Goal: Task Accomplishment & Management: Use online tool/utility

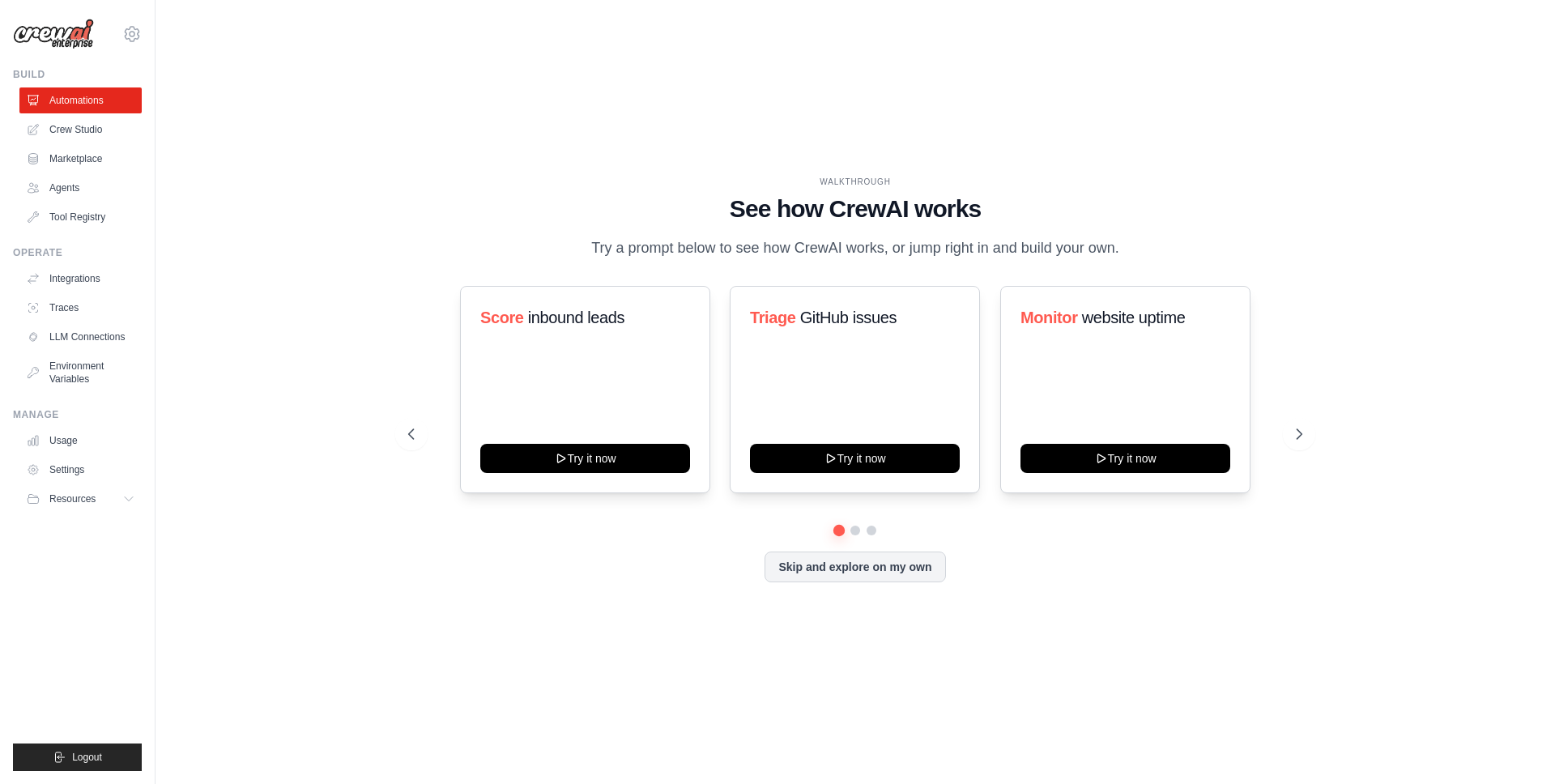
click at [952, 232] on div "WALKTHROUGH See how CrewAI works Try a prompt below to see how CrewAI works, or…" at bounding box center [855, 218] width 894 height 84
click at [83, 273] on link "Integrations" at bounding box center [82, 278] width 123 height 26
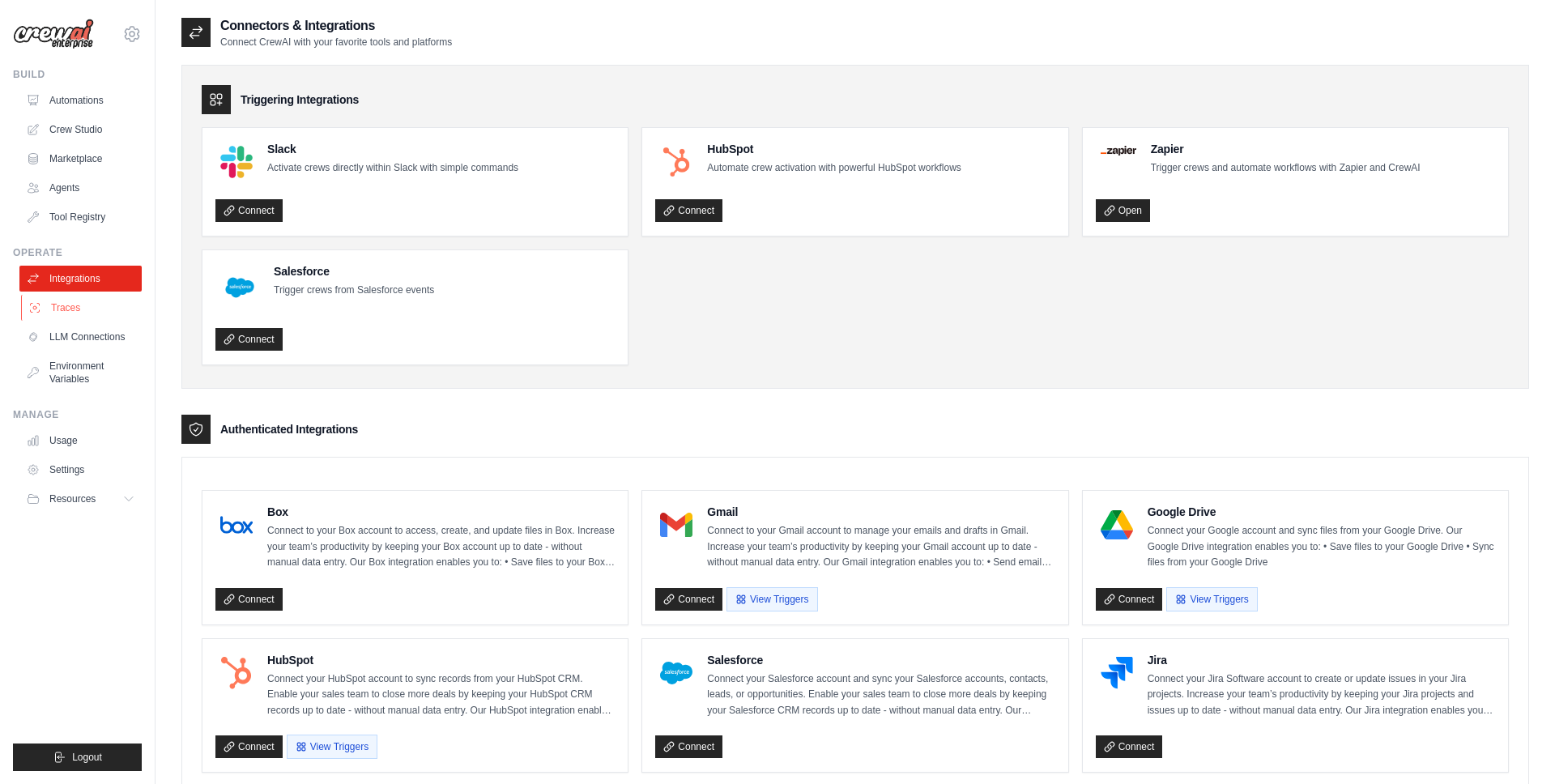
click at [73, 307] on link "Traces" at bounding box center [82, 307] width 123 height 26
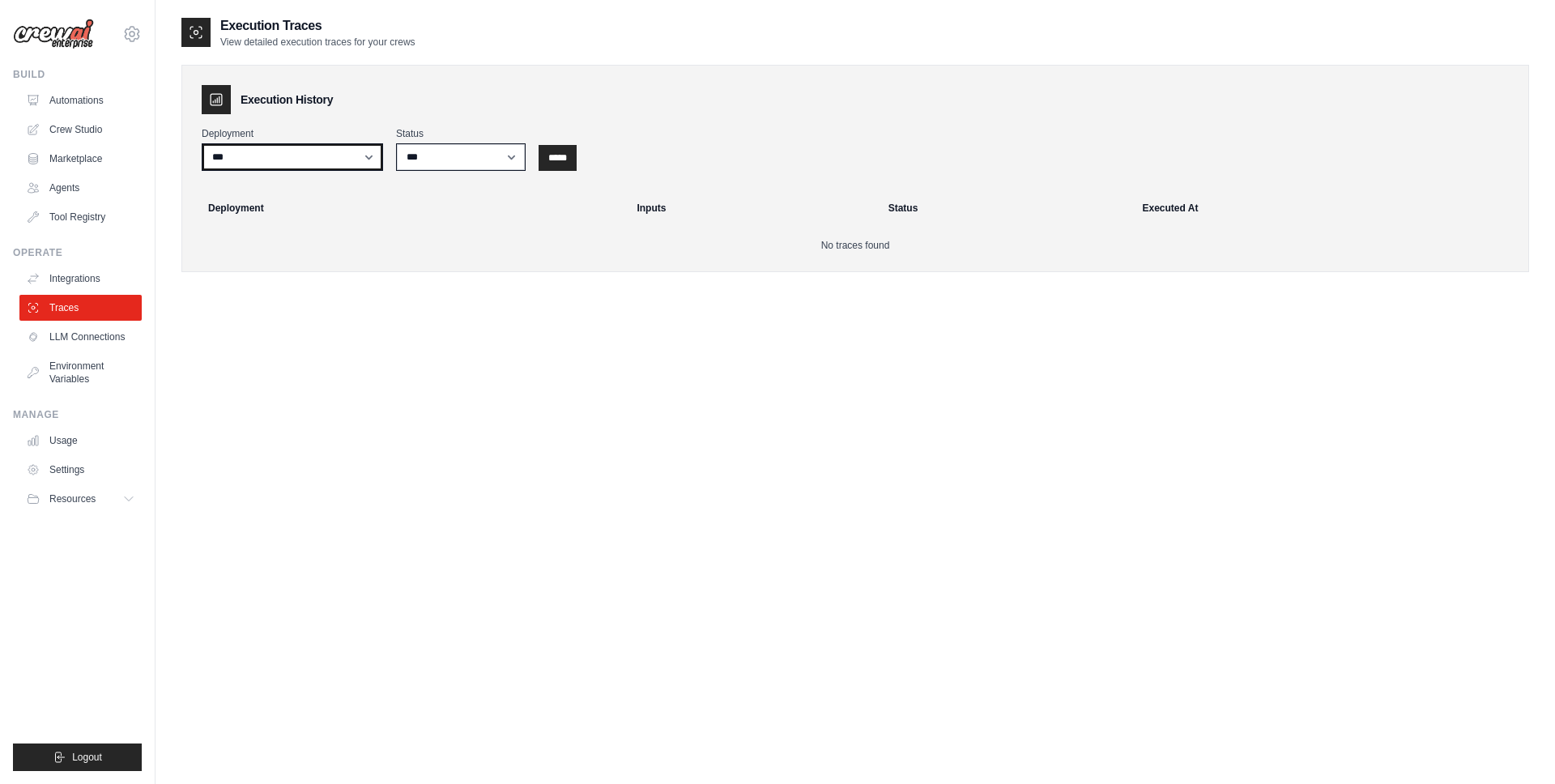
click at [330, 157] on select "***" at bounding box center [291, 157] width 181 height 28
click at [477, 159] on select "*** ********* ******* *****" at bounding box center [460, 157] width 129 height 28
click at [81, 333] on link "LLM Connections" at bounding box center [82, 336] width 123 height 26
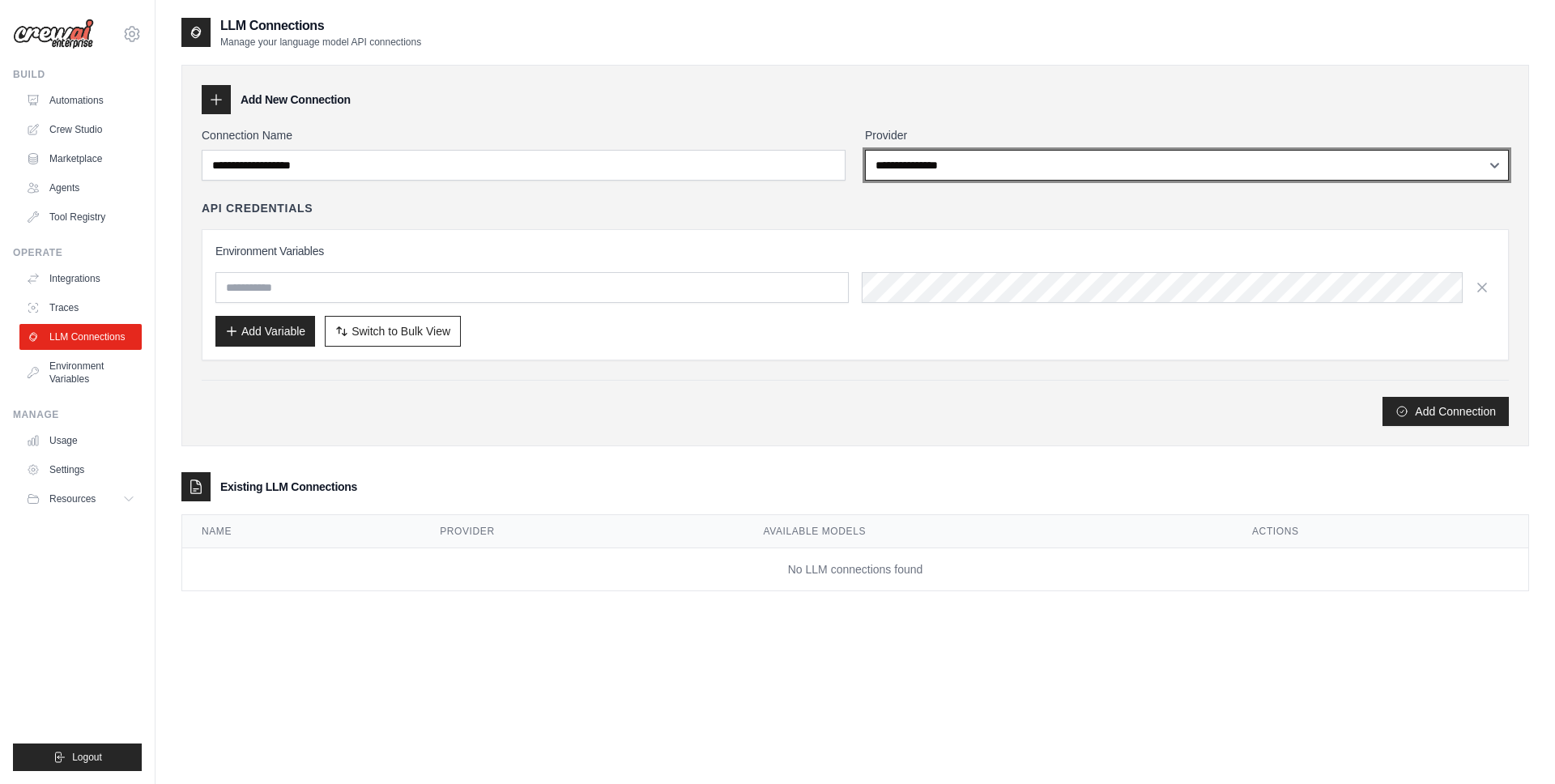
click at [1047, 169] on select "**********" at bounding box center [1187, 165] width 644 height 31
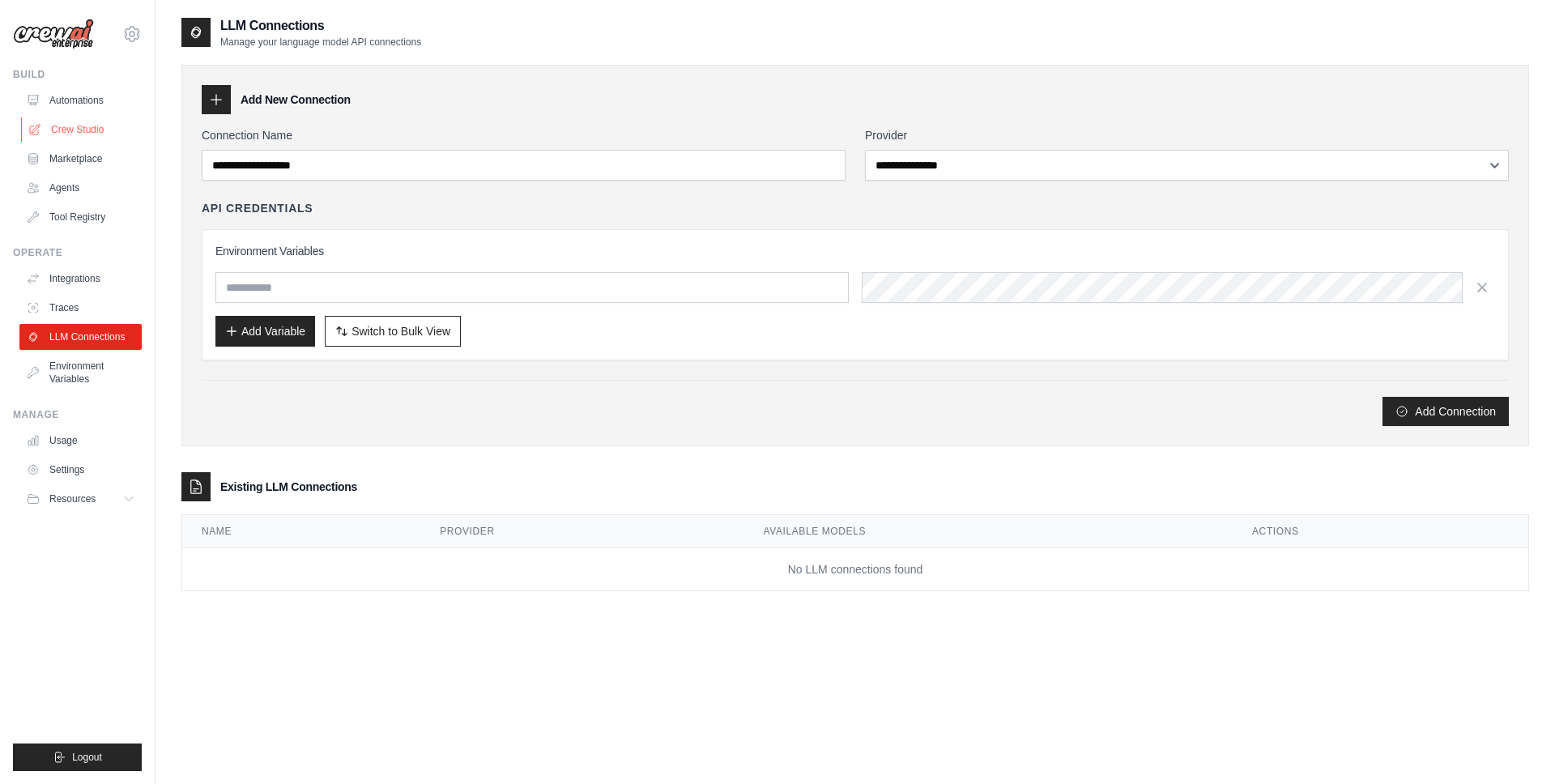
click at [89, 127] on link "Crew Studio" at bounding box center [82, 129] width 123 height 26
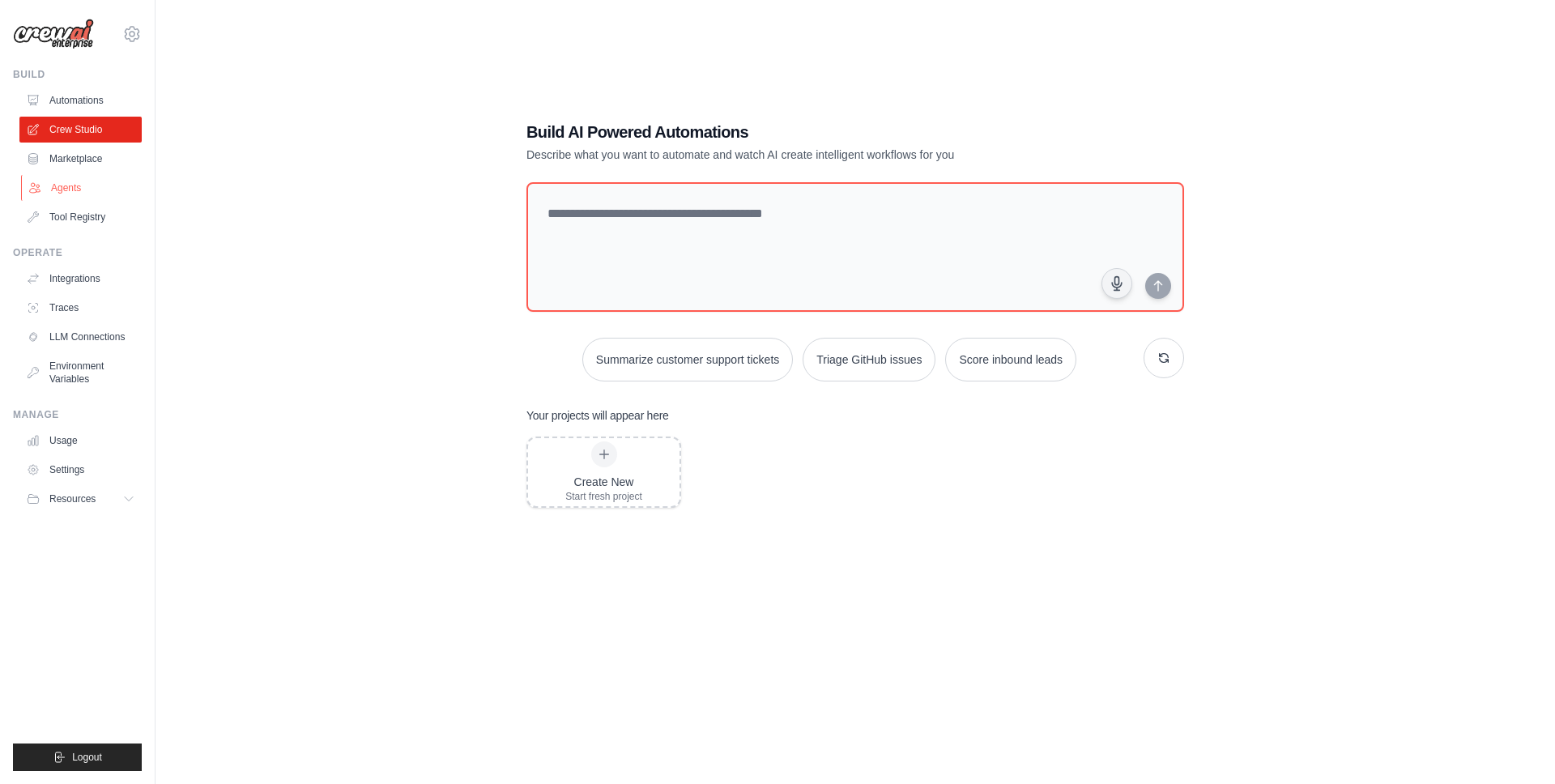
click at [89, 183] on link "Agents" at bounding box center [82, 187] width 123 height 26
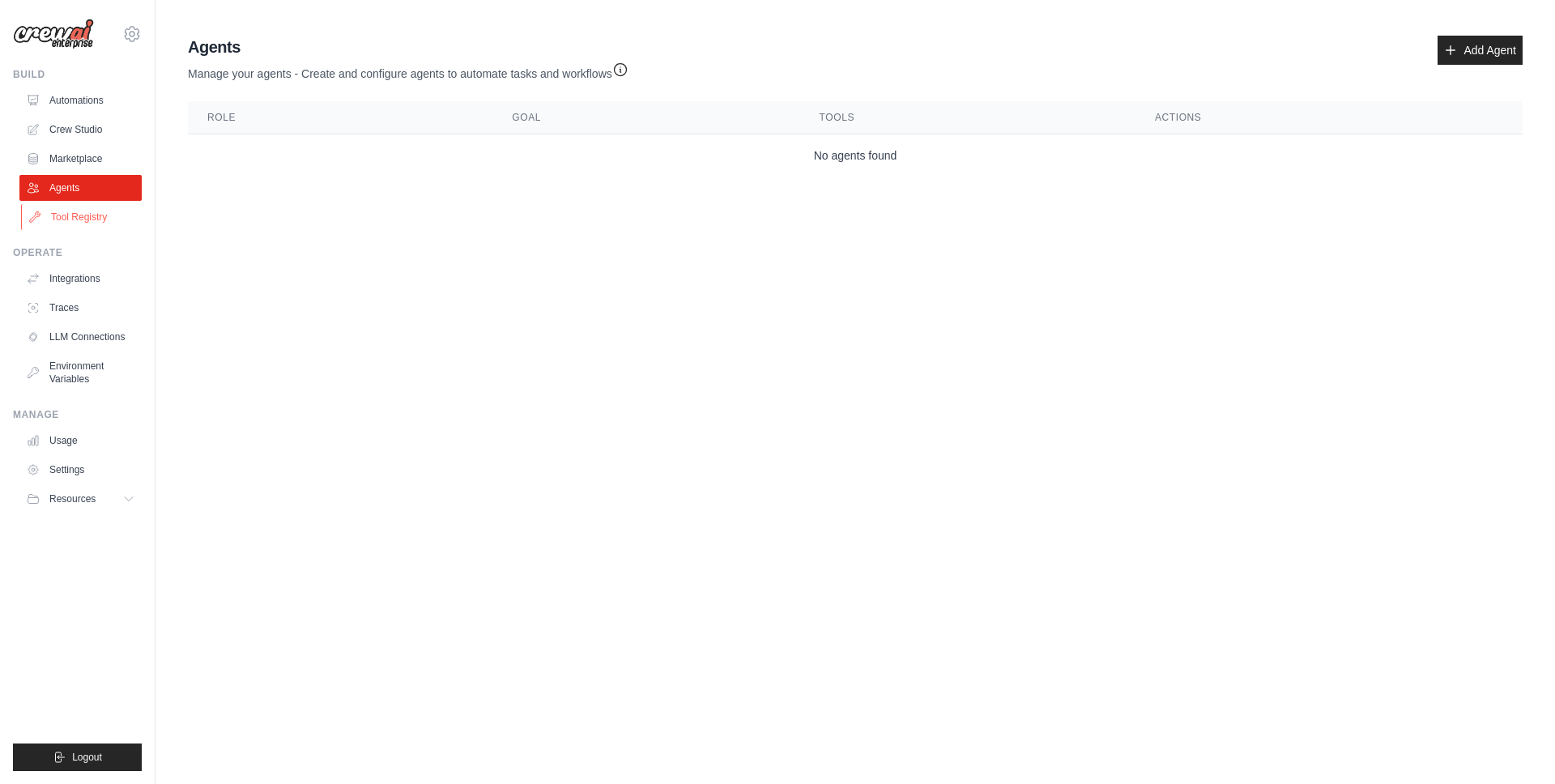
click at [85, 214] on link "Tool Registry" at bounding box center [82, 217] width 123 height 26
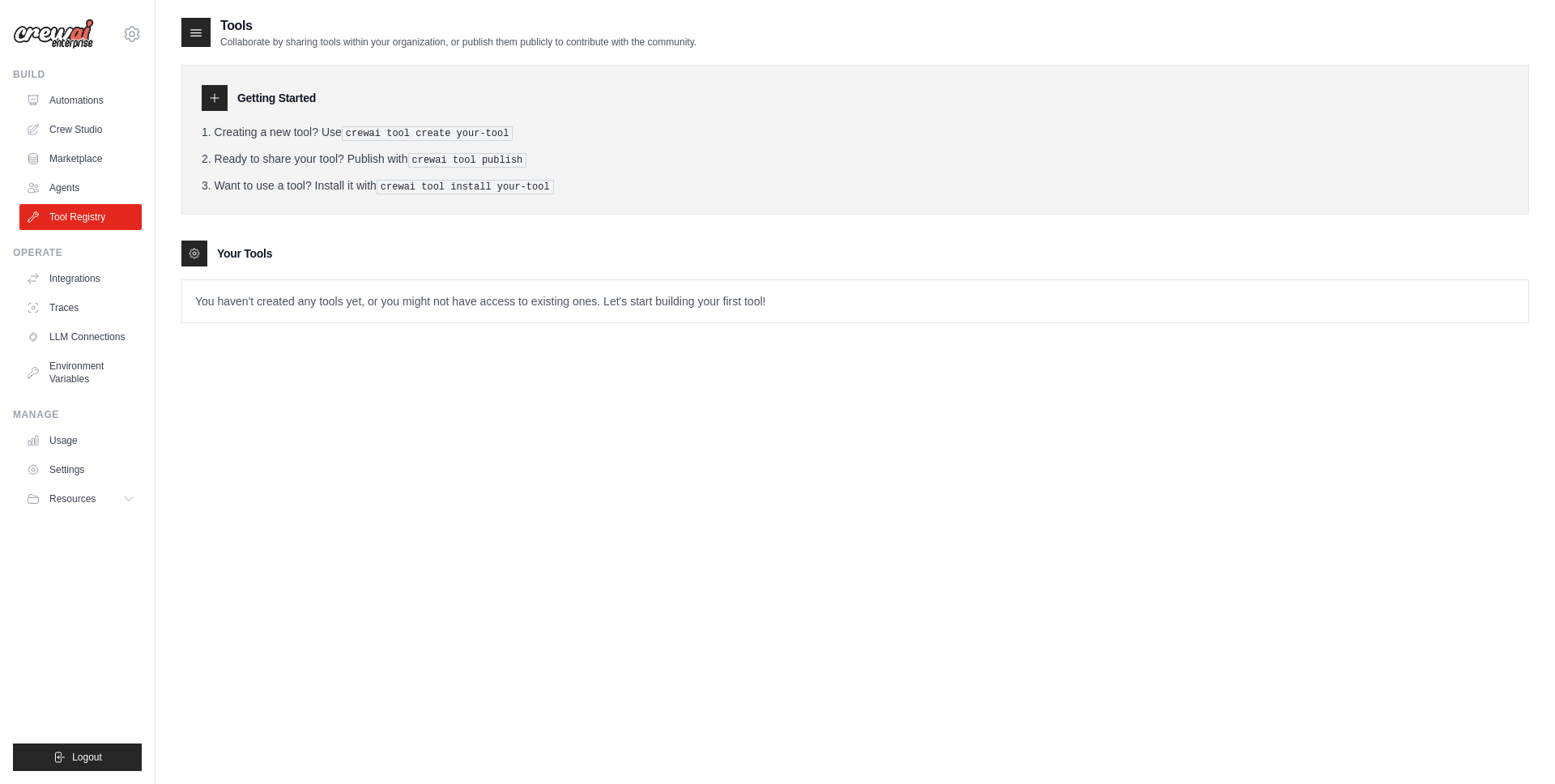
click at [212, 97] on icon at bounding box center [215, 98] width 13 height 13
click at [201, 36] on icon at bounding box center [196, 32] width 16 height 16
click at [219, 102] on icon at bounding box center [215, 98] width 13 height 13
click at [447, 133] on pre "crewai tool create your-tool" at bounding box center [427, 133] width 172 height 14
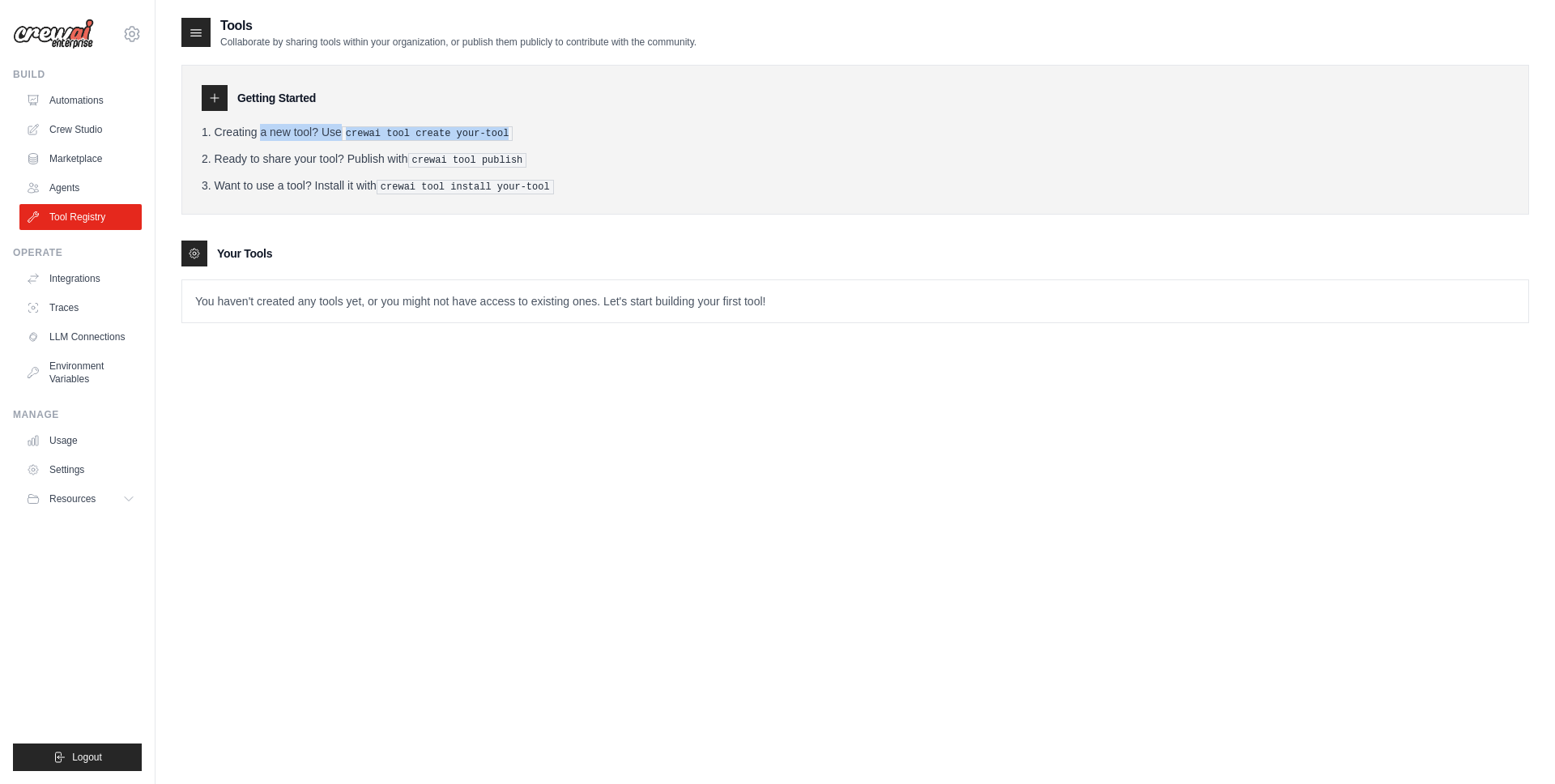
click at [447, 133] on pre "crewai tool create your-tool" at bounding box center [427, 133] width 172 height 14
click at [563, 135] on li "Creating a new tool? Use crewai tool create your-tool" at bounding box center [854, 132] width 1307 height 17
click at [467, 159] on pre "crewai tool publish" at bounding box center [468, 160] width 119 height 14
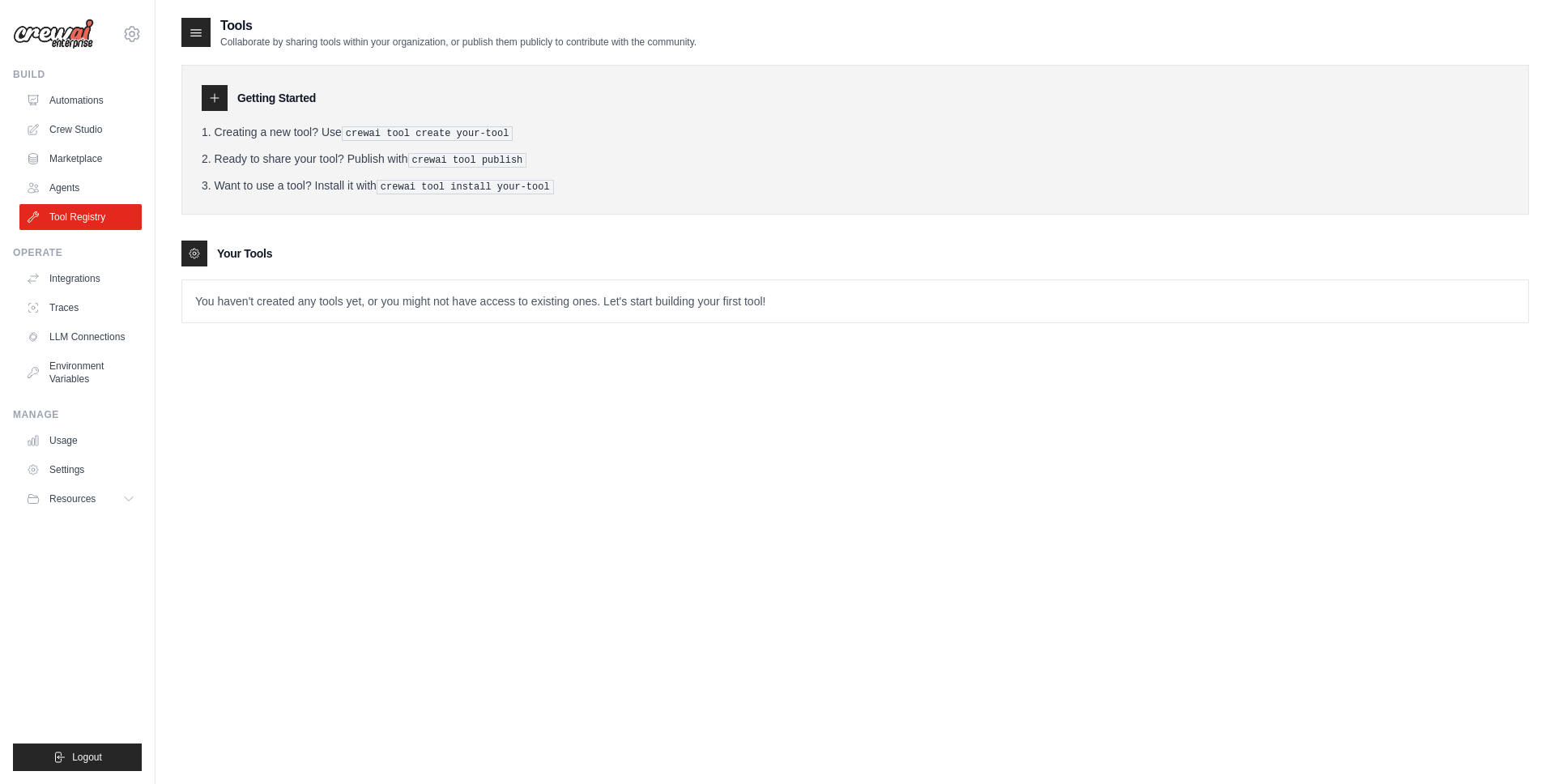
click at [467, 189] on pre "crewai tool install your-tool" at bounding box center [465, 187] width 177 height 14
click at [602, 177] on li "Want to use a tool? Install it with crewai tool install your-tool" at bounding box center [854, 186] width 1307 height 17
drag, startPoint x: 570, startPoint y: 190, endPoint x: 450, endPoint y: 132, distance: 133.3
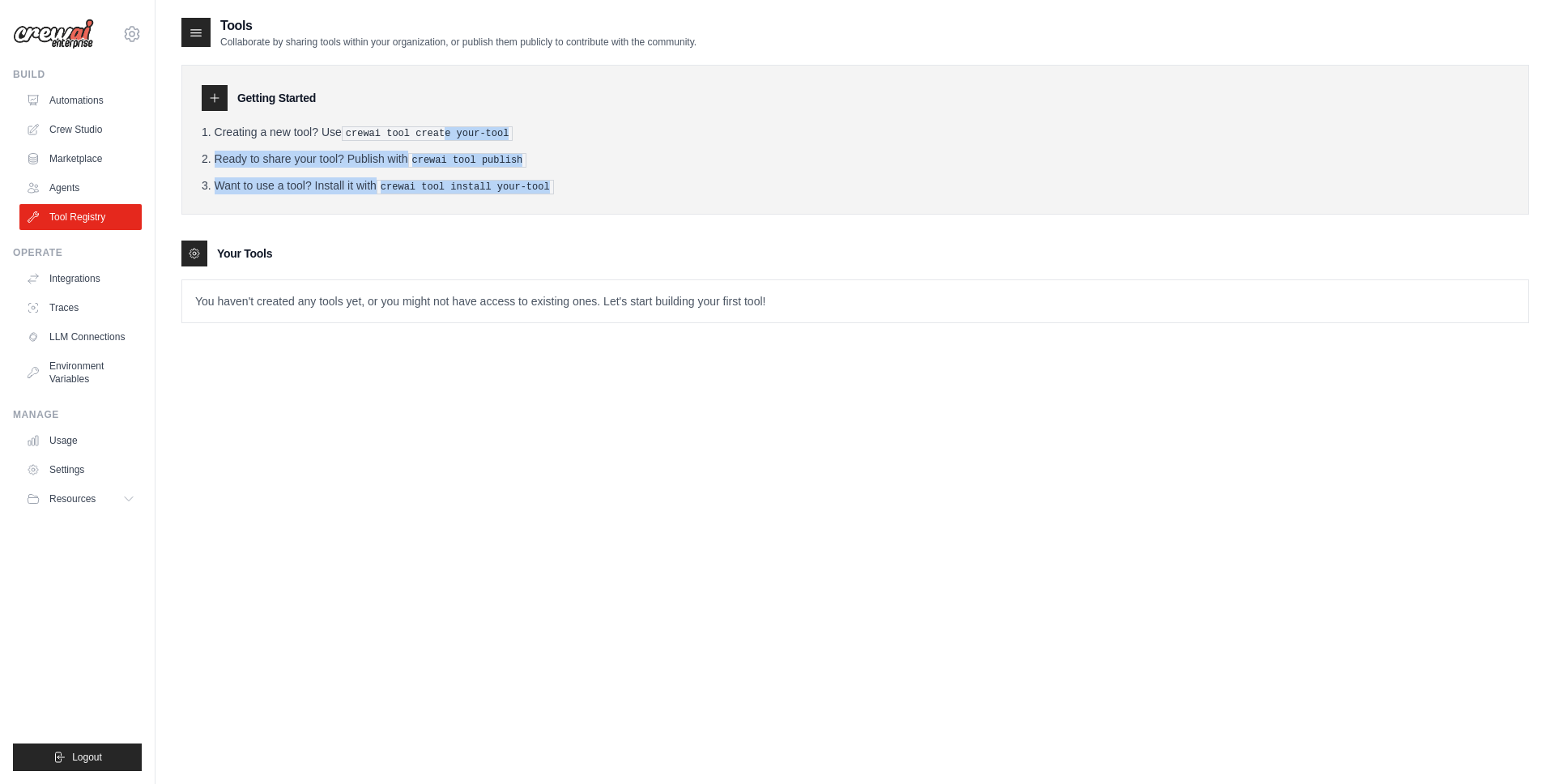
click at [450, 132] on ol "Creating a new tool? Use crewai tool create your-tool Ready to share your tool?…" at bounding box center [854, 158] width 1307 height 70
click at [580, 164] on li "Ready to share your tool? Publish with crewai tool publish" at bounding box center [854, 159] width 1307 height 17
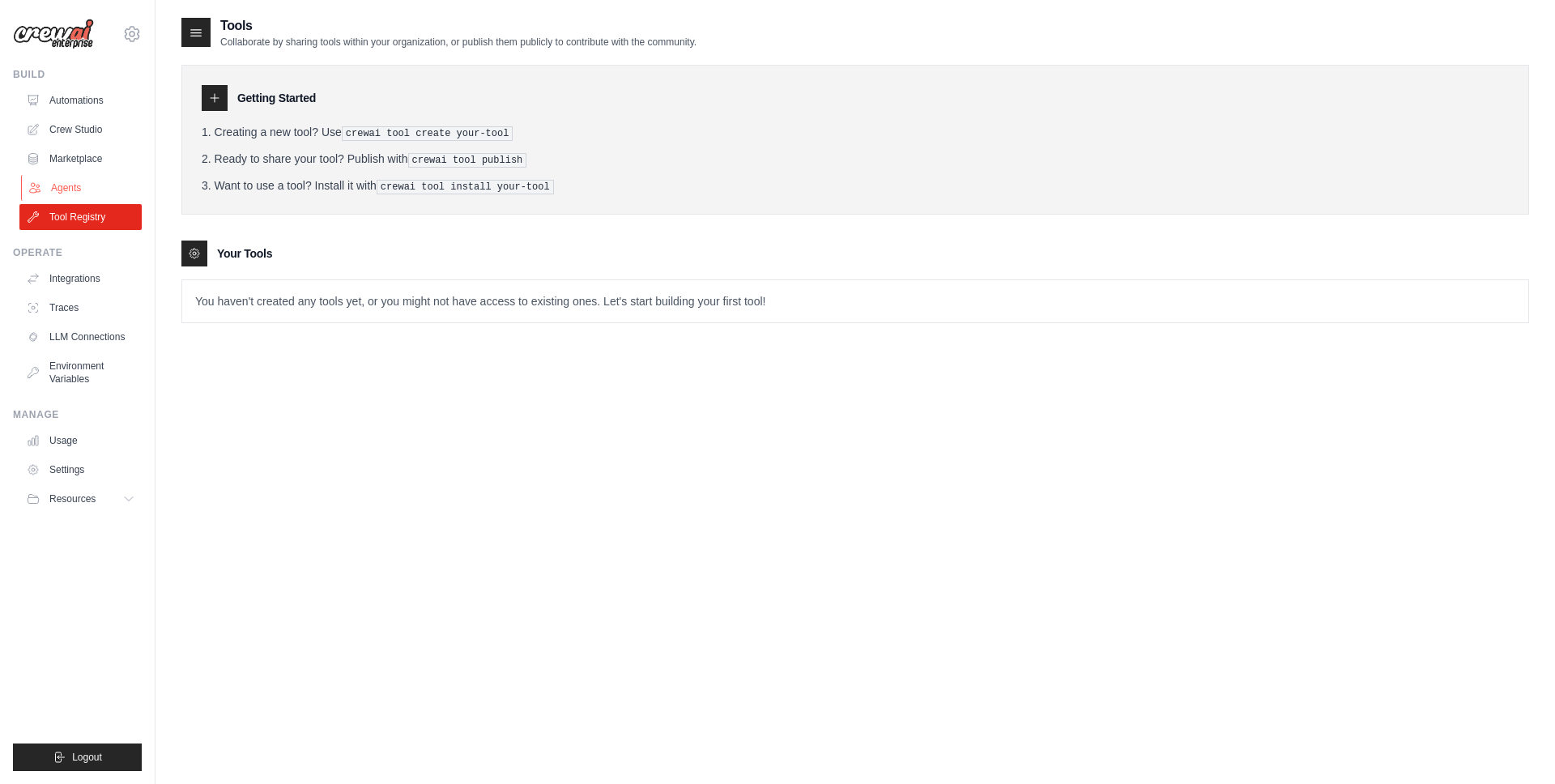
click at [83, 192] on link "Agents" at bounding box center [82, 187] width 123 height 26
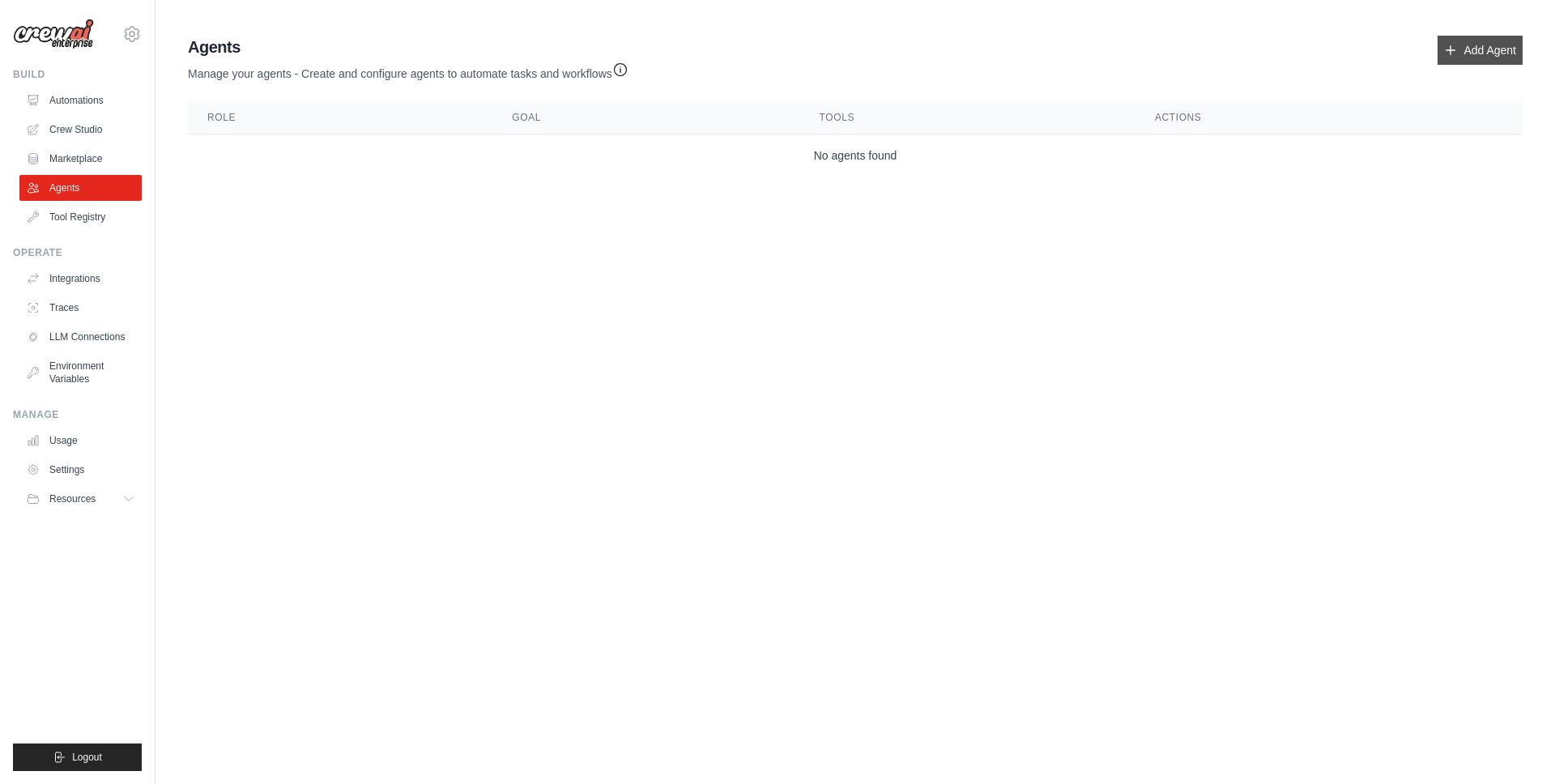
click at [1489, 51] on link "Add Agent" at bounding box center [1479, 50] width 85 height 29
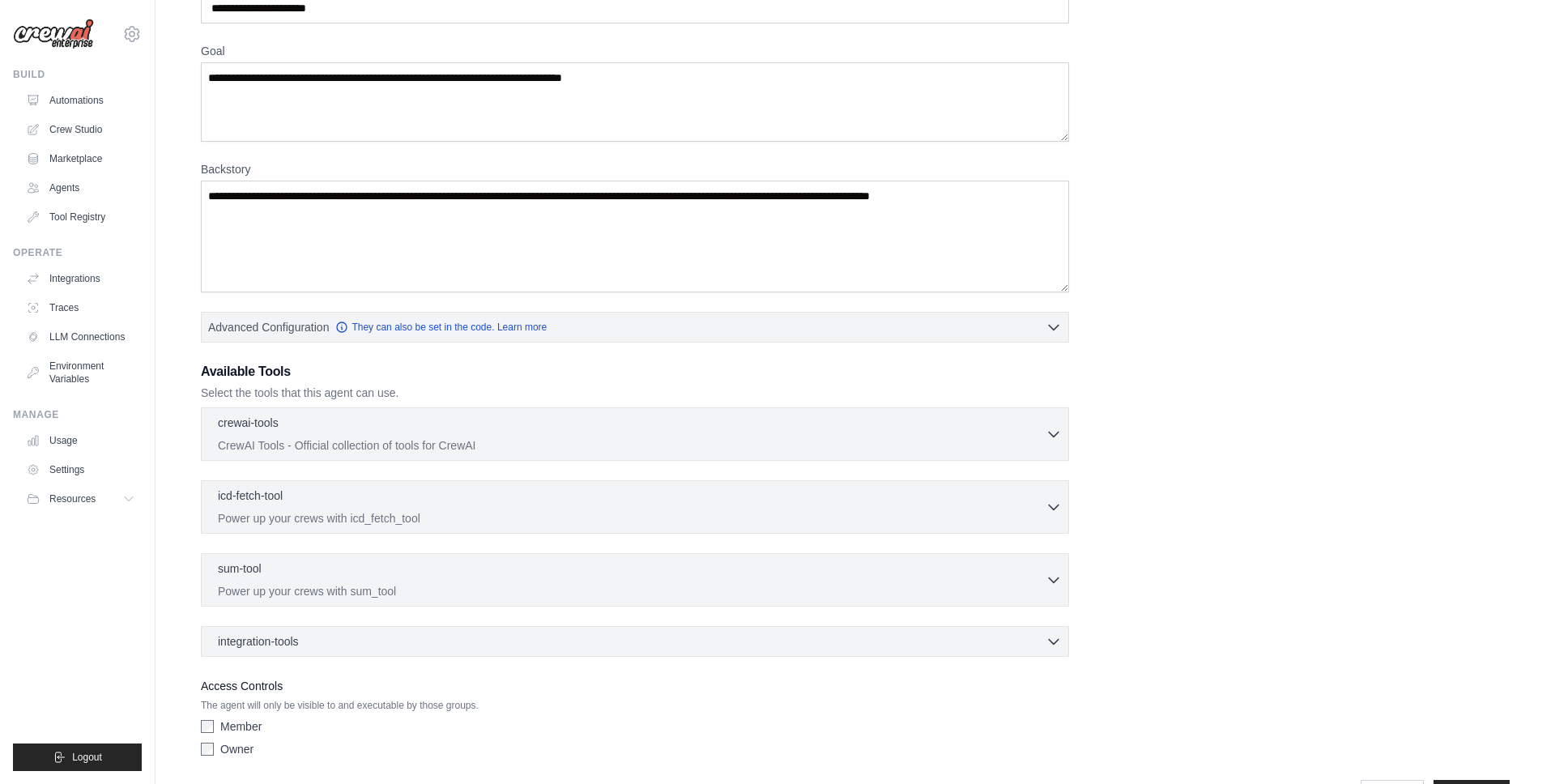
scroll to position [158, 0]
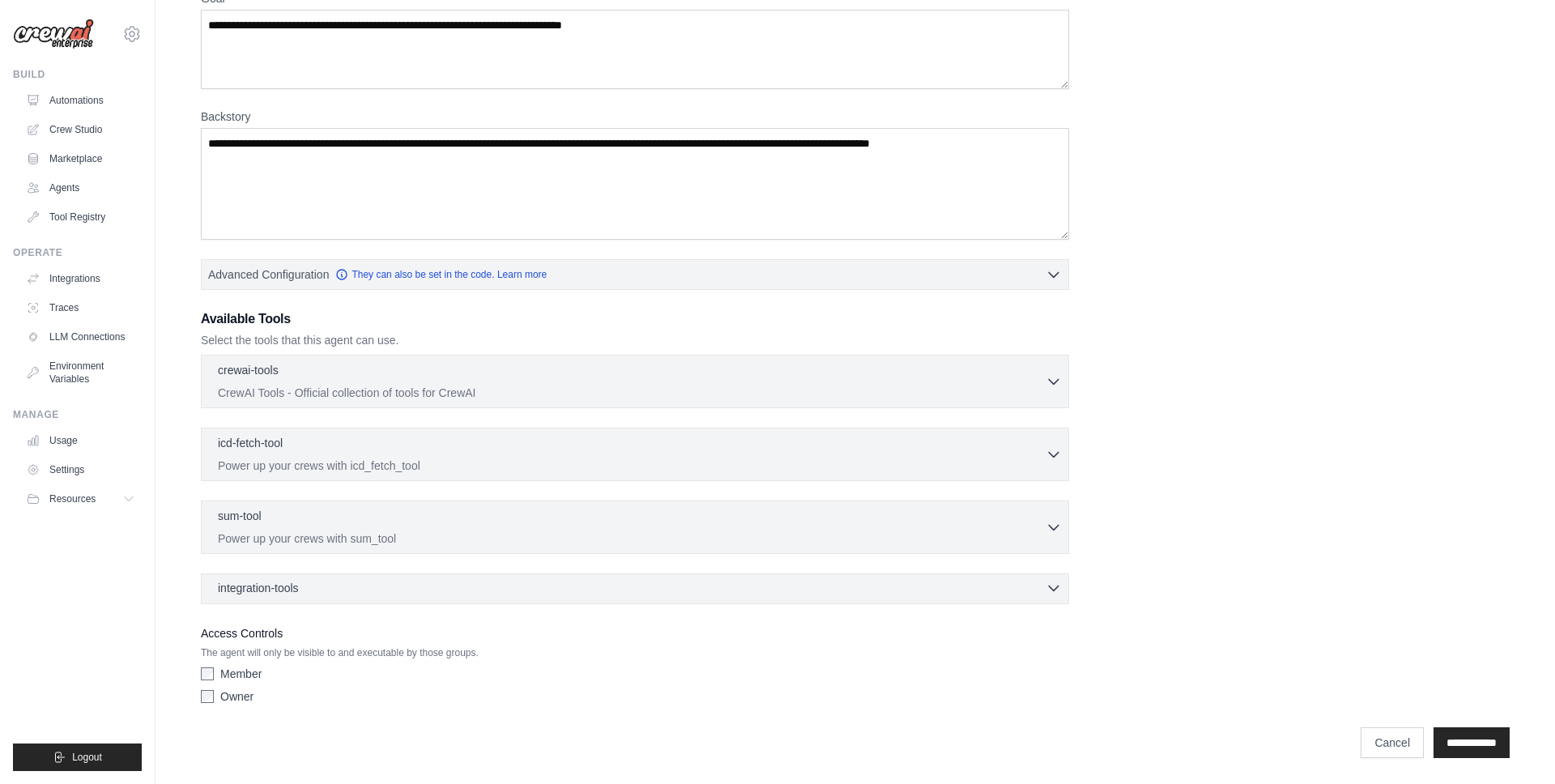
click at [388, 580] on div "integration-tools 0 selected" at bounding box center [639, 588] width 844 height 16
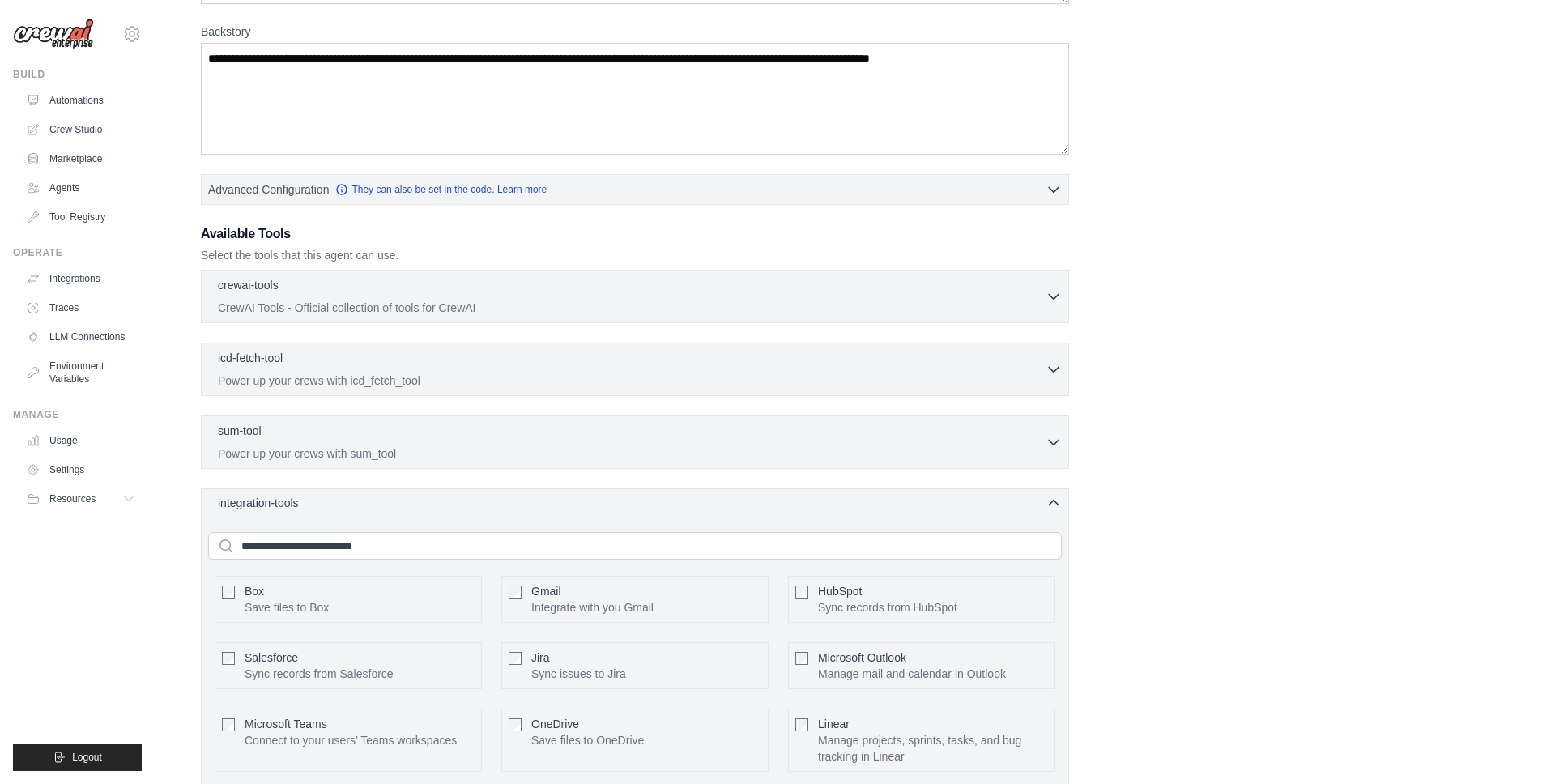
scroll to position [229, 0]
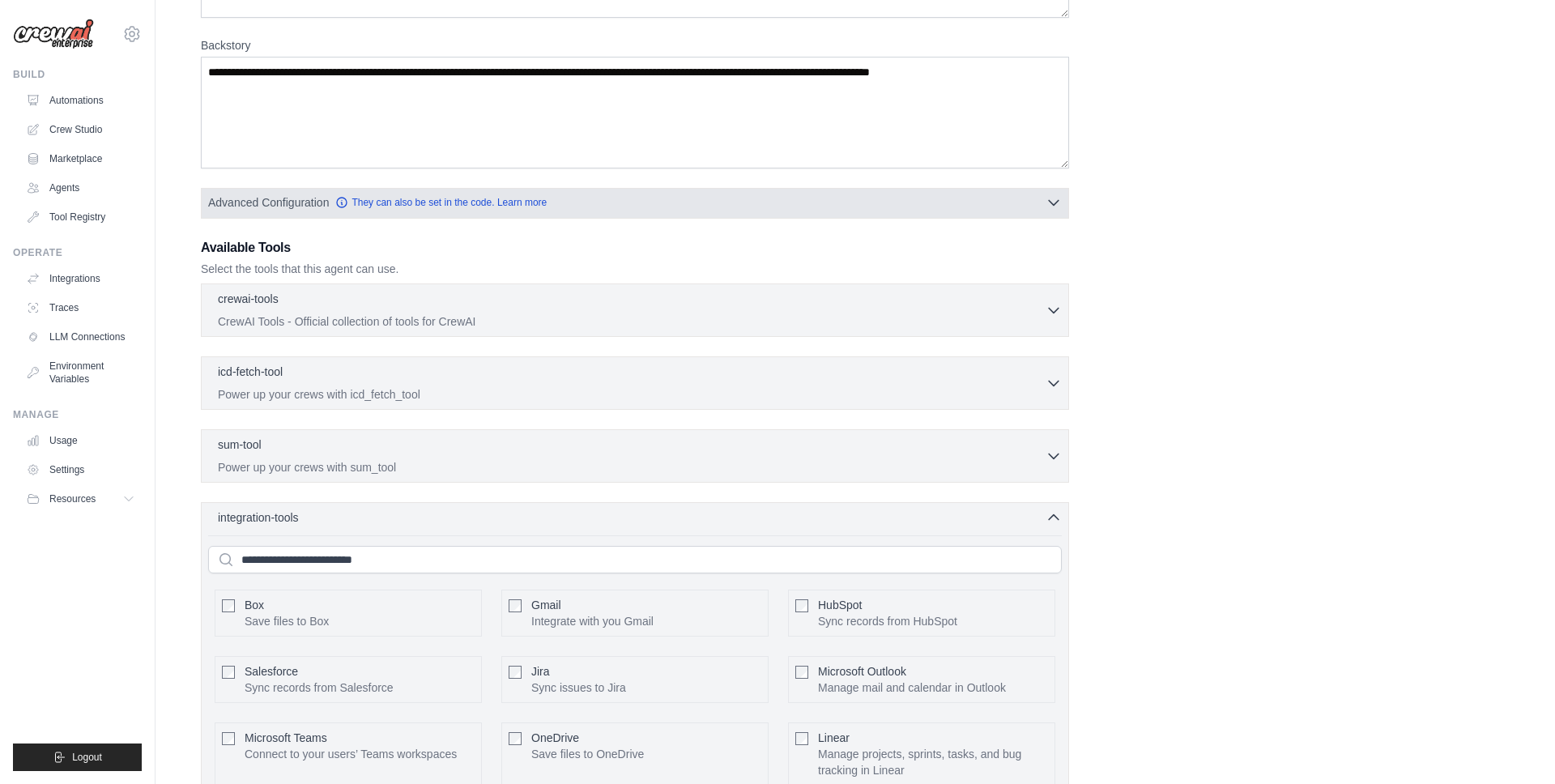
click at [992, 201] on button "Advanced Configuration They can also be set in the code. Learn more" at bounding box center [635, 202] width 867 height 29
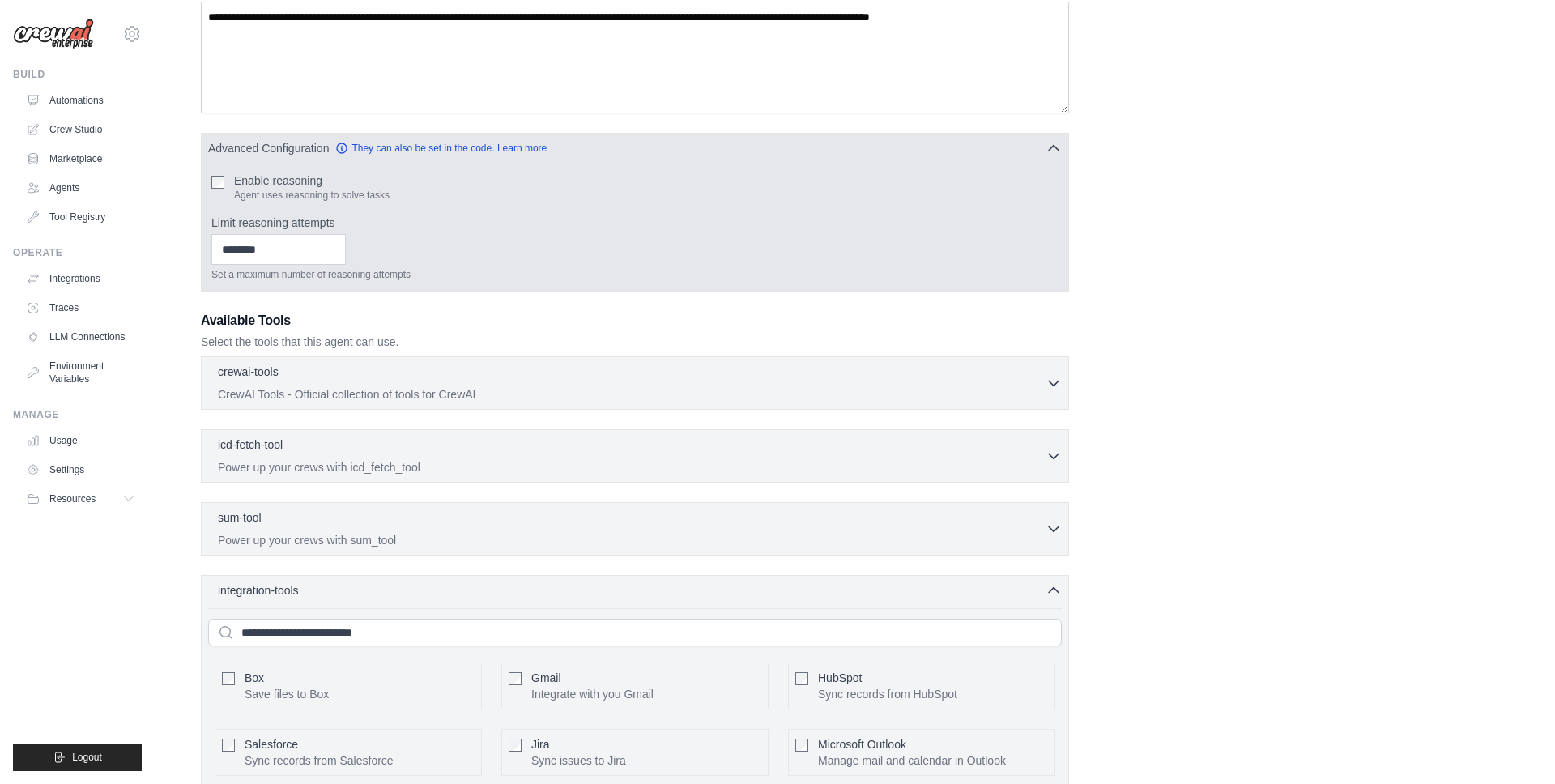
scroll to position [286, 0]
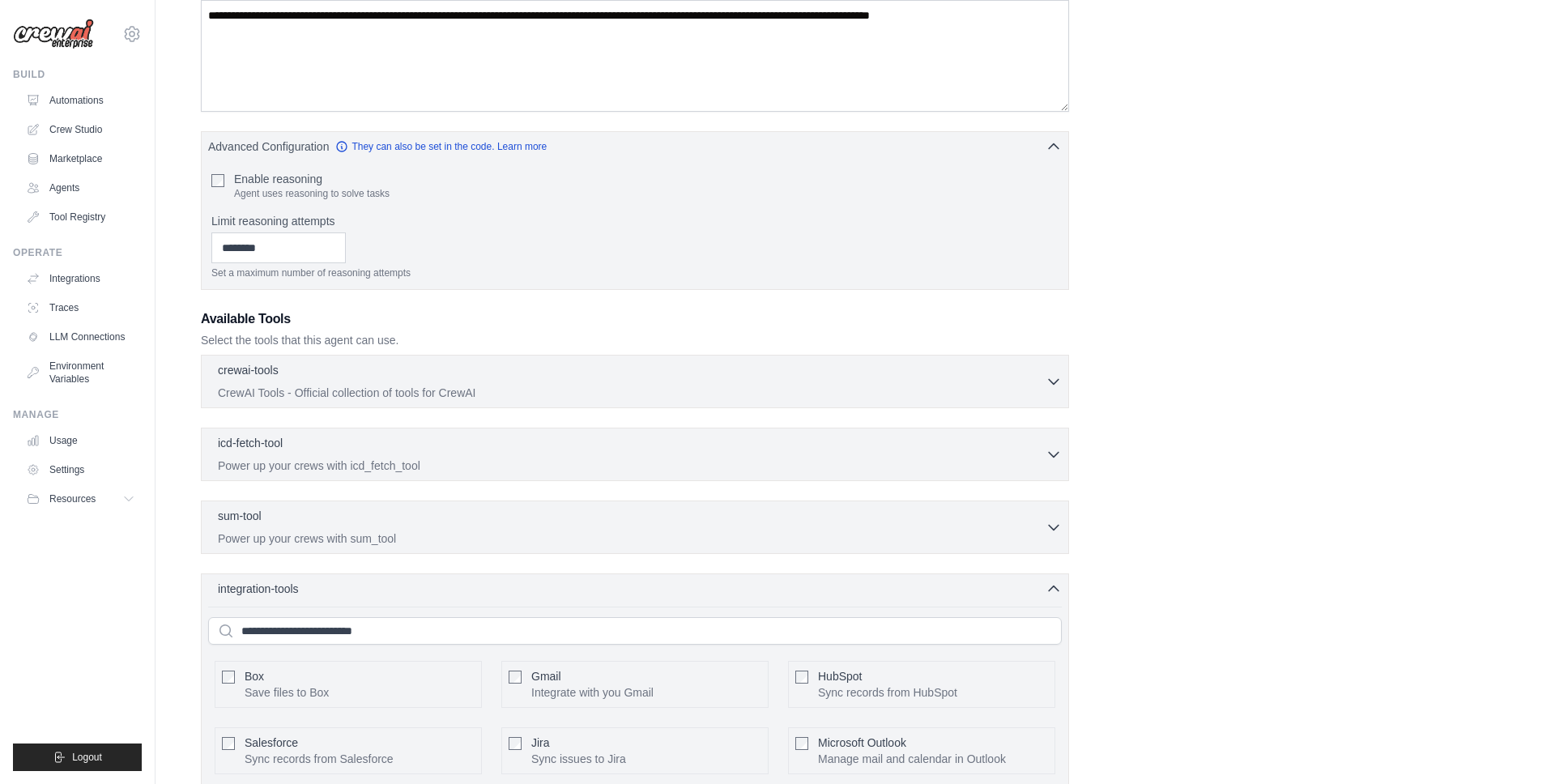
click at [543, 357] on div "crewai-tools 0 selected CrewAI Tools - Official collection of tools for CrewAI …" at bounding box center [635, 381] width 869 height 54
click at [535, 394] on p "CrewAI Tools - Official collection of tools for CrewAI" at bounding box center [631, 391] width 827 height 16
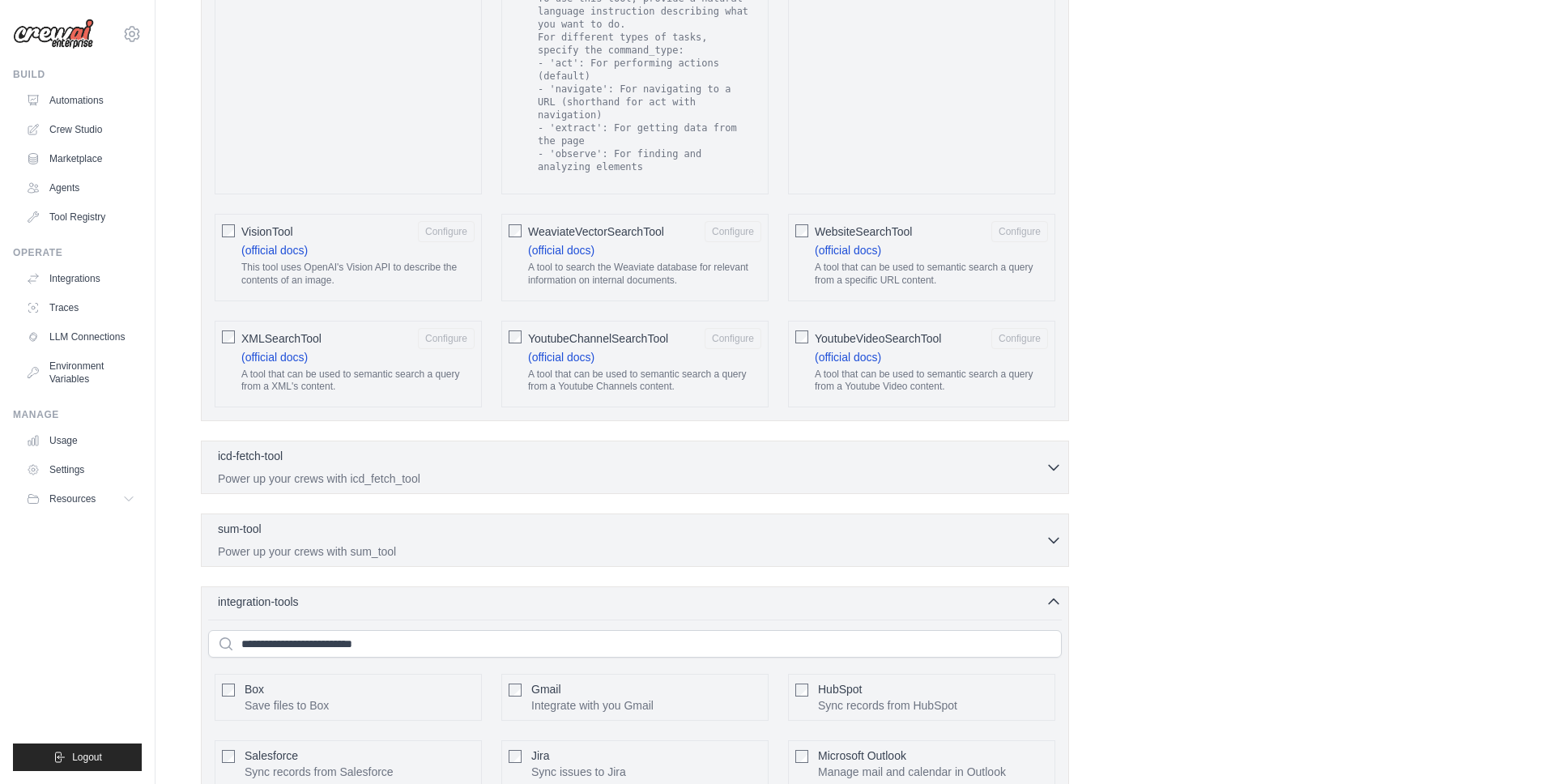
scroll to position [3494, 0]
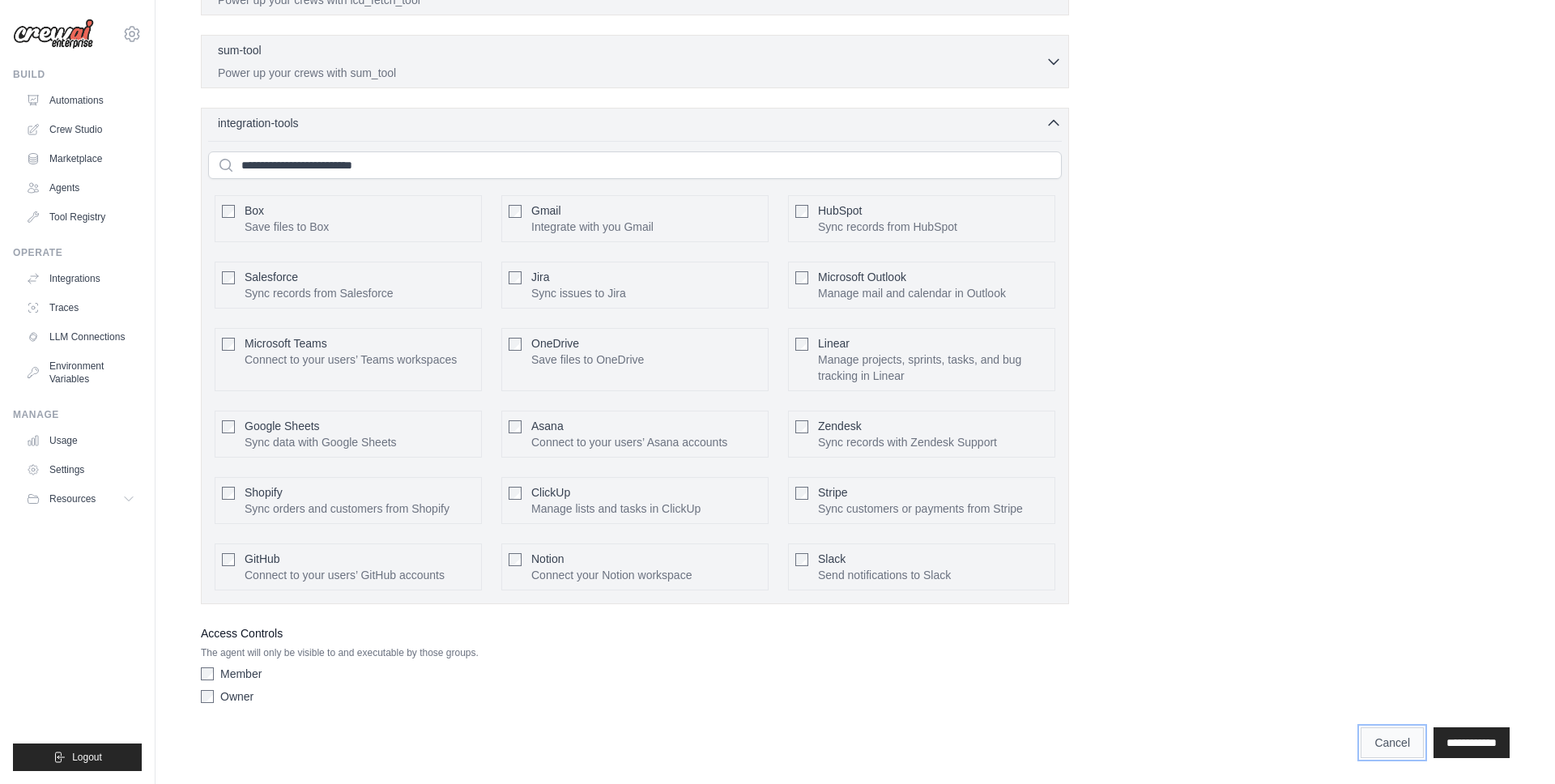
click at [1363, 750] on link "Cancel" at bounding box center [1392, 743] width 63 height 31
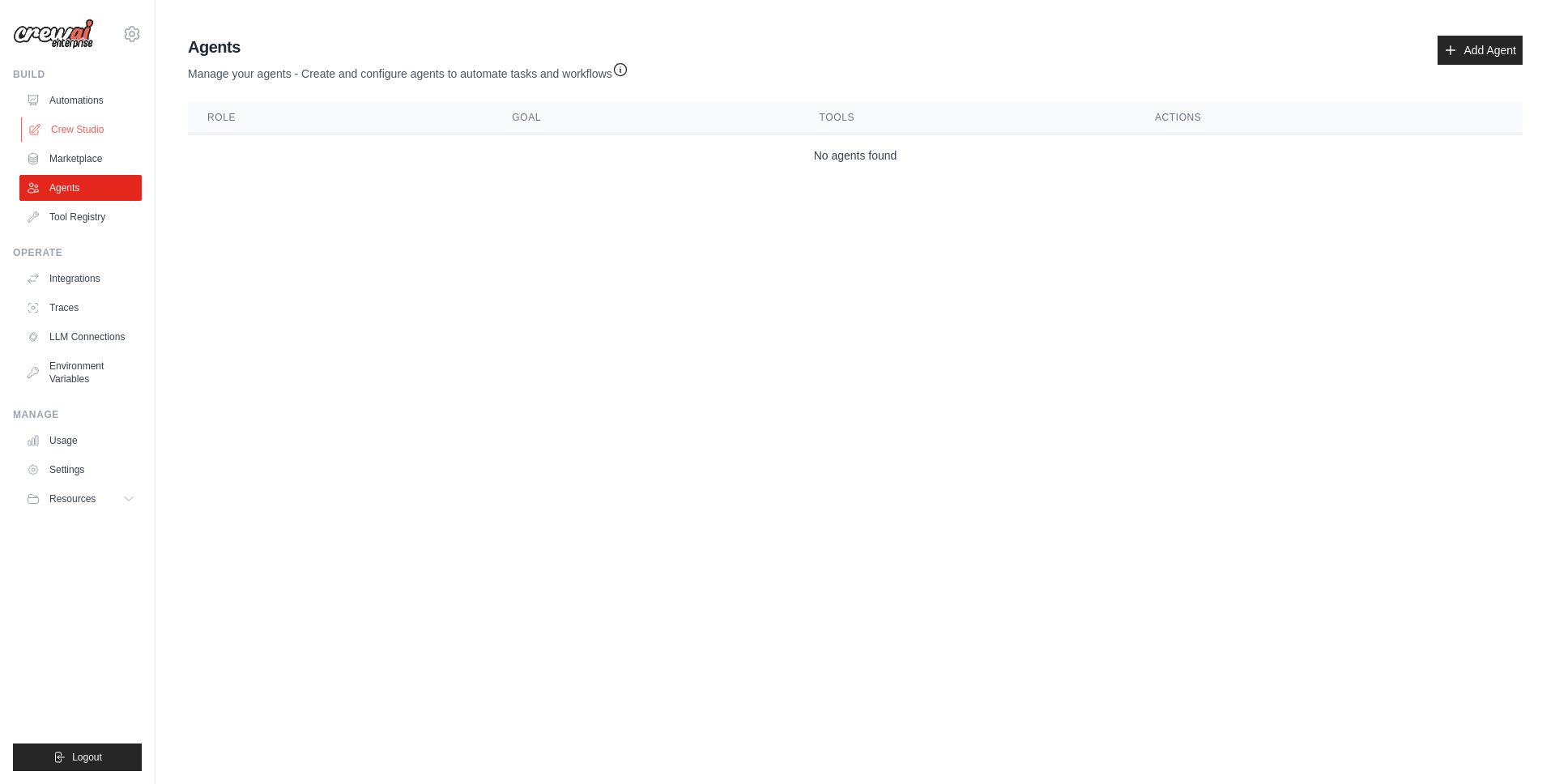
click at [97, 124] on link "Crew Studio" at bounding box center [82, 129] width 123 height 26
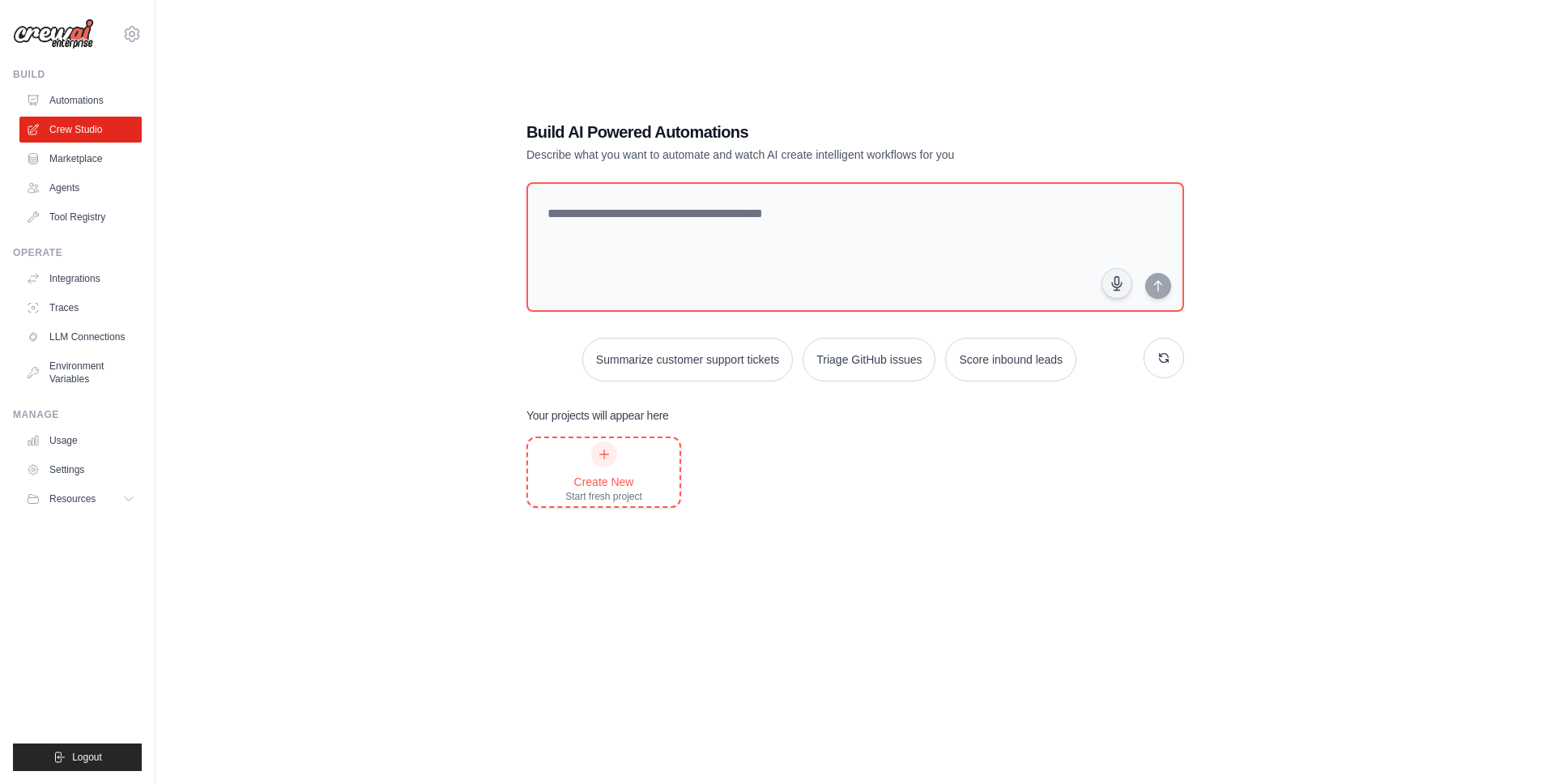
click at [611, 473] on div "Create New" at bounding box center [604, 481] width 77 height 16
click at [383, 255] on div "Build AI Powered Automations Describe what you want to automate and watch AI cr…" at bounding box center [855, 408] width 1348 height 784
click at [107, 103] on link "Automations" at bounding box center [82, 100] width 123 height 26
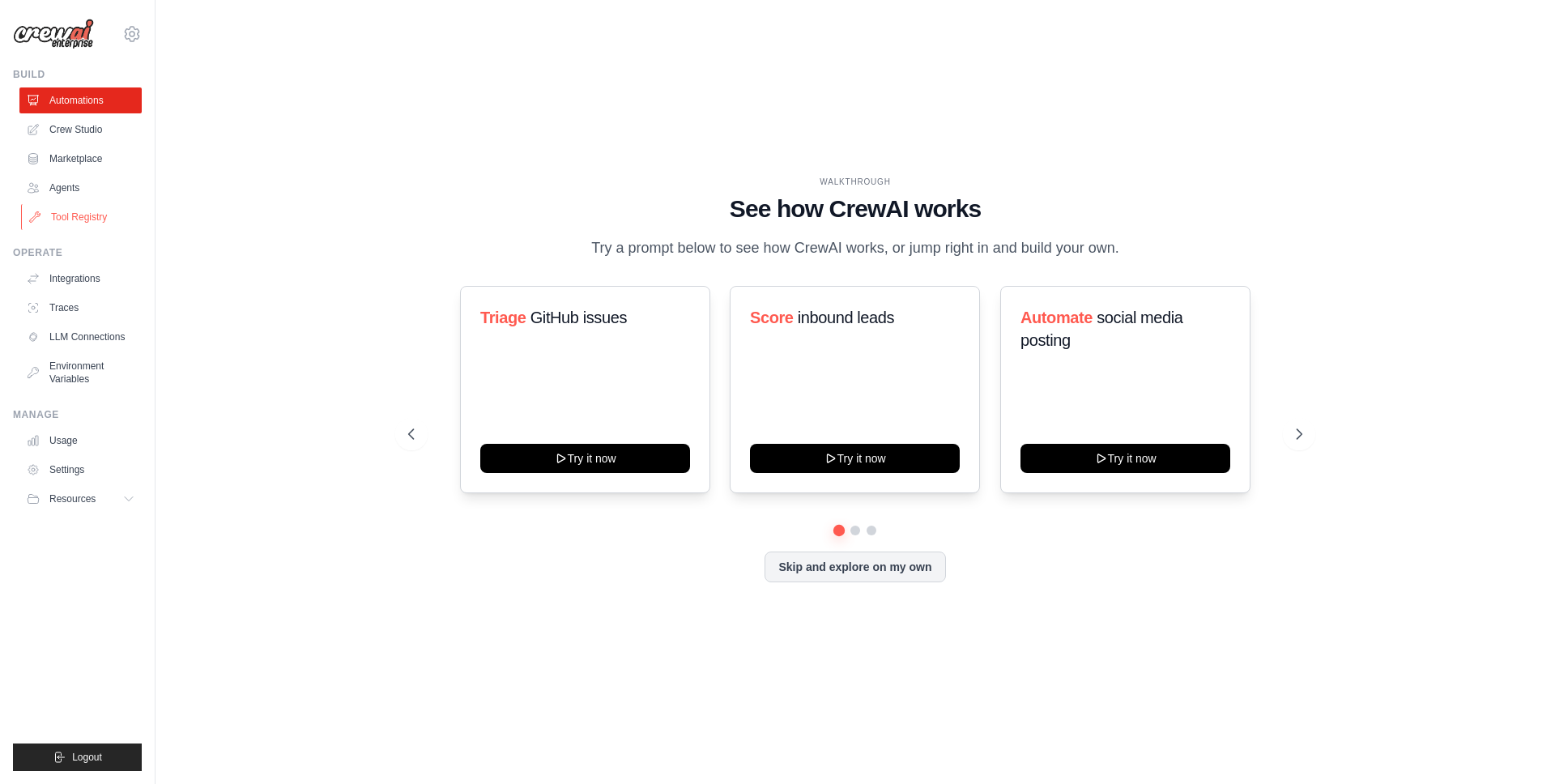
click at [74, 211] on link "Tool Registry" at bounding box center [82, 217] width 123 height 26
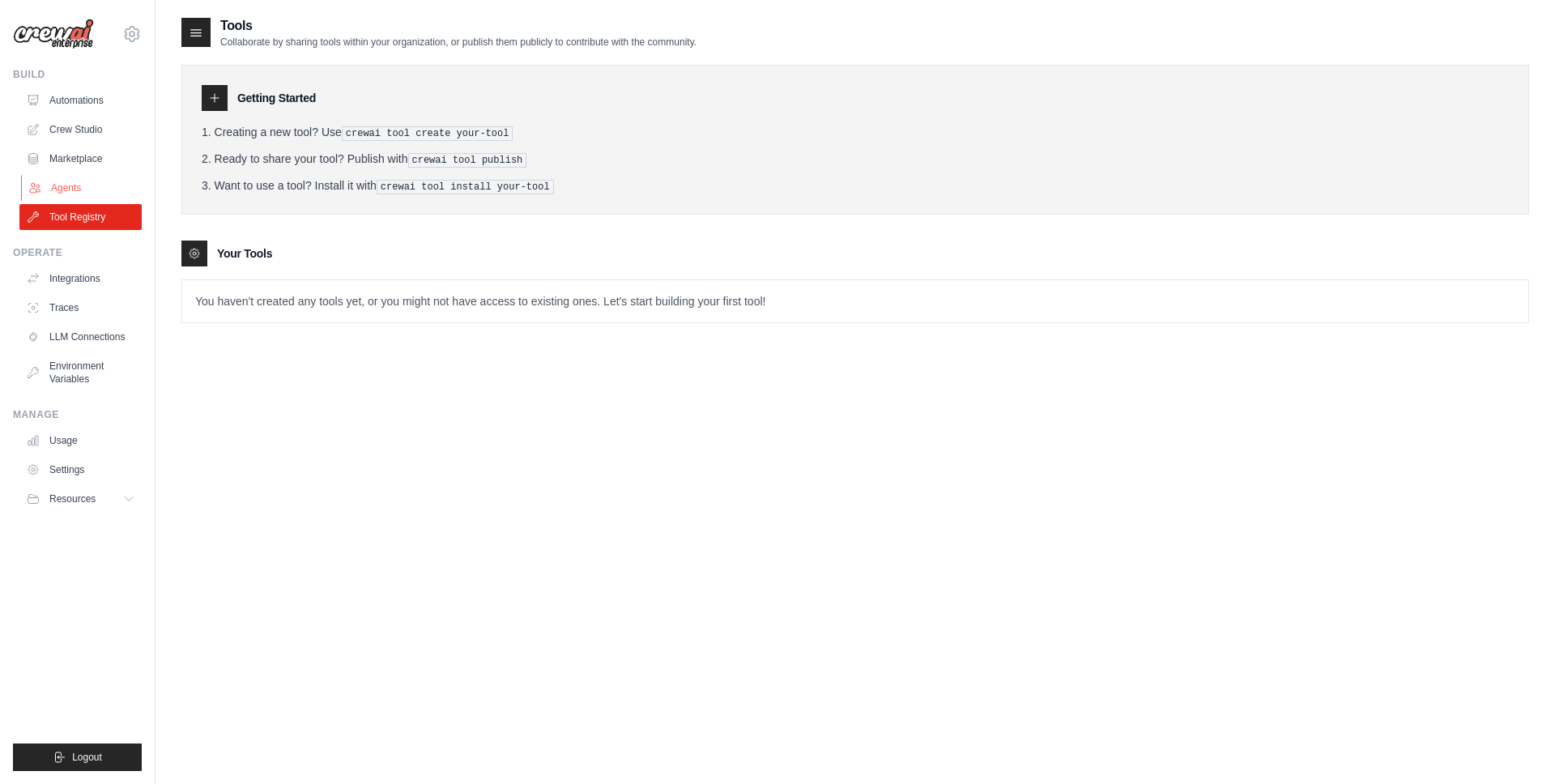
click at [74, 188] on link "Agents" at bounding box center [82, 187] width 123 height 26
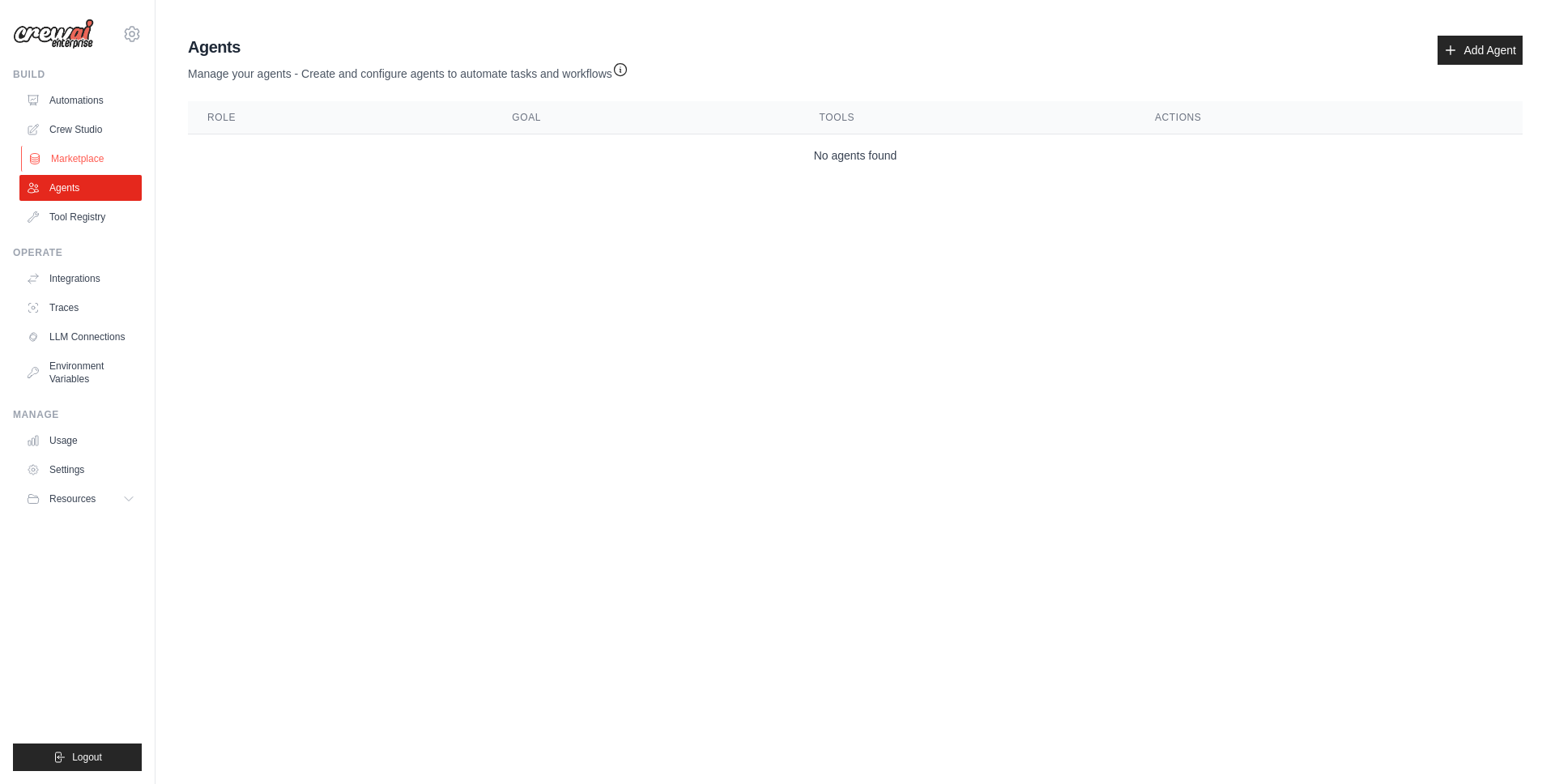
click at [84, 156] on link "Marketplace" at bounding box center [82, 158] width 123 height 26
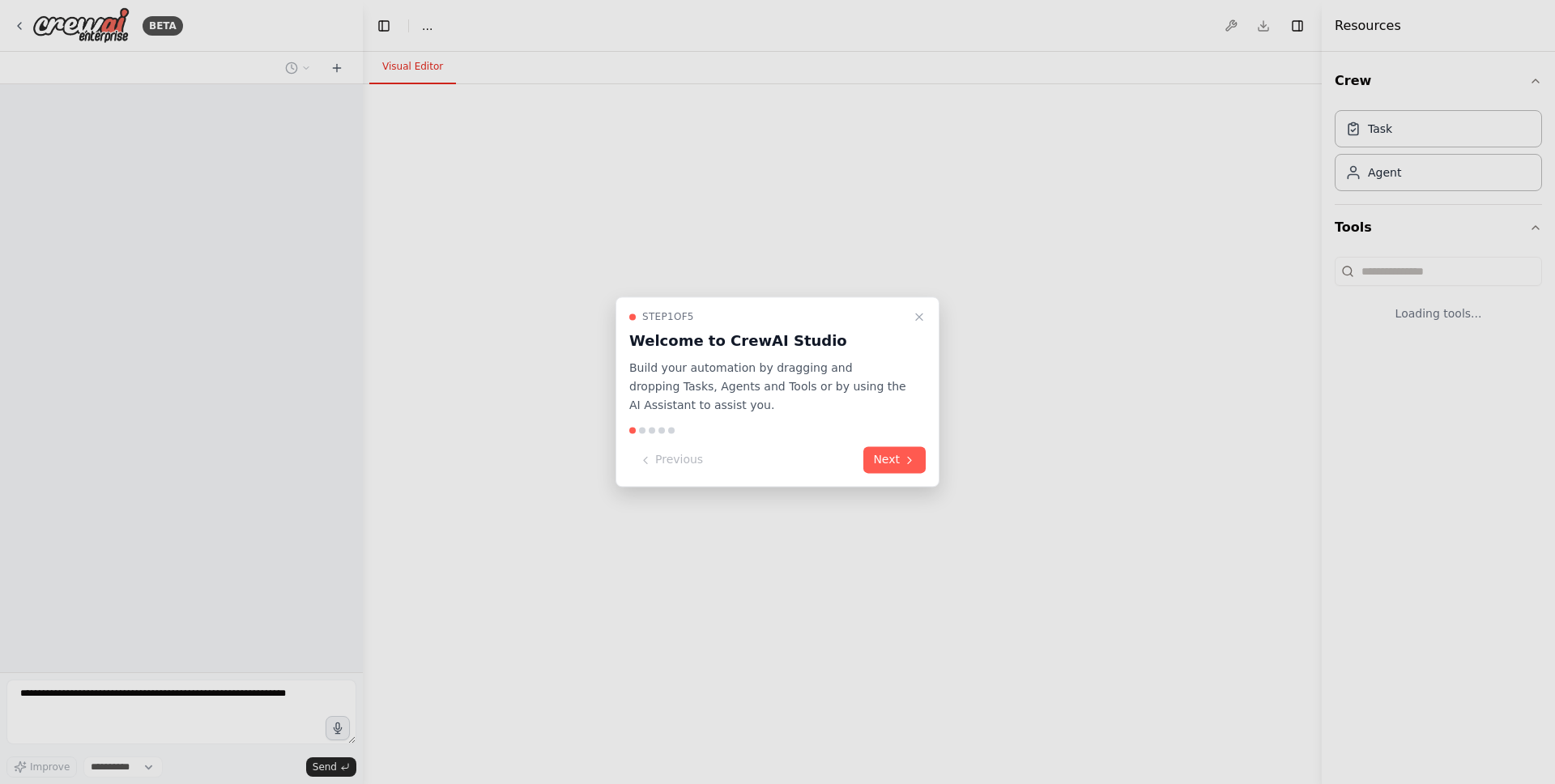
select select "****"
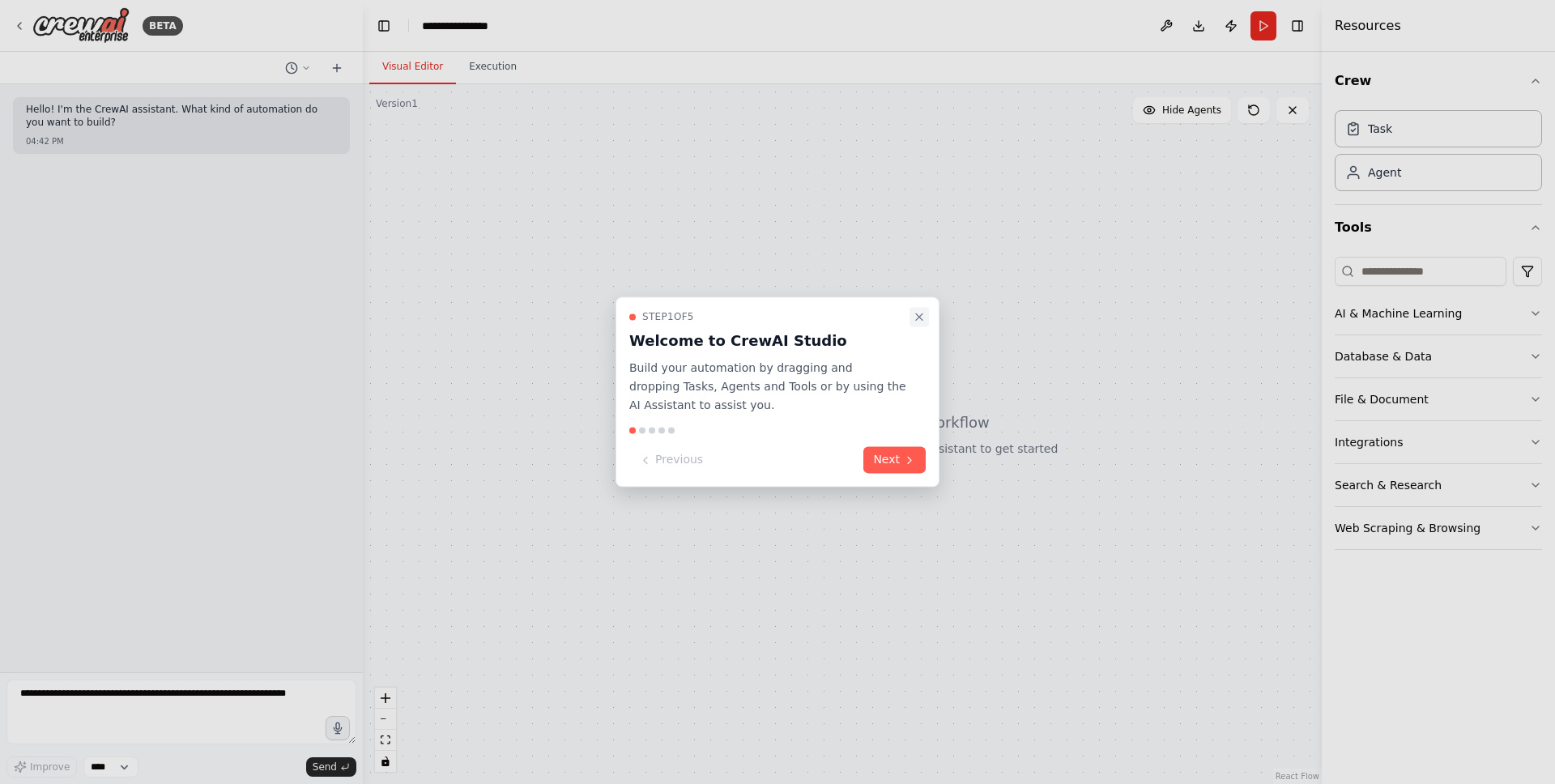
click at [917, 317] on icon "Close walkthrough" at bounding box center [918, 316] width 7 height 7
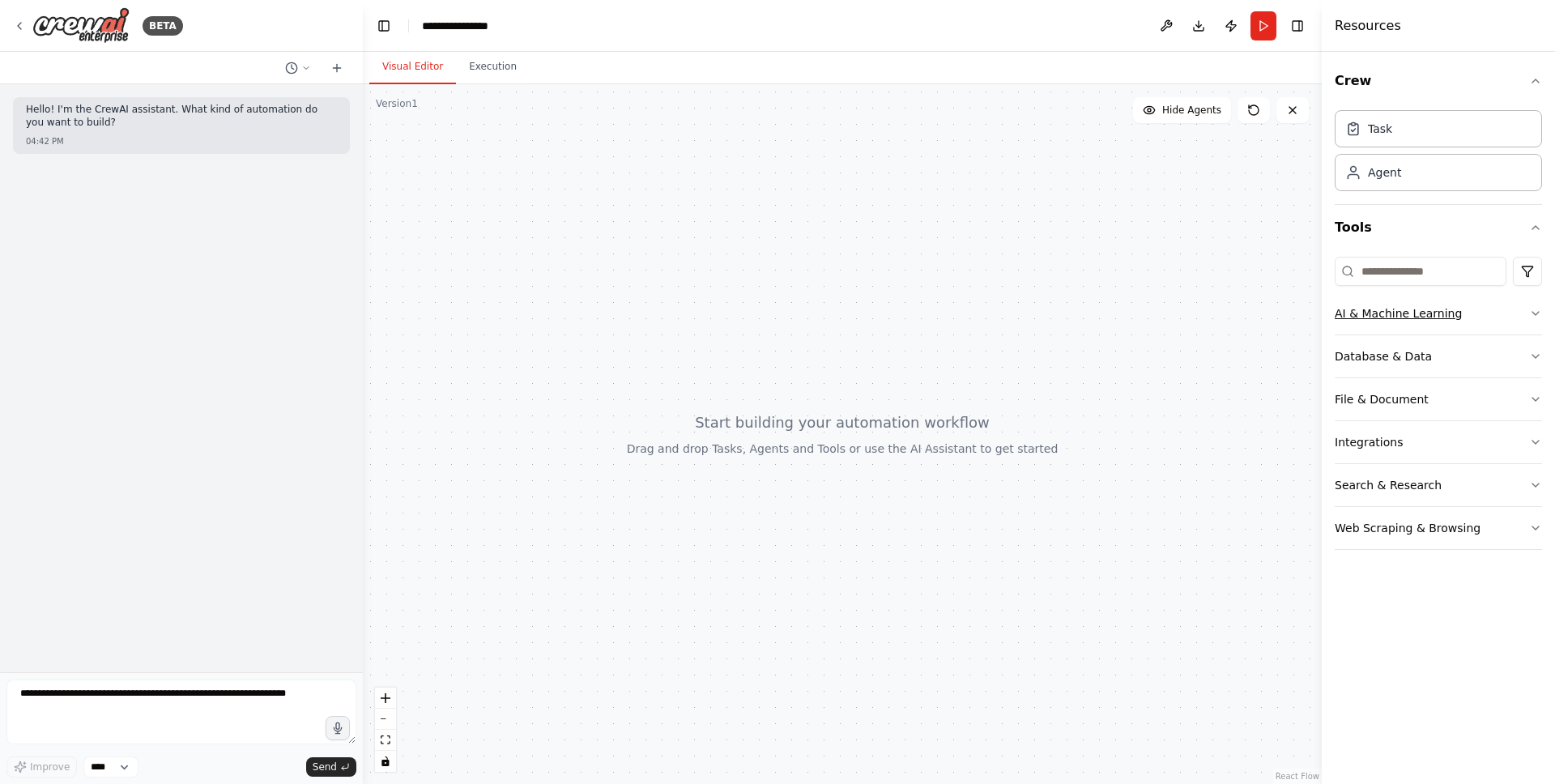
click at [1540, 315] on icon "button" at bounding box center [1536, 313] width 13 height 13
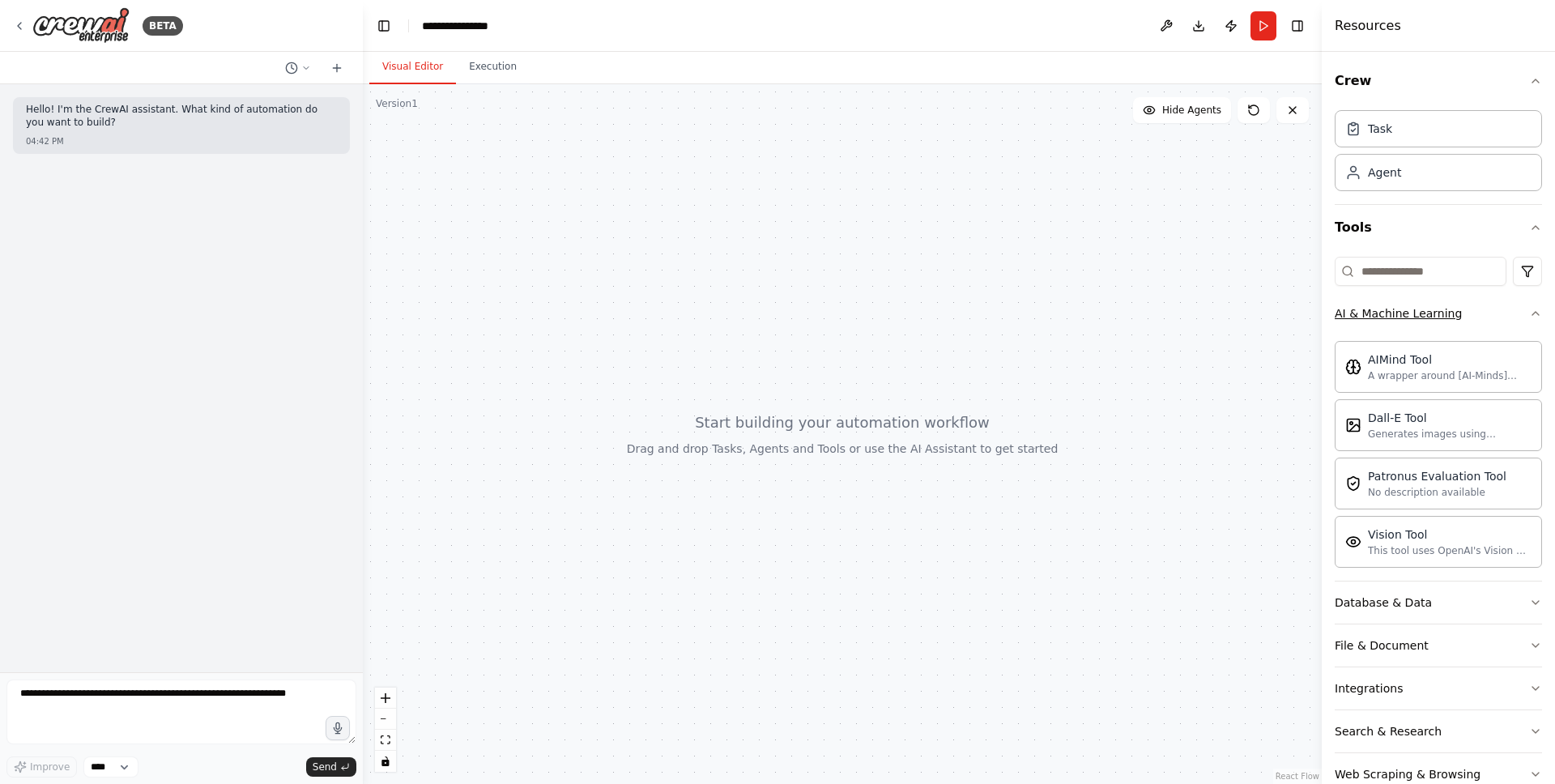
click at [1540, 315] on icon "button" at bounding box center [1536, 313] width 13 height 13
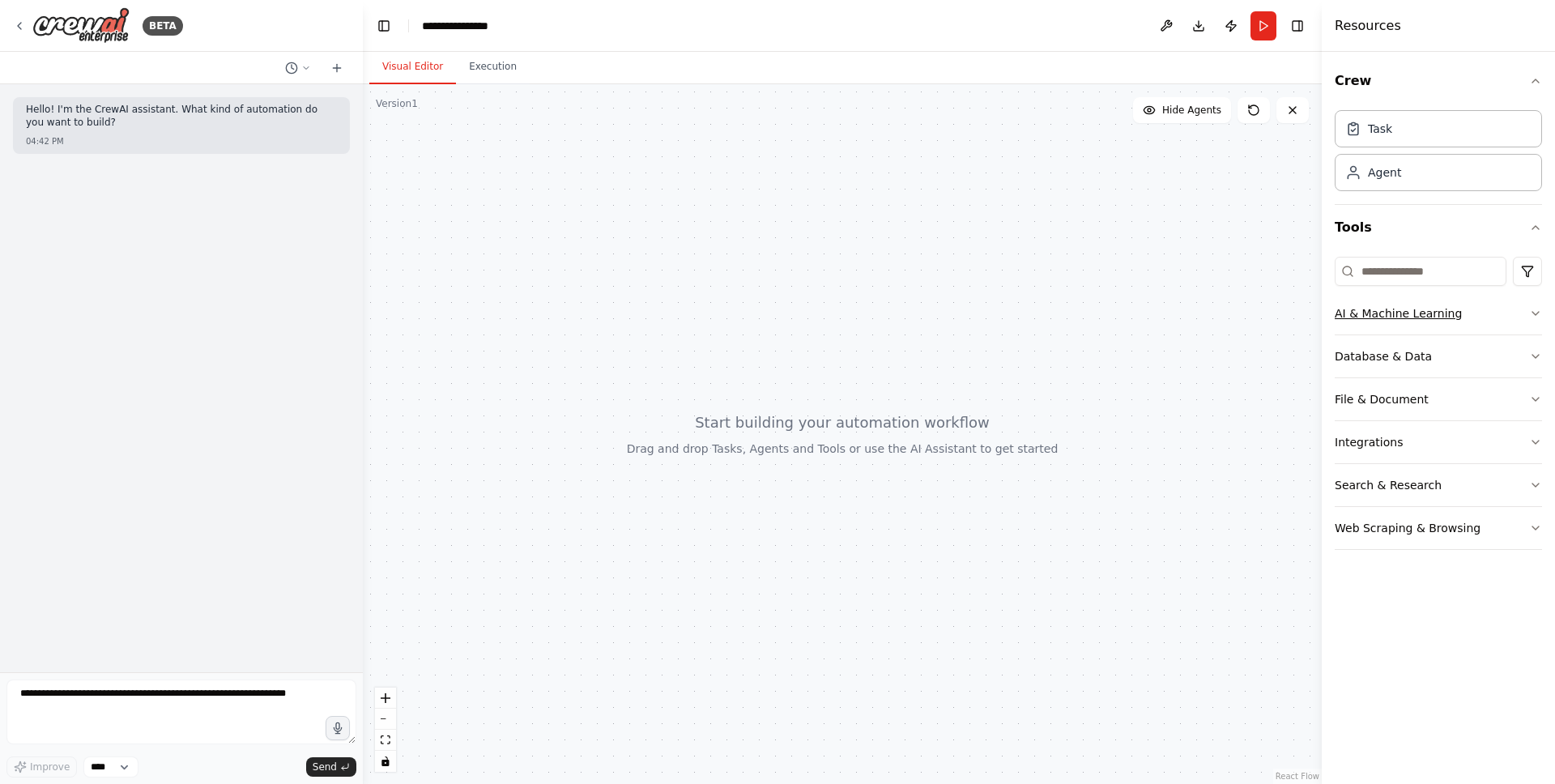
click at [1519, 320] on button "AI & Machine Learning" at bounding box center [1438, 313] width 207 height 42
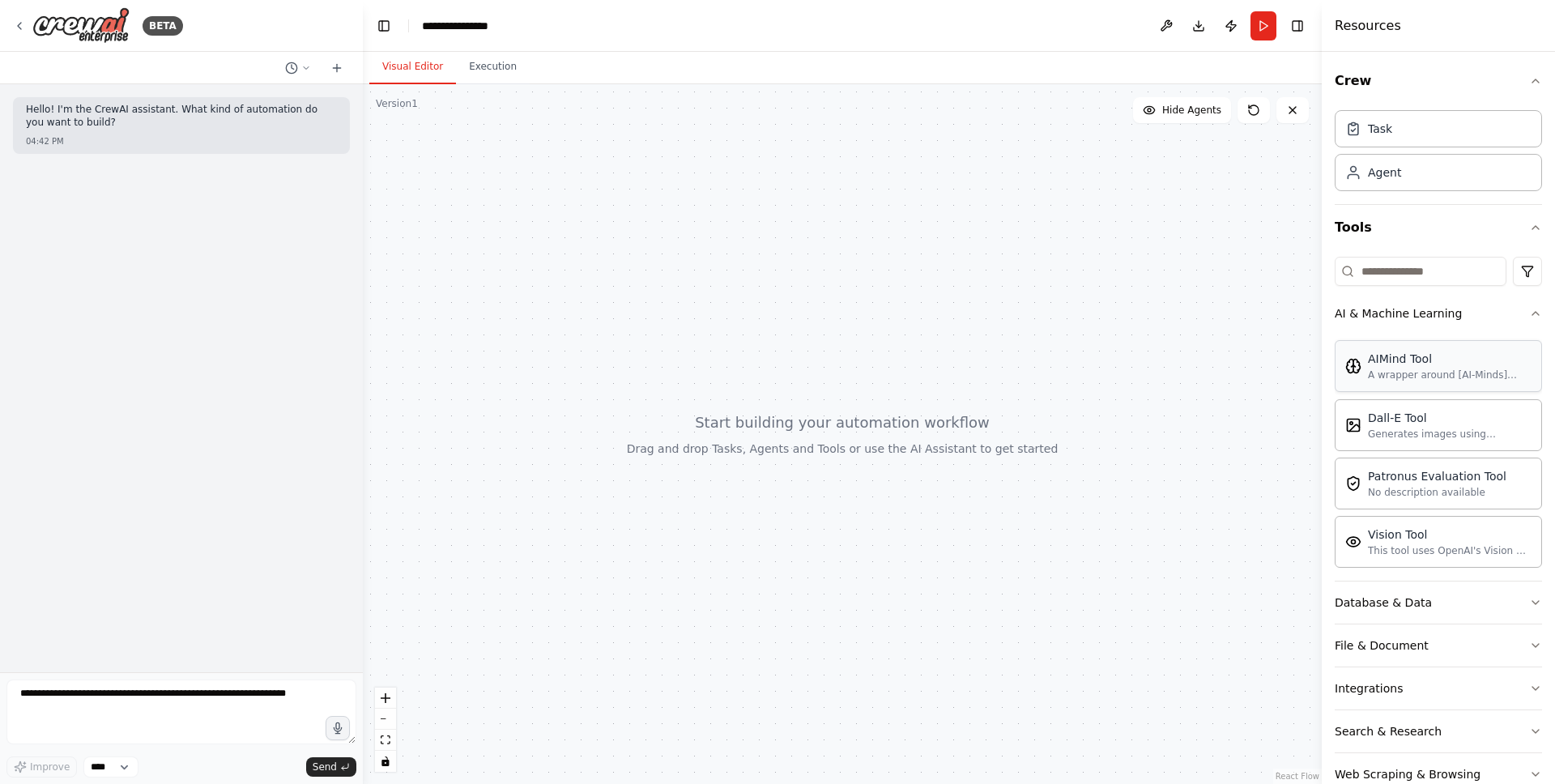
click at [1423, 364] on div "AIMind Tool" at bounding box center [1450, 358] width 164 height 16
click at [1374, 366] on div "AIMind Tool" at bounding box center [1450, 358] width 164 height 16
click at [793, 433] on div at bounding box center [842, 434] width 959 height 700
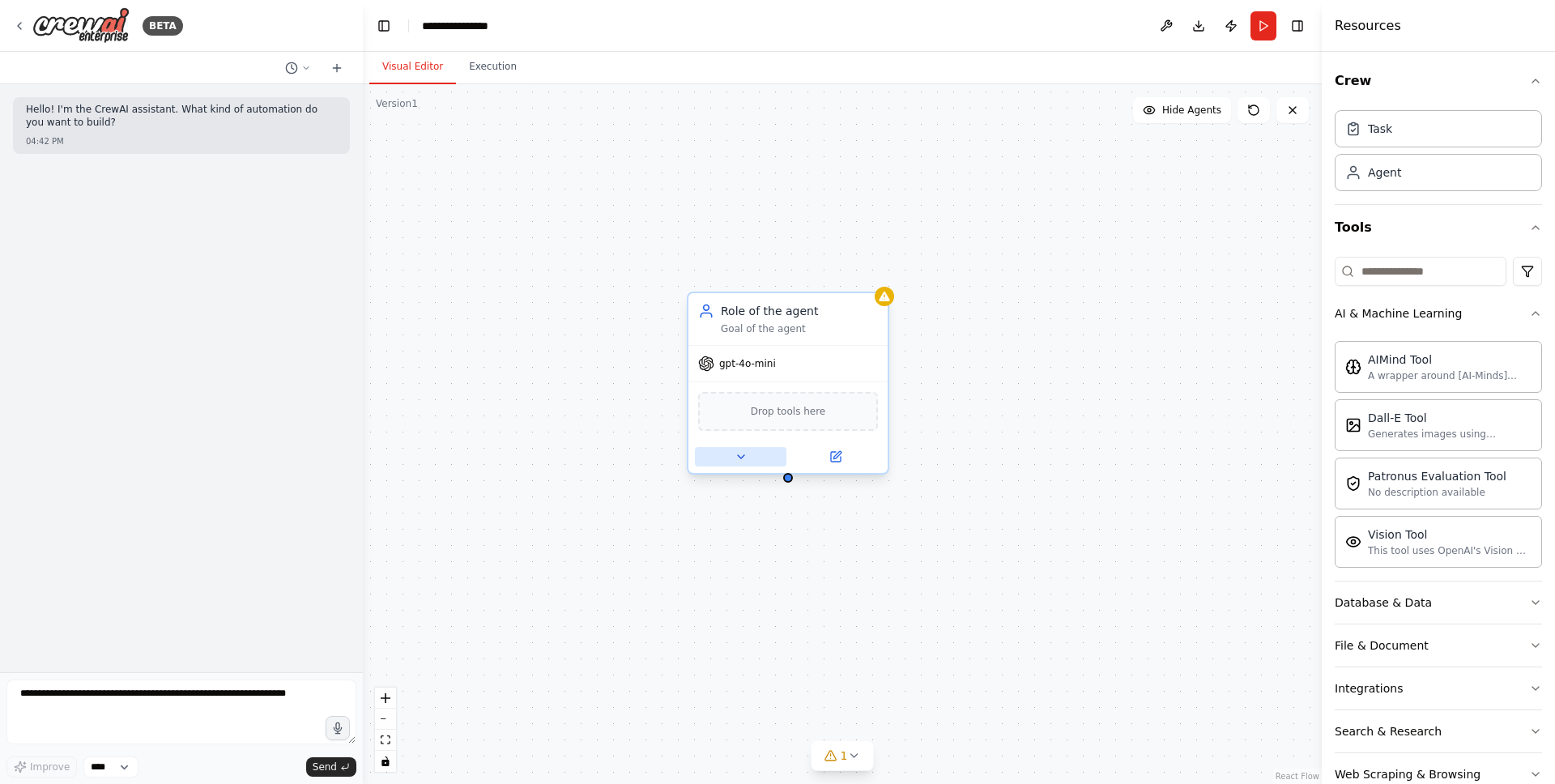
click at [735, 454] on icon at bounding box center [741, 457] width 13 height 13
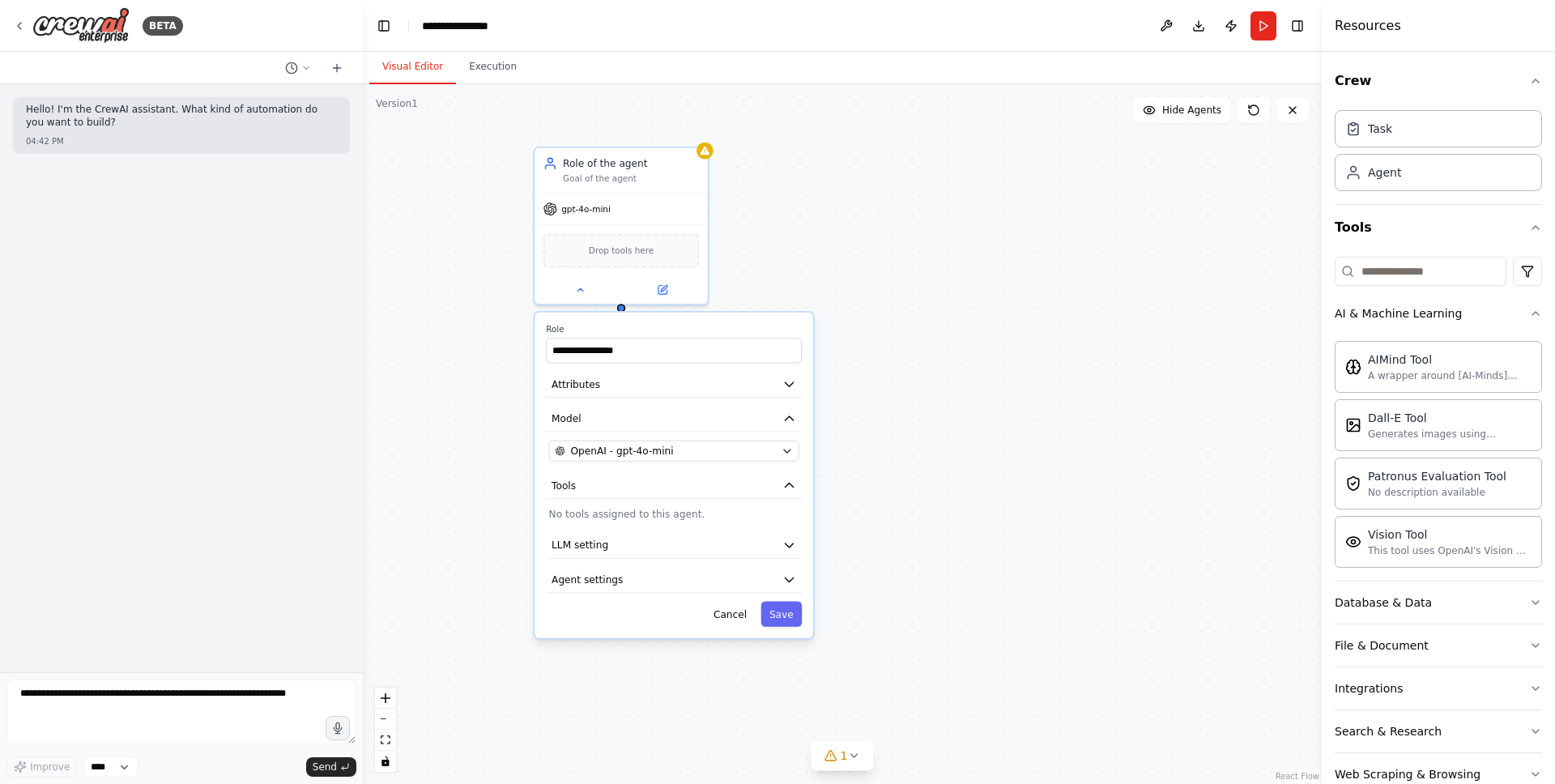
drag, startPoint x: 1094, startPoint y: 386, endPoint x: 925, endPoint y: 205, distance: 247.6
click at [925, 205] on div "**********" at bounding box center [842, 434] width 959 height 700
click at [774, 555] on button "LLM setting" at bounding box center [673, 544] width 256 height 26
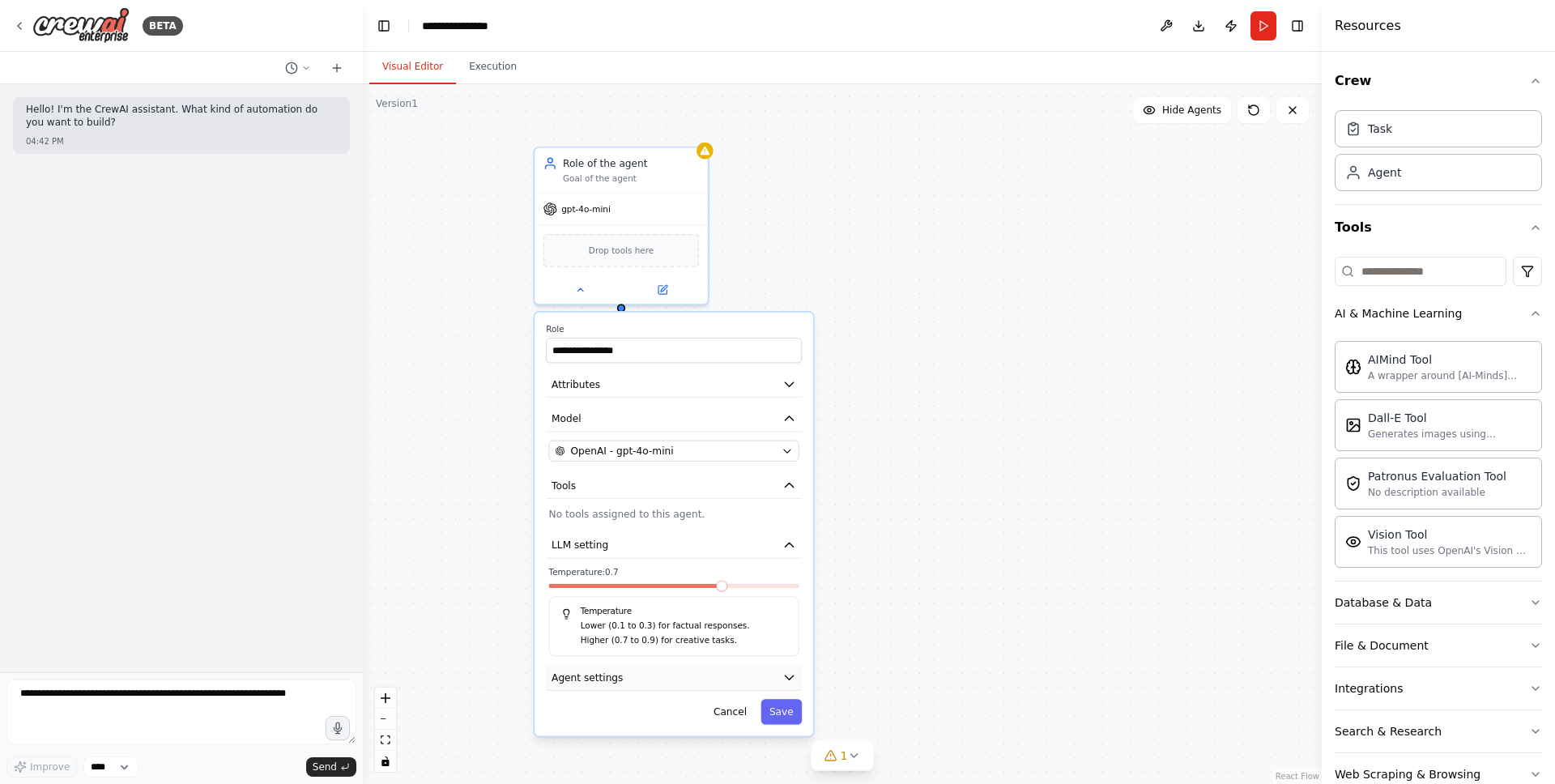
click at [731, 682] on button "Agent settings" at bounding box center [673, 677] width 256 height 26
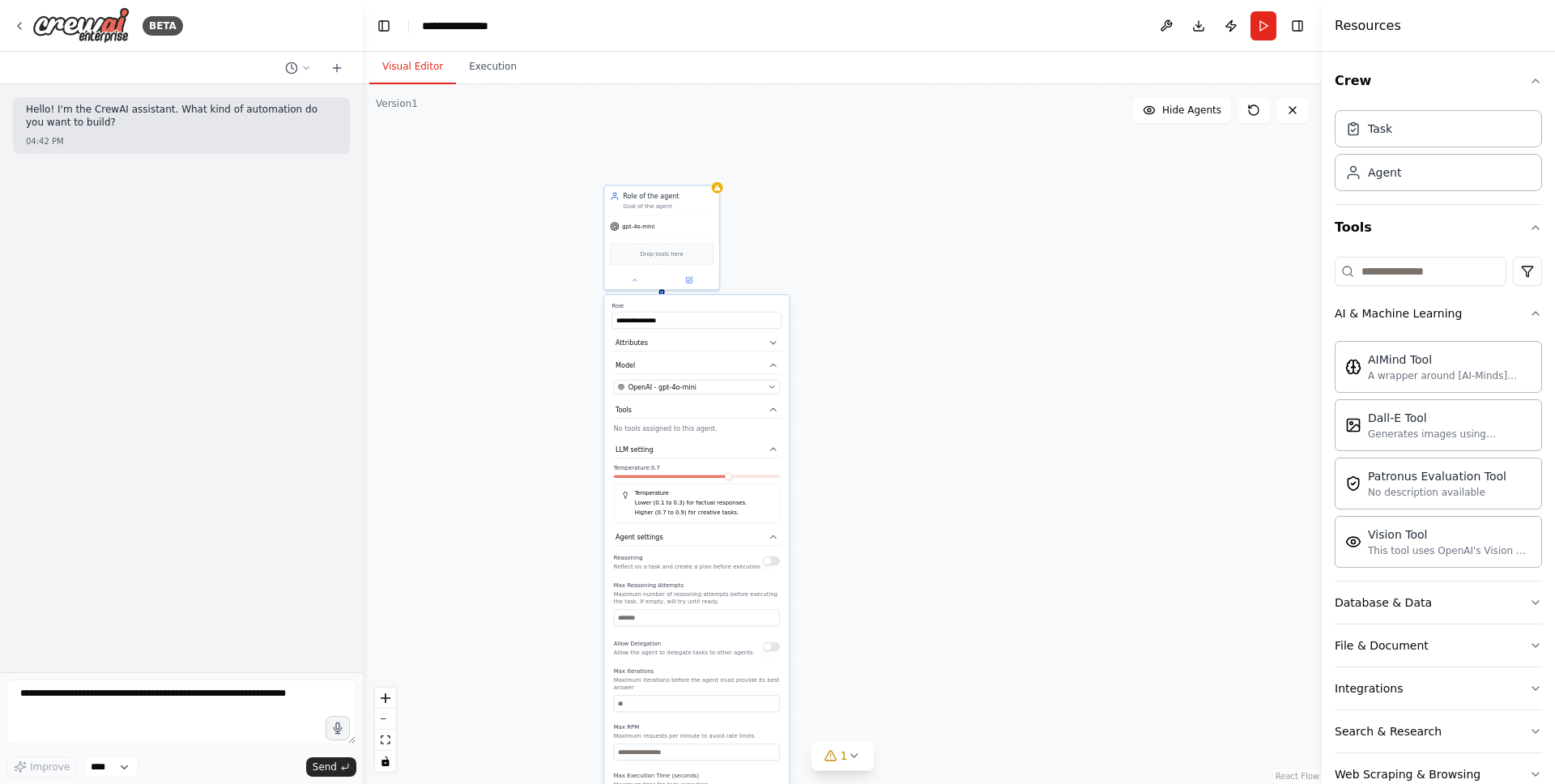
drag, startPoint x: 924, startPoint y: 623, endPoint x: 930, endPoint y: 490, distance: 133.1
click at [930, 490] on div "**********" at bounding box center [842, 434] width 959 height 700
click at [772, 647] on button "button" at bounding box center [772, 648] width 17 height 10
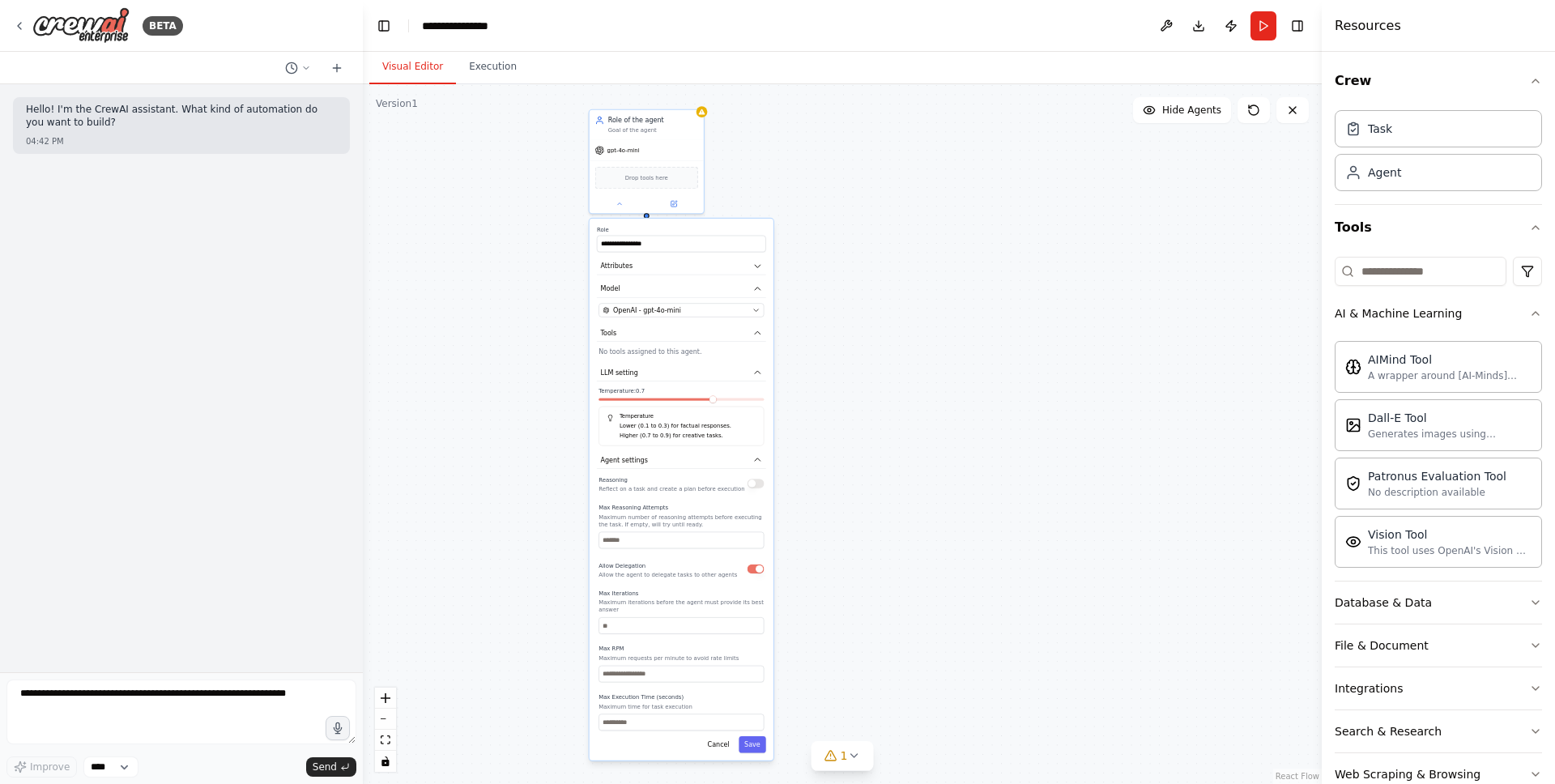
drag, startPoint x: 882, startPoint y: 654, endPoint x: 867, endPoint y: 574, distance: 81.4
click at [867, 574] on div "**********" at bounding box center [842, 434] width 959 height 700
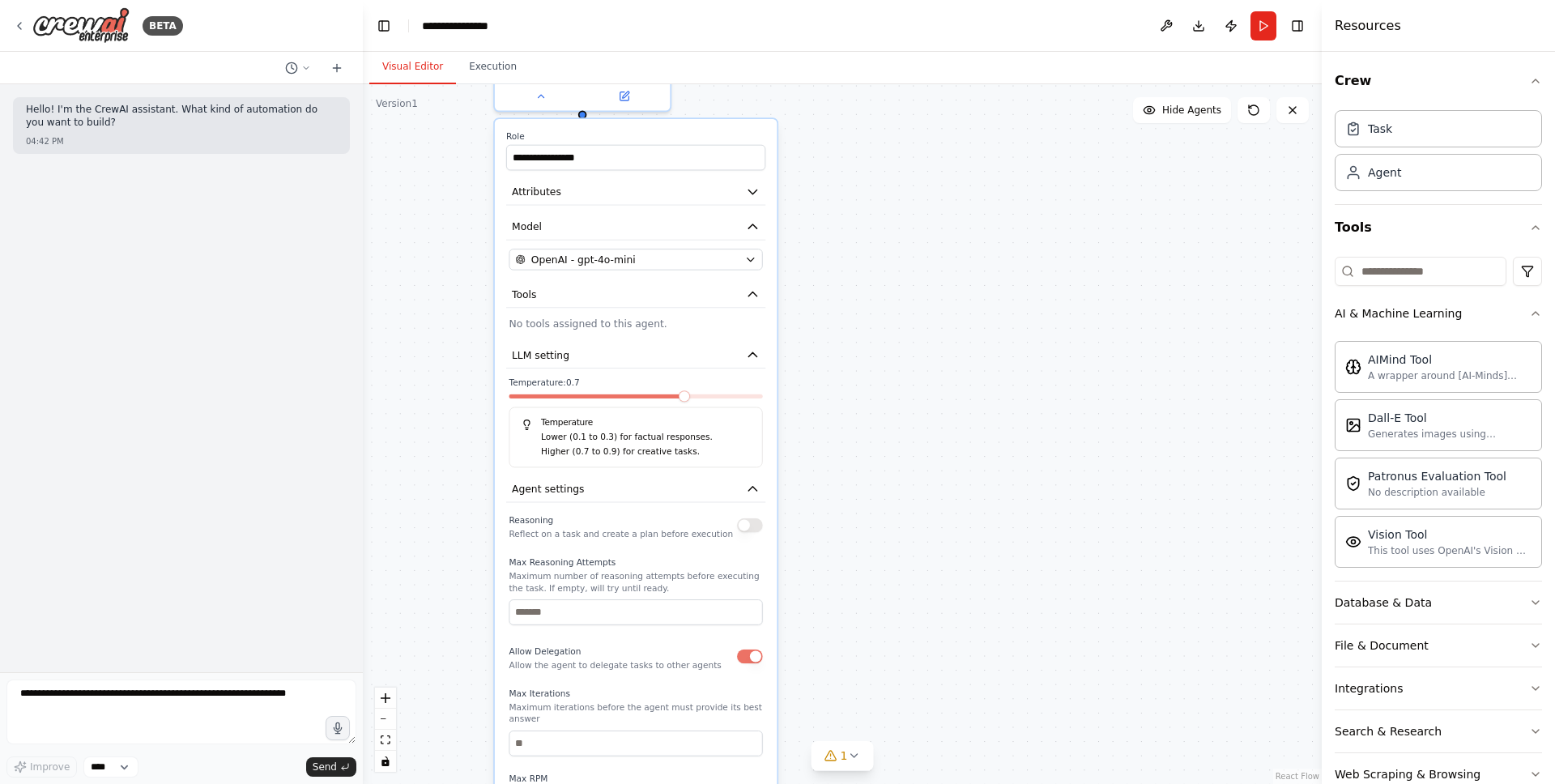
drag, startPoint x: 794, startPoint y: 618, endPoint x: 822, endPoint y: 717, distance: 102.9
click at [822, 717] on div "**********" at bounding box center [842, 434] width 959 height 700
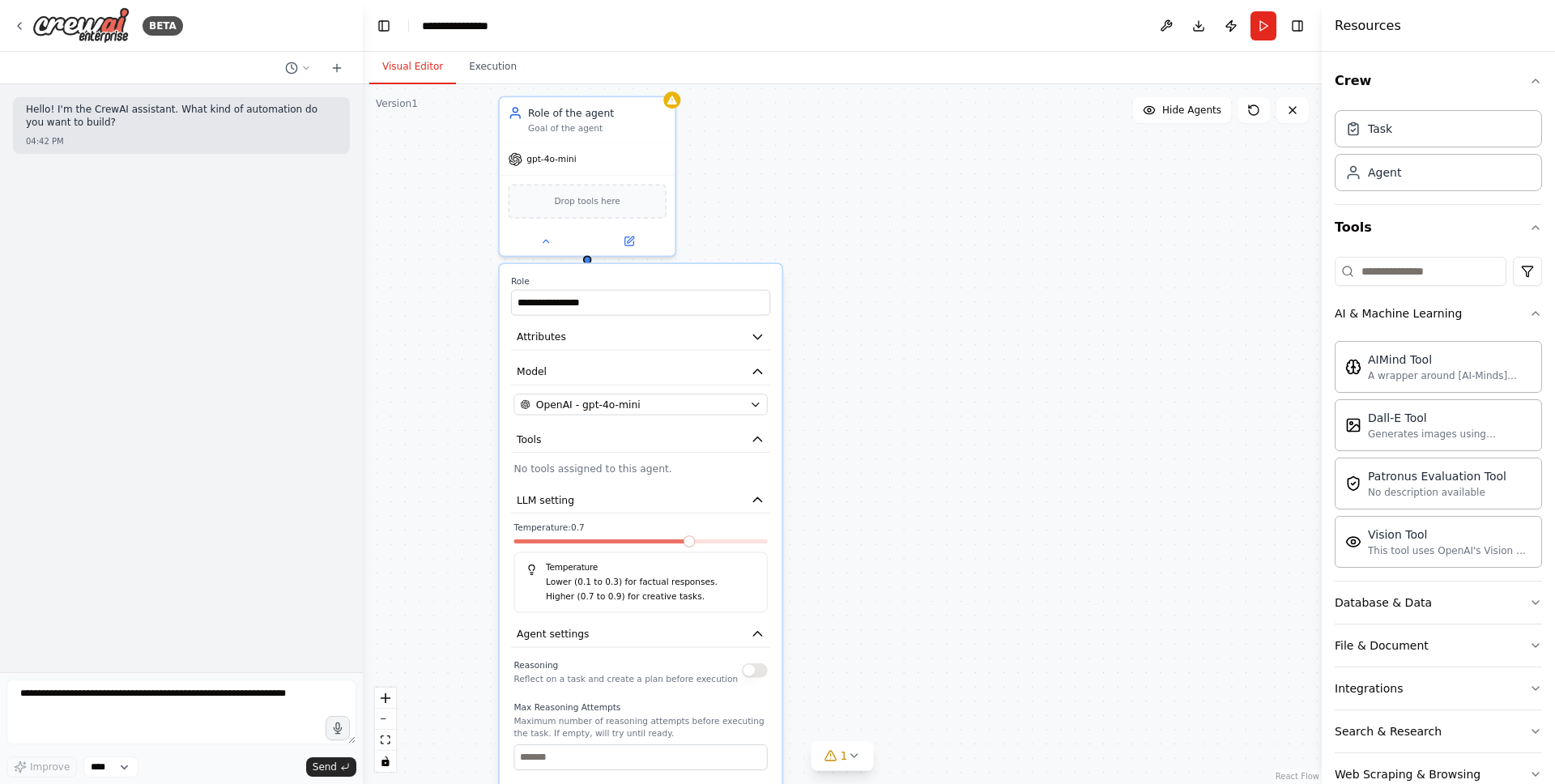
drag, startPoint x: 822, startPoint y: 508, endPoint x: 826, endPoint y: 652, distance: 144.1
click at [826, 652] on div "**********" at bounding box center [842, 434] width 959 height 700
click at [683, 402] on div "OpenAI - gpt-4o-mini" at bounding box center [631, 405] width 223 height 14
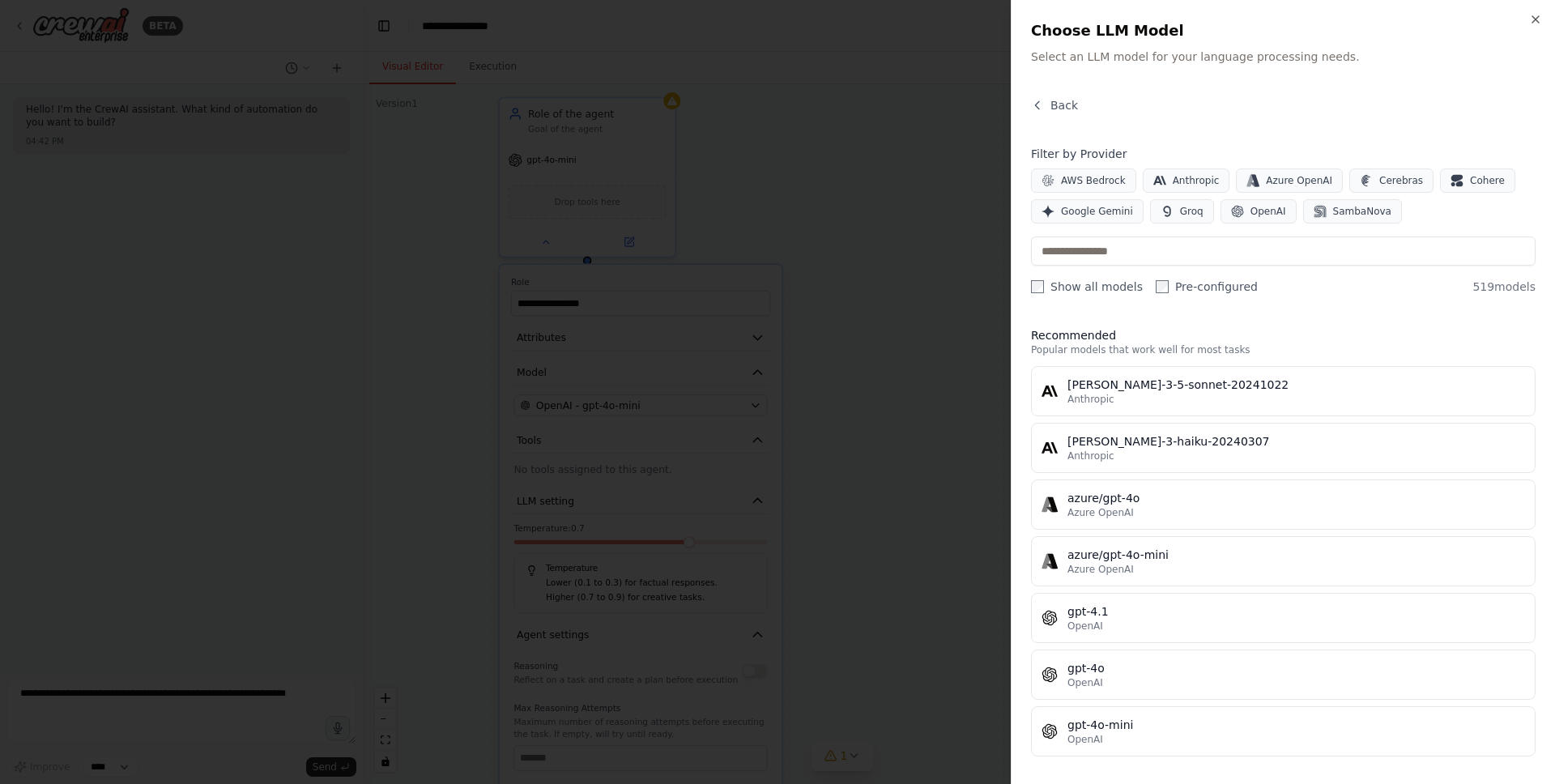
click at [1541, 8] on div "Close Choose LLM Model Select an LLM model for your language processing needs. …" at bounding box center [1283, 392] width 545 height 784
click at [1541, 9] on div "Close Choose LLM Model Select an LLM model for your language processing needs. …" at bounding box center [1283, 392] width 545 height 784
click at [1536, 19] on icon "button" at bounding box center [1535, 19] width 7 height 7
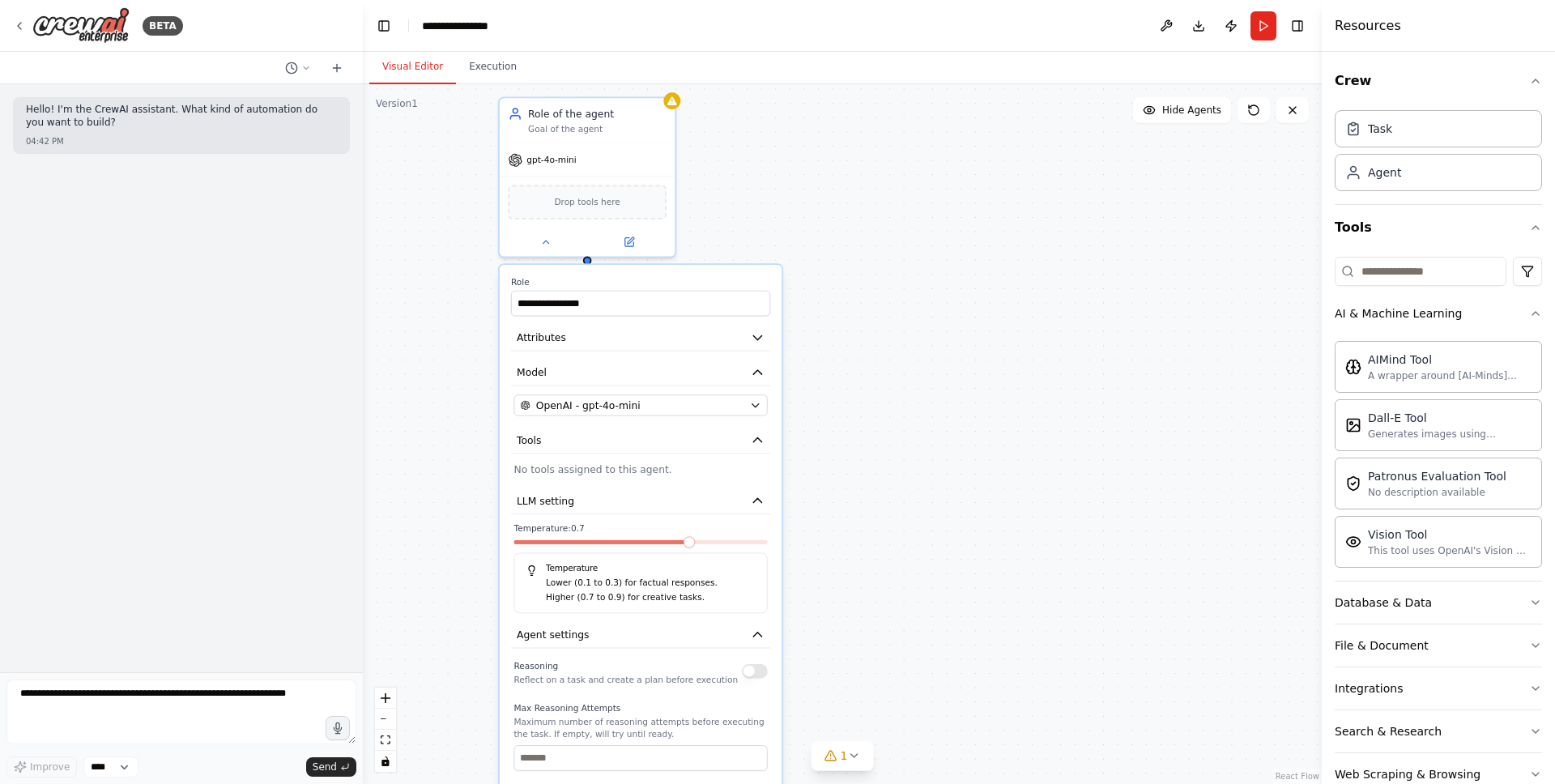
click at [803, 223] on div "**********" at bounding box center [842, 434] width 959 height 700
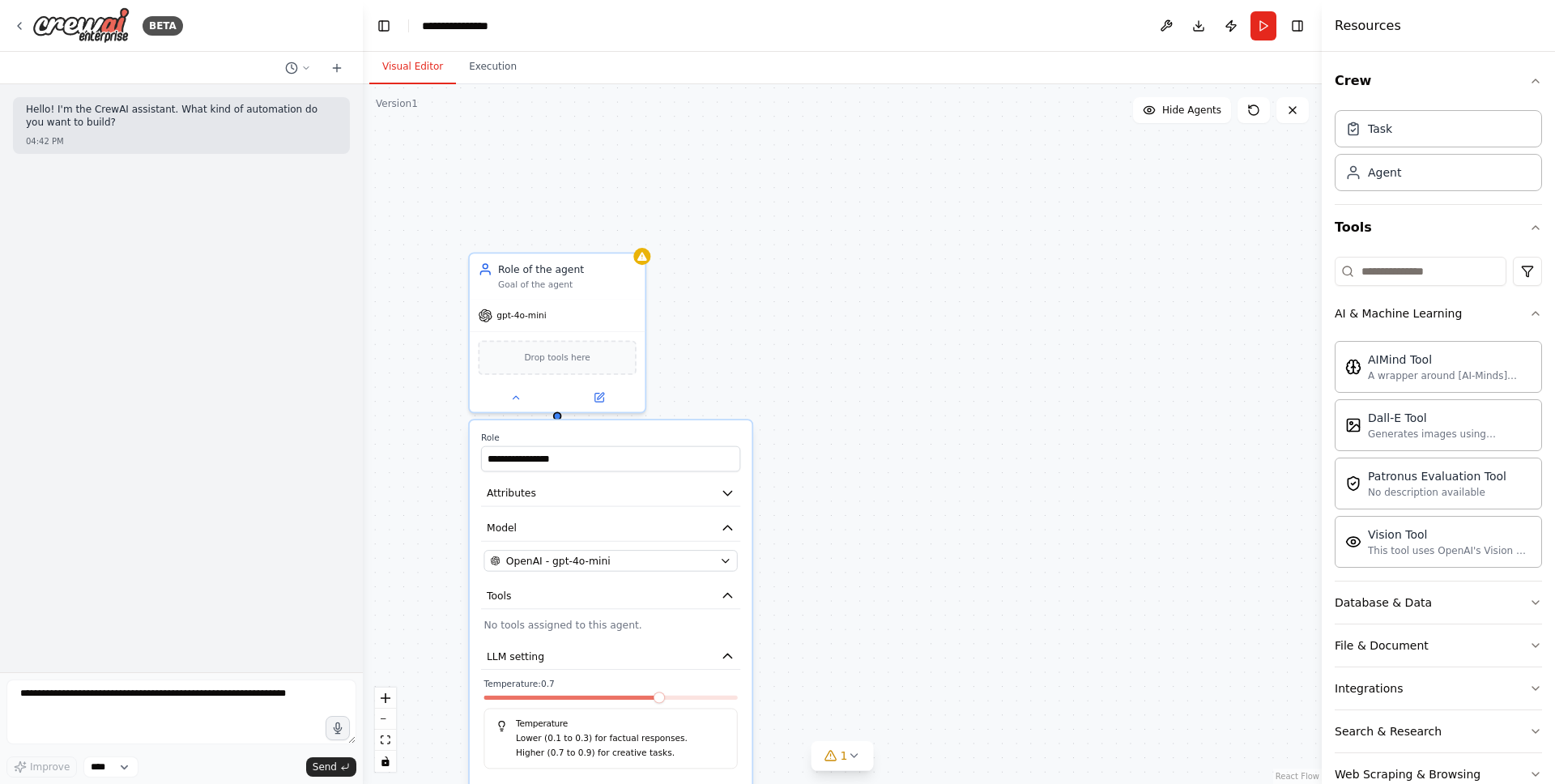
drag, startPoint x: 932, startPoint y: 395, endPoint x: 902, endPoint y: 559, distance: 166.7
click at [902, 559] on div "**********" at bounding box center [842, 434] width 959 height 700
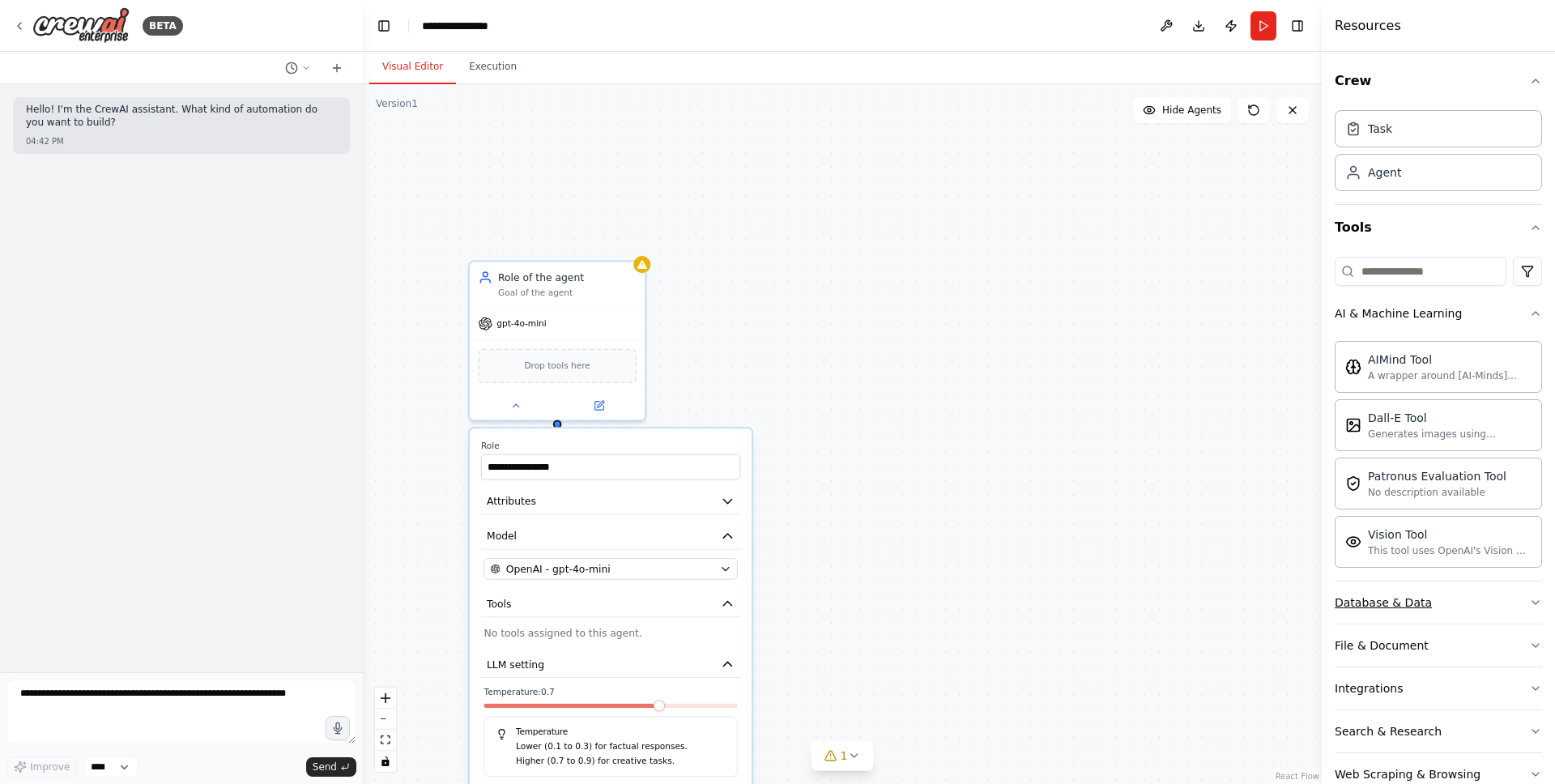
click at [1423, 601] on div "Database & Data" at bounding box center [1382, 602] width 97 height 16
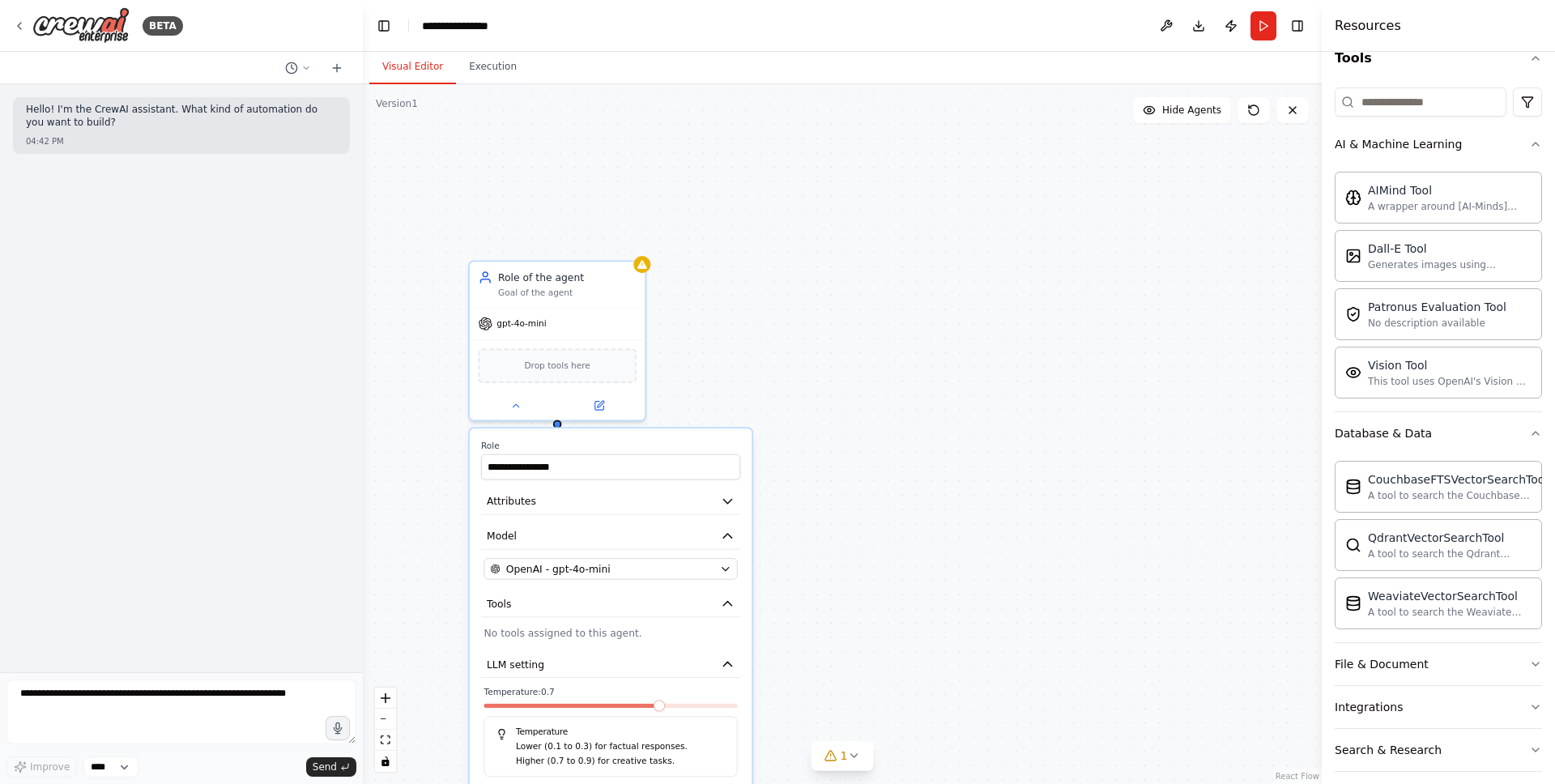
scroll to position [176, 0]
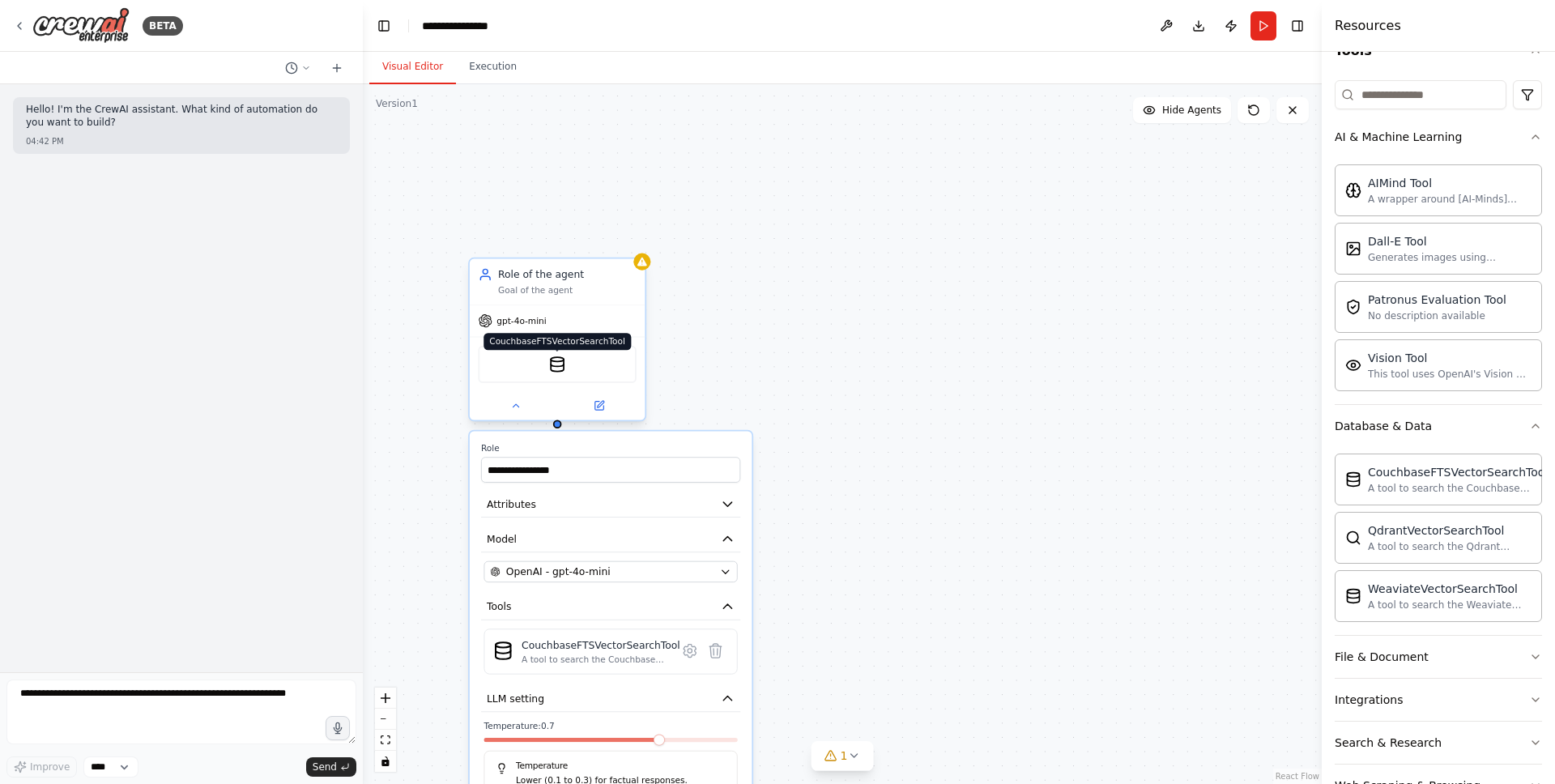
click at [560, 365] on img at bounding box center [558, 364] width 17 height 17
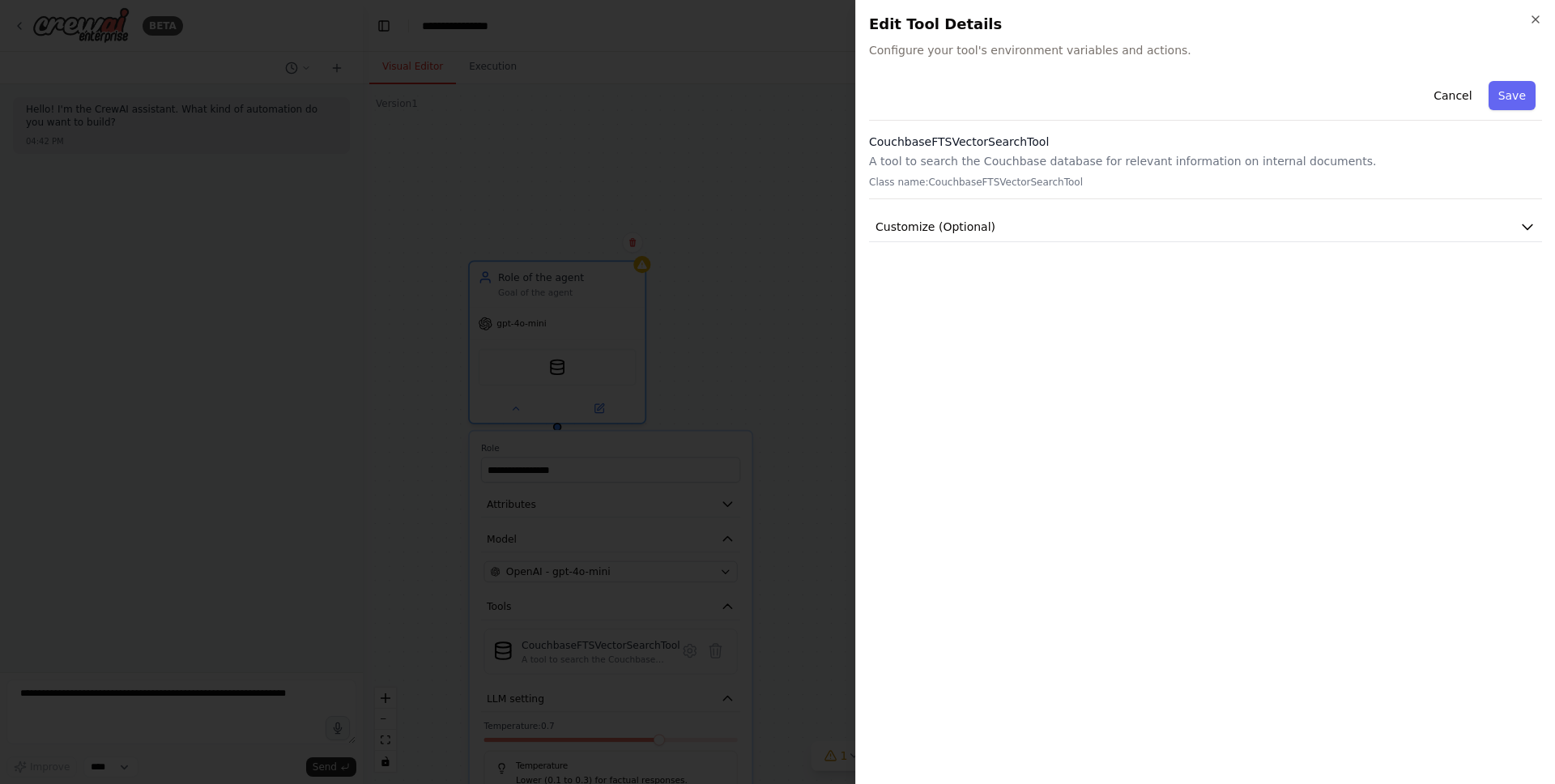
click at [1542, 10] on div "Close Edit Tool Details Configure your tool's environment variables and actions…" at bounding box center [1205, 392] width 700 height 784
click at [1541, 17] on icon "button" at bounding box center [1536, 20] width 13 height 13
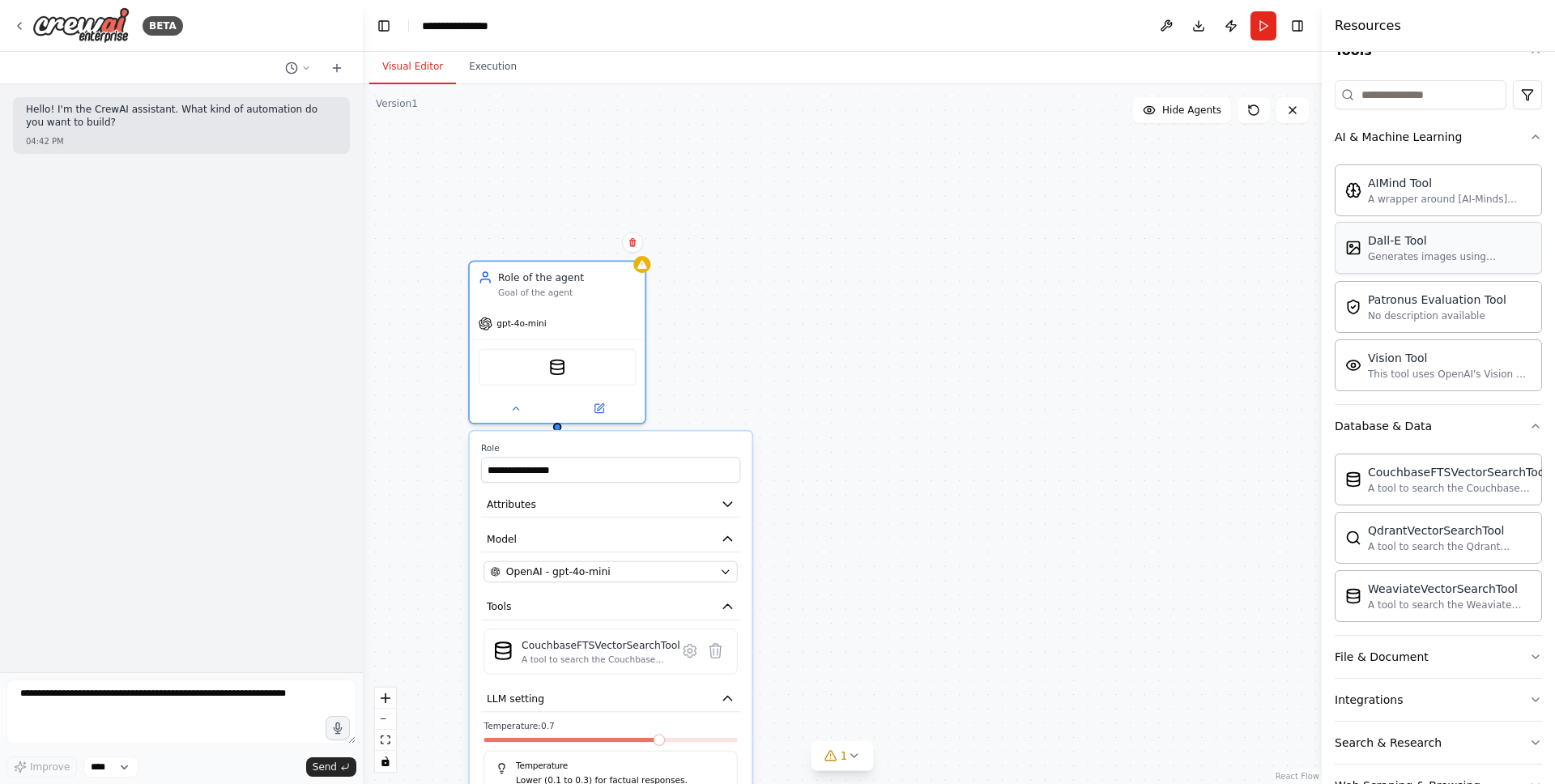
scroll to position [0, 0]
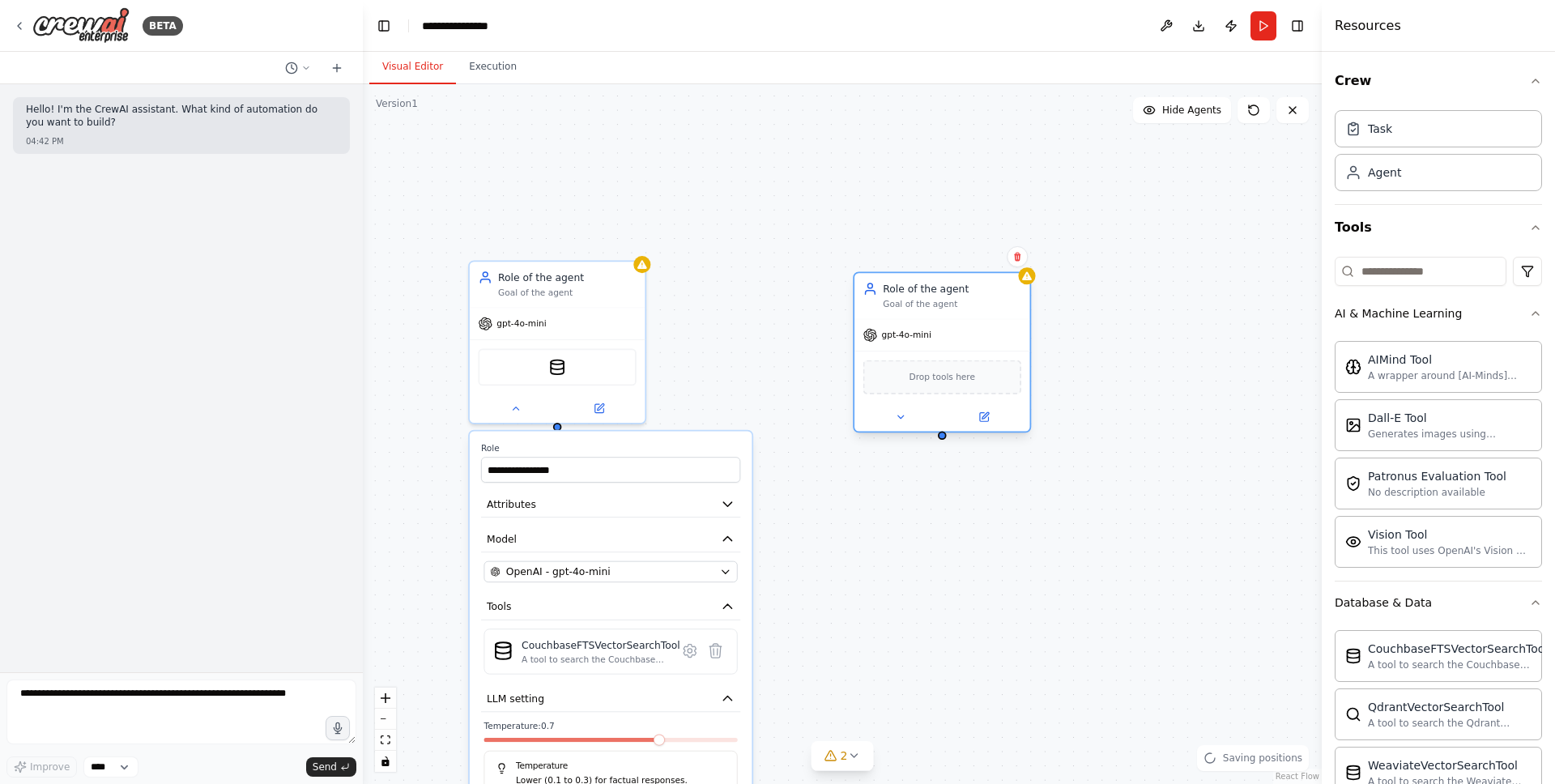
drag, startPoint x: 956, startPoint y: 396, endPoint x: 937, endPoint y: 311, distance: 87.1
click at [937, 311] on div "Role of the agent Goal of the agent" at bounding box center [941, 295] width 174 height 45
drag, startPoint x: 558, startPoint y: 427, endPoint x: 917, endPoint y: 377, distance: 362.5
click at [917, 377] on div "**********" at bounding box center [605, 383] width 844 height 615
click at [537, 404] on button at bounding box center [516, 405] width 81 height 17
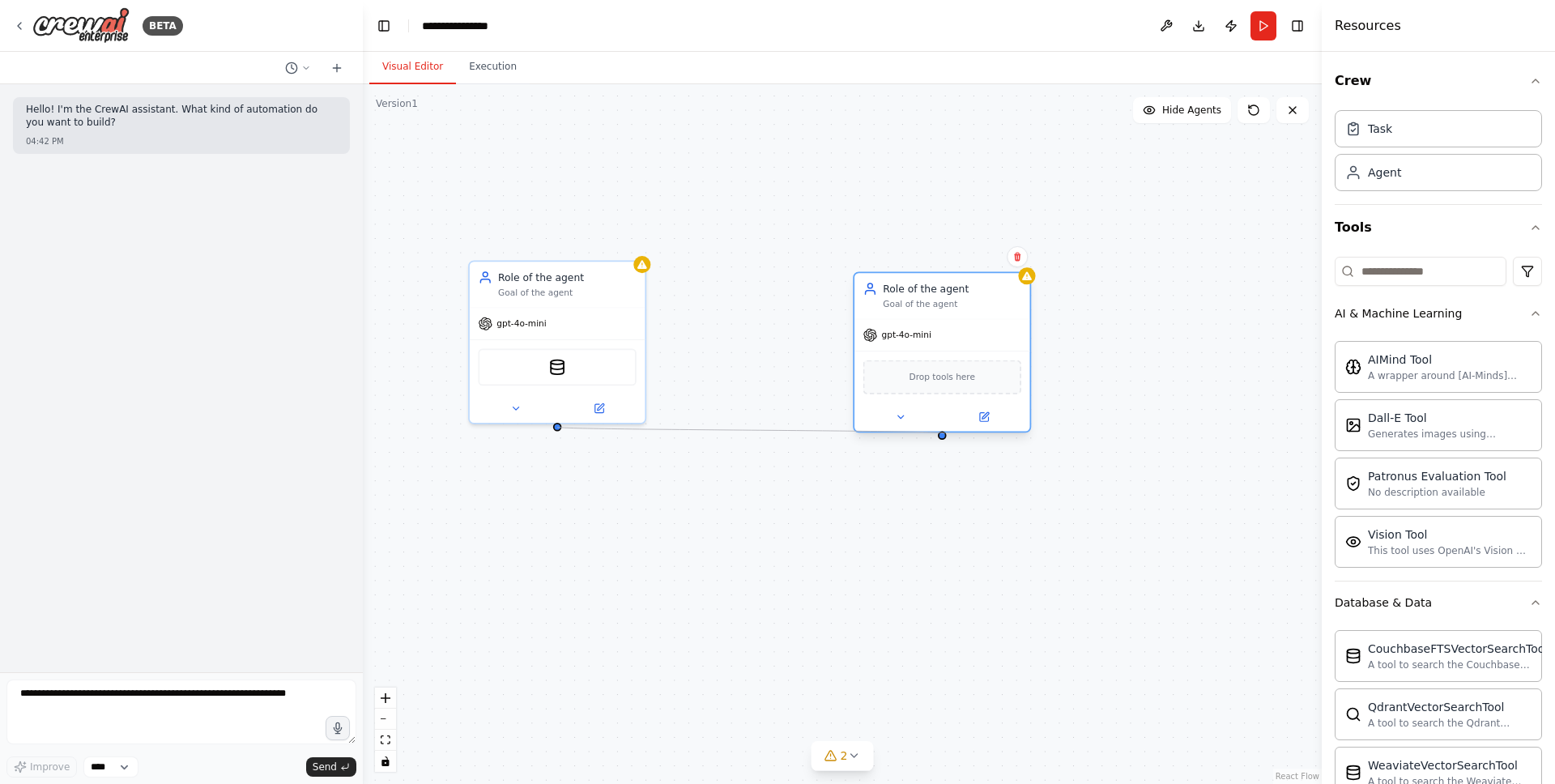
drag, startPoint x: 556, startPoint y: 427, endPoint x: 945, endPoint y: 433, distance: 389.0
click at [945, 433] on div "Role of the agent Goal of the agent gpt-4o-mini CouchbaseFTSVectorSearchTool Ro…" at bounding box center [605, 383] width 844 height 615
drag, startPoint x: 971, startPoint y: 304, endPoint x: 971, endPoint y: 289, distance: 15.0
click at [971, 289] on div "Goal of the agent" at bounding box center [952, 289] width 138 height 12
click at [557, 427] on div at bounding box center [557, 424] width 9 height 9
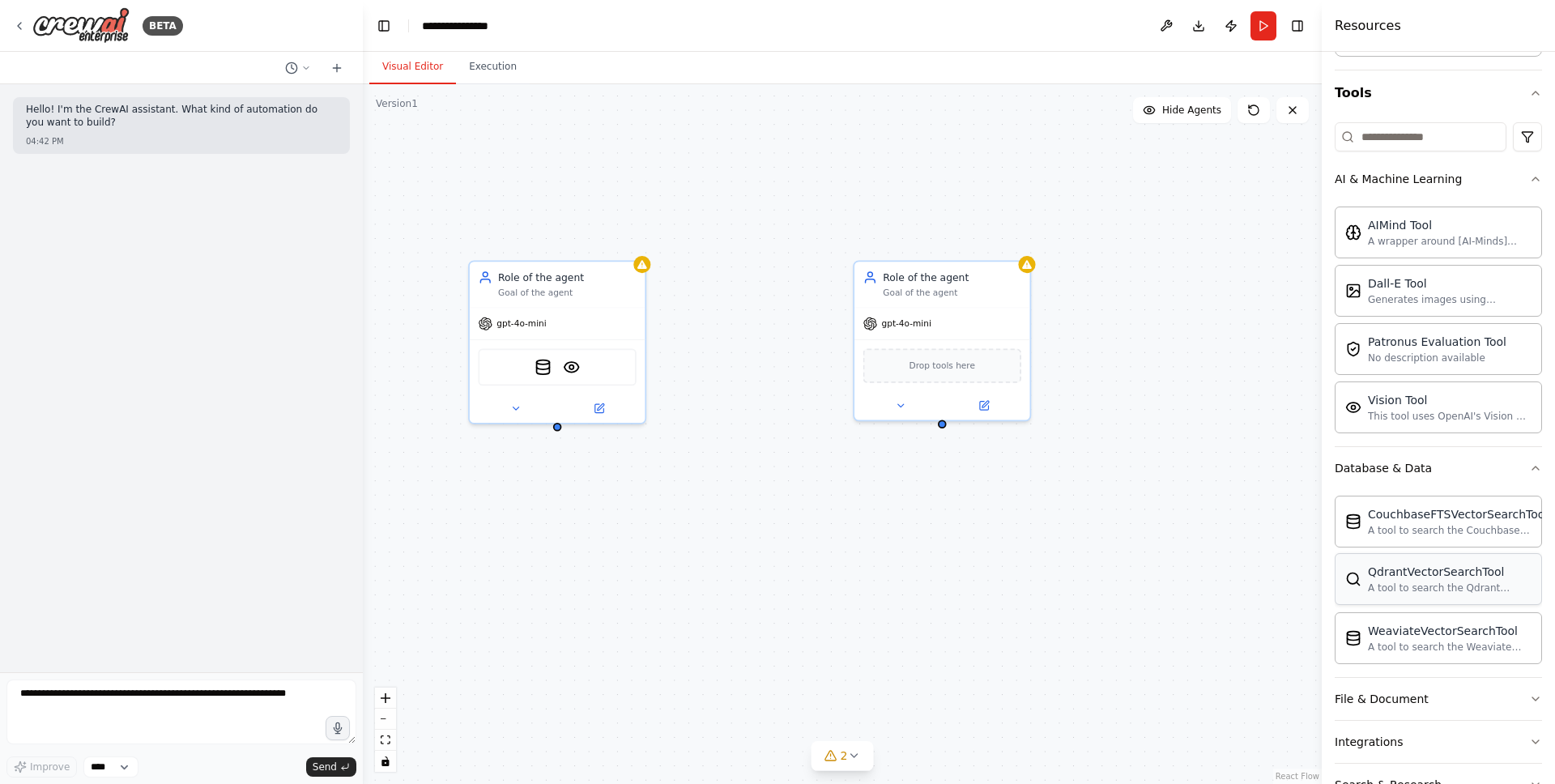
scroll to position [226, 0]
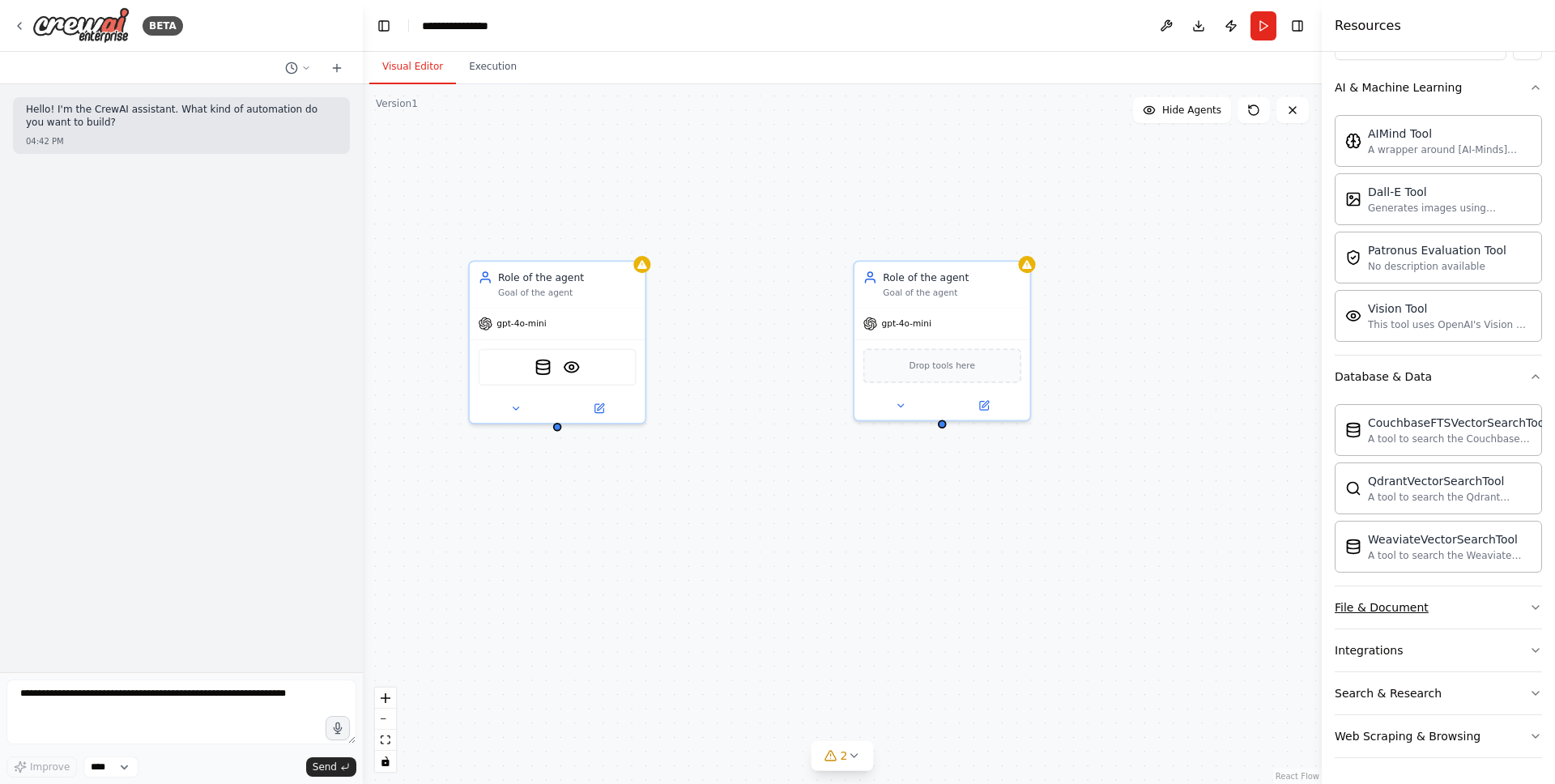
click at [1478, 602] on button "File & Document" at bounding box center [1438, 608] width 207 height 42
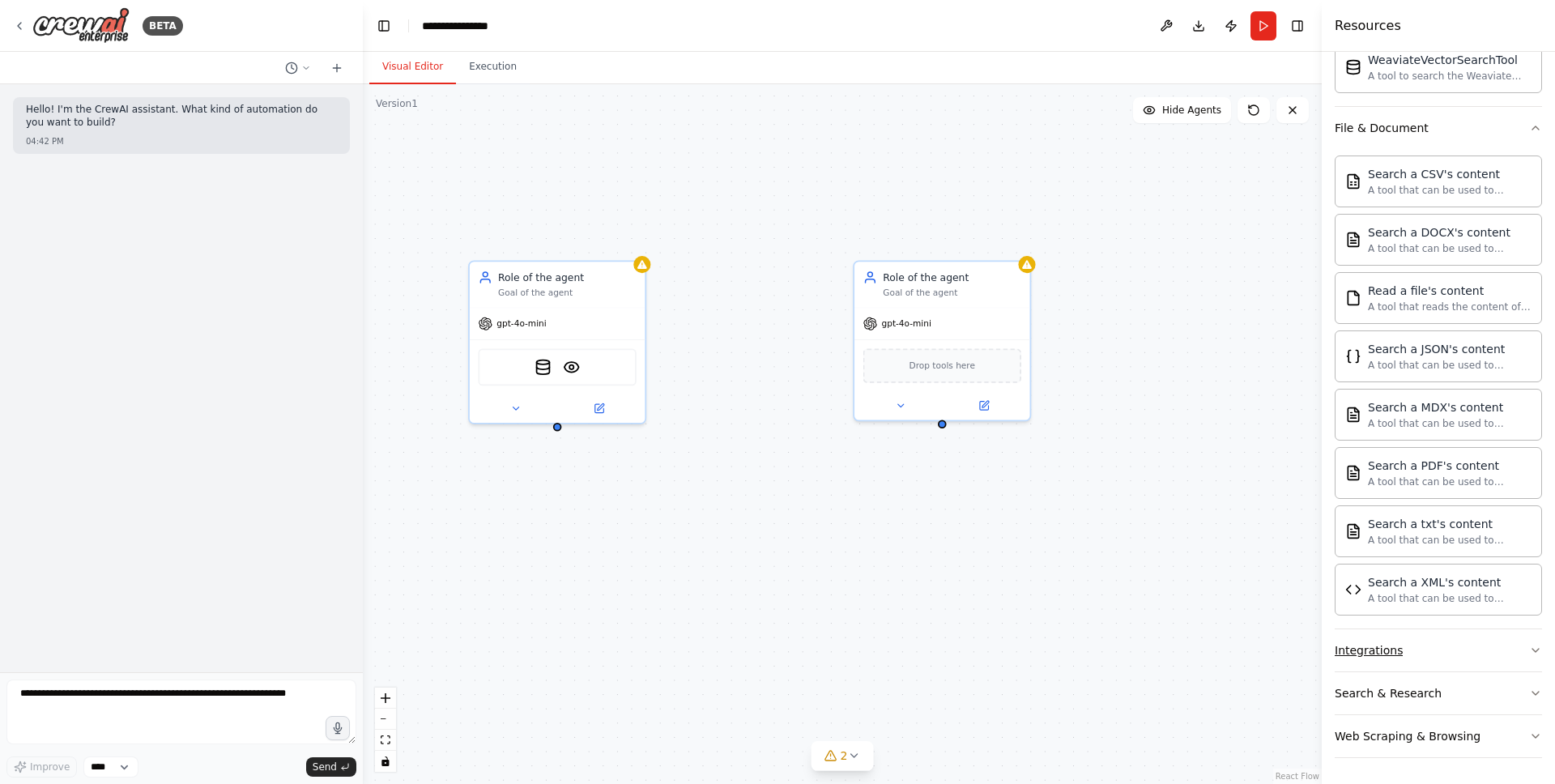
click at [1472, 634] on button "Integrations" at bounding box center [1438, 650] width 207 height 42
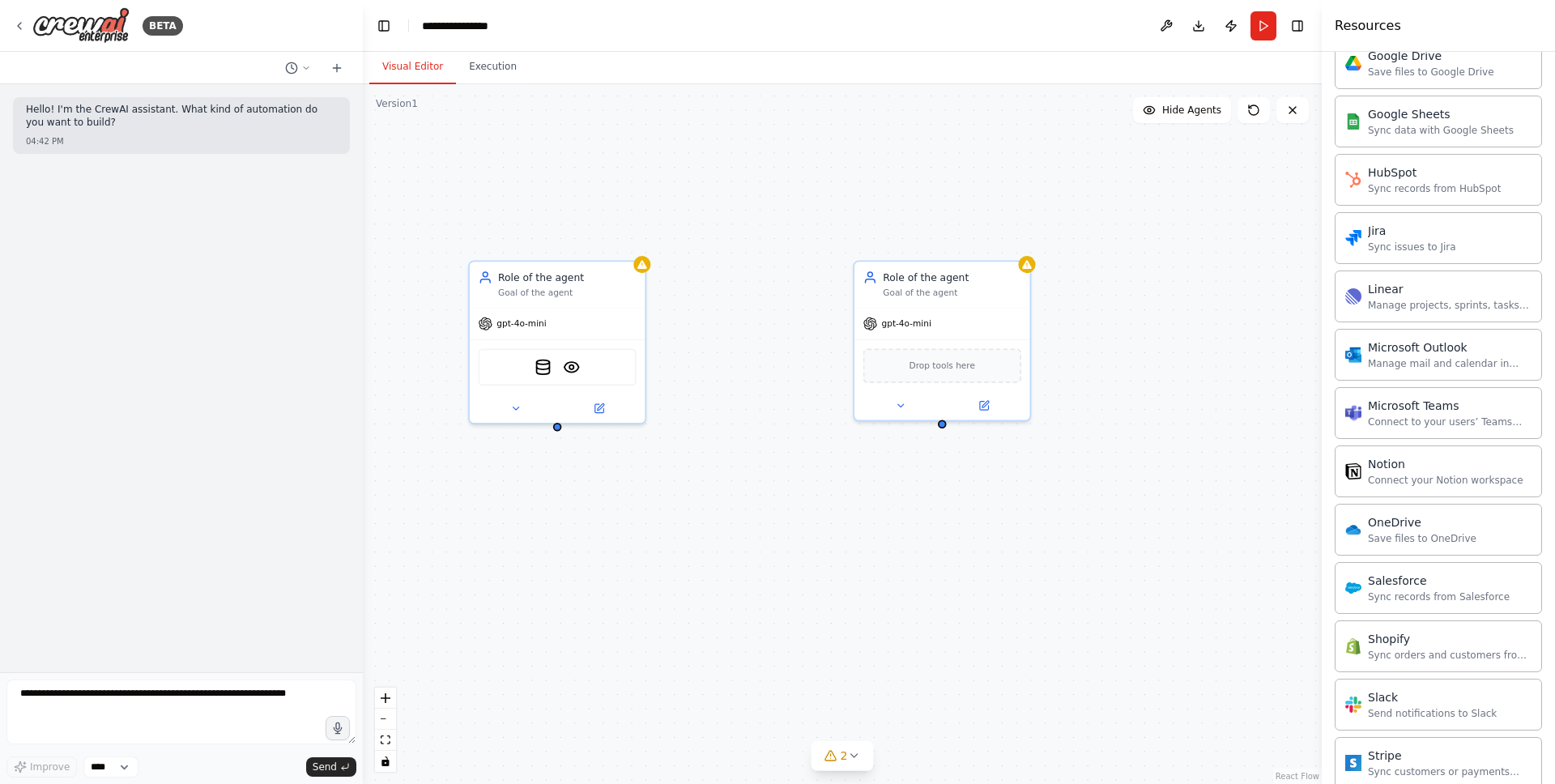
scroll to position [1754, 0]
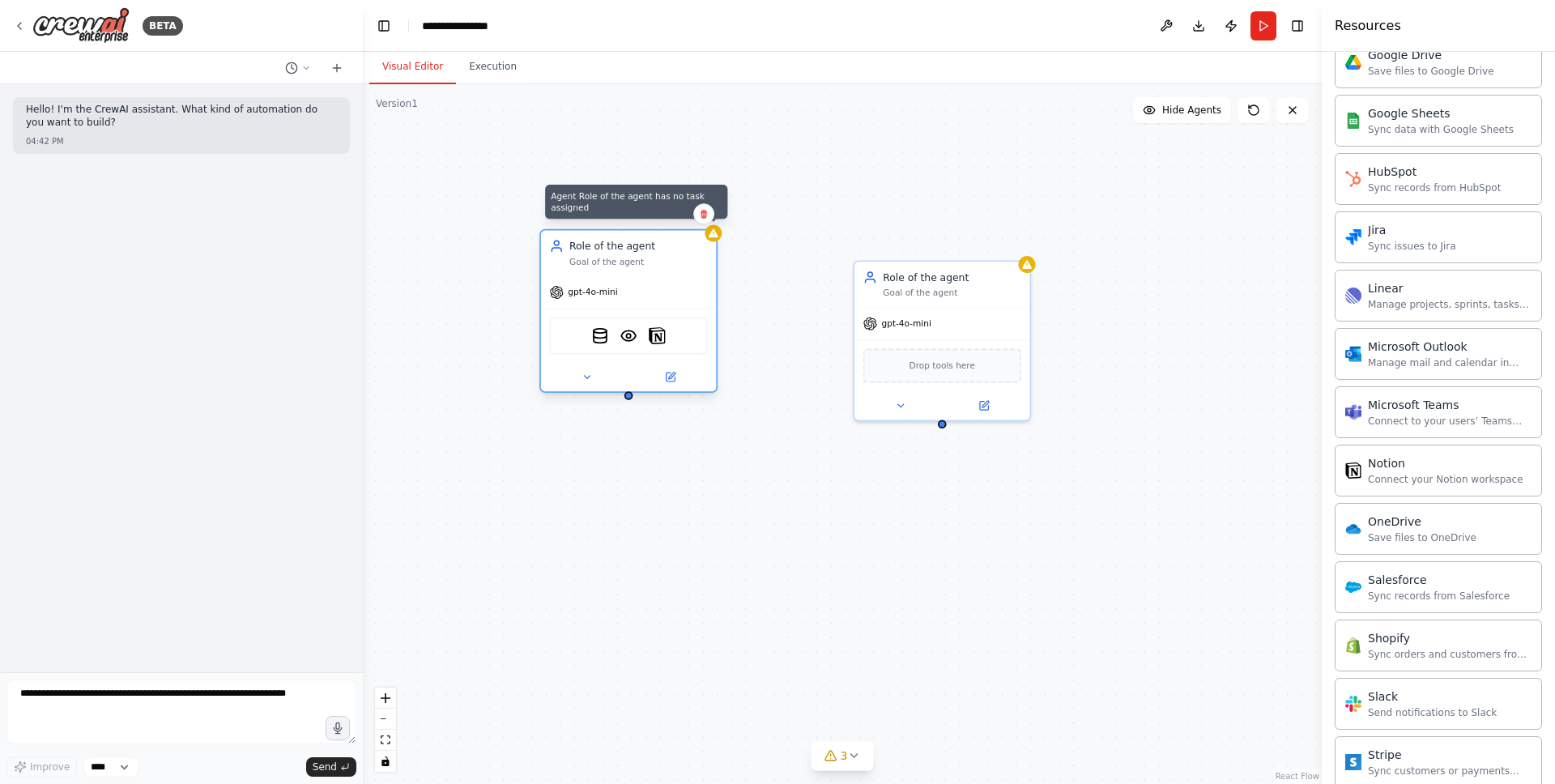
drag, startPoint x: 643, startPoint y: 262, endPoint x: 710, endPoint y: 239, distance: 70.8
click at [710, 239] on div at bounding box center [713, 233] width 17 height 17
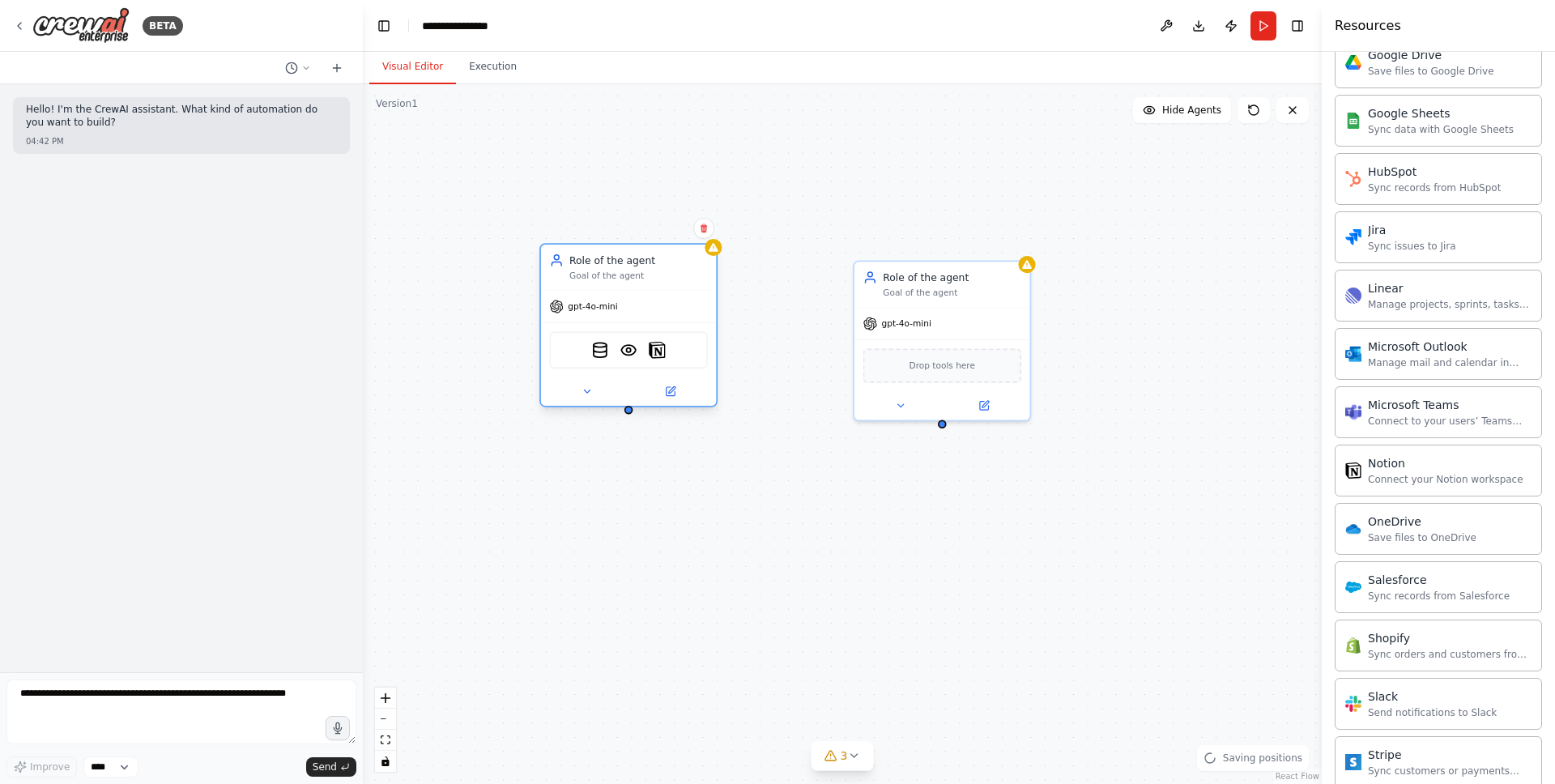
drag, startPoint x: 659, startPoint y: 243, endPoint x: 659, endPoint y: 255, distance: 12.0
click at [659, 255] on div "Role of the agent" at bounding box center [638, 260] width 138 height 14
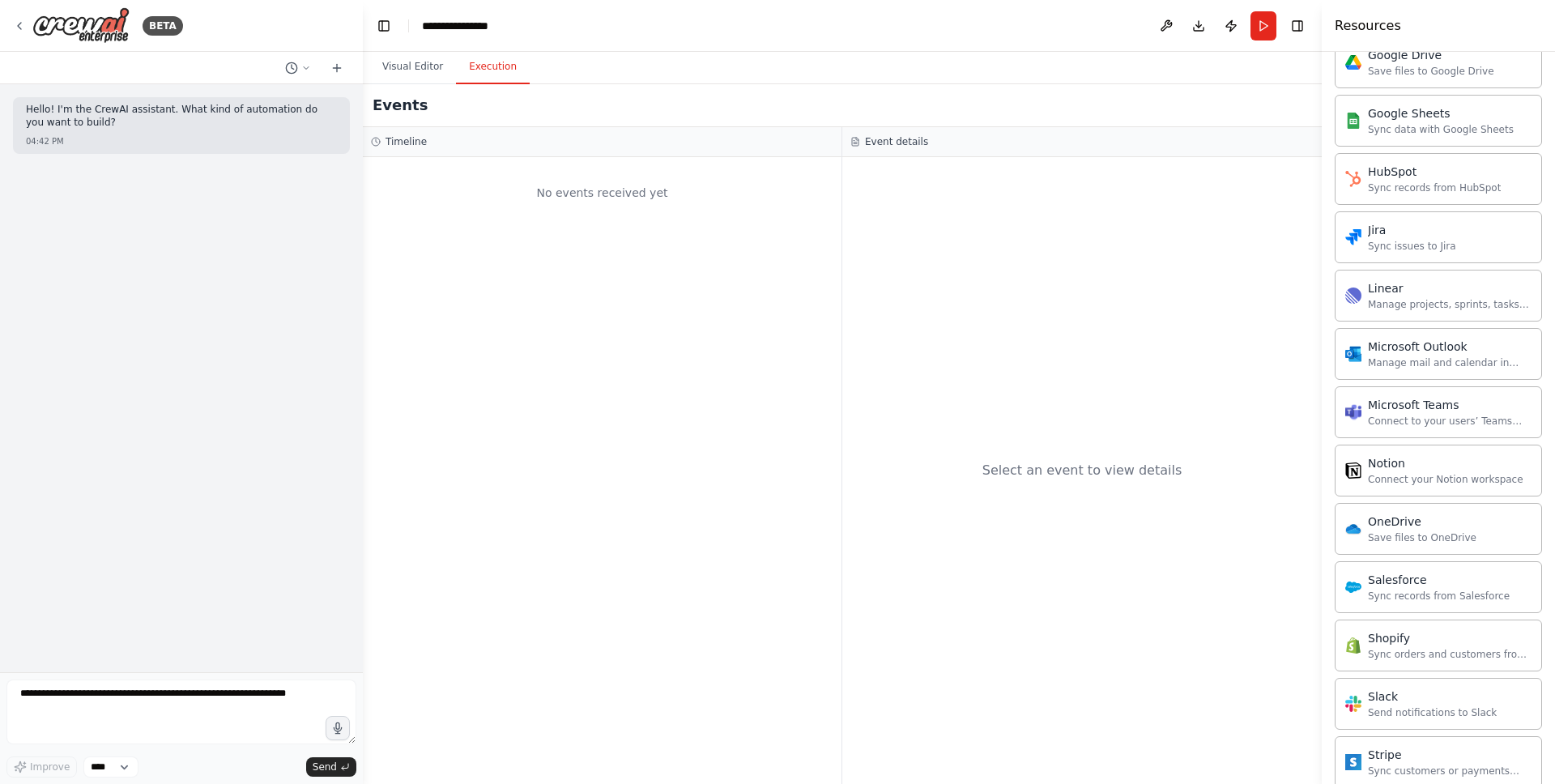
click at [489, 60] on button "Execution" at bounding box center [493, 66] width 74 height 34
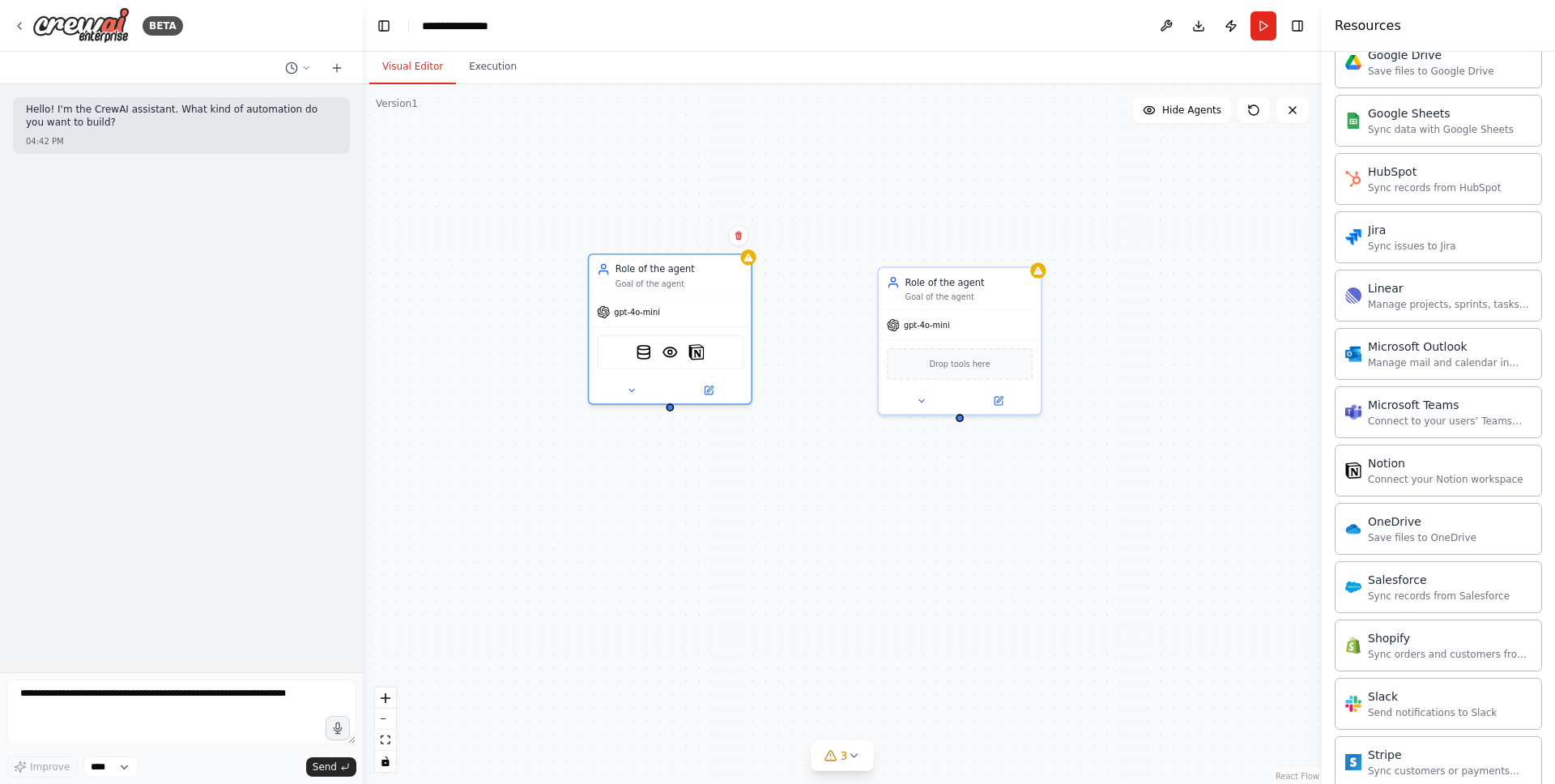
click at [436, 70] on button "Visual Editor" at bounding box center [412, 66] width 86 height 34
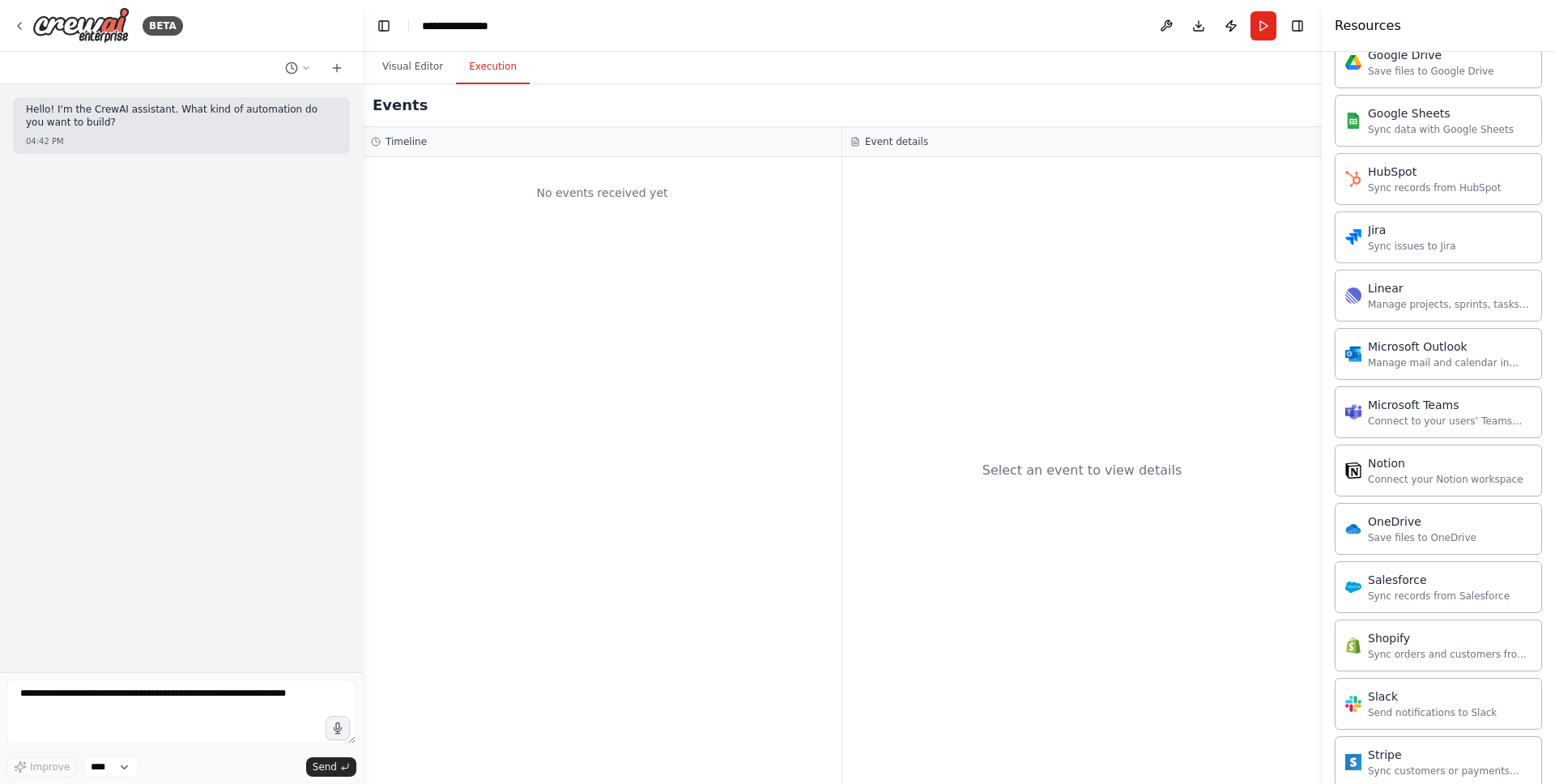
click at [509, 76] on button "Execution" at bounding box center [493, 66] width 74 height 34
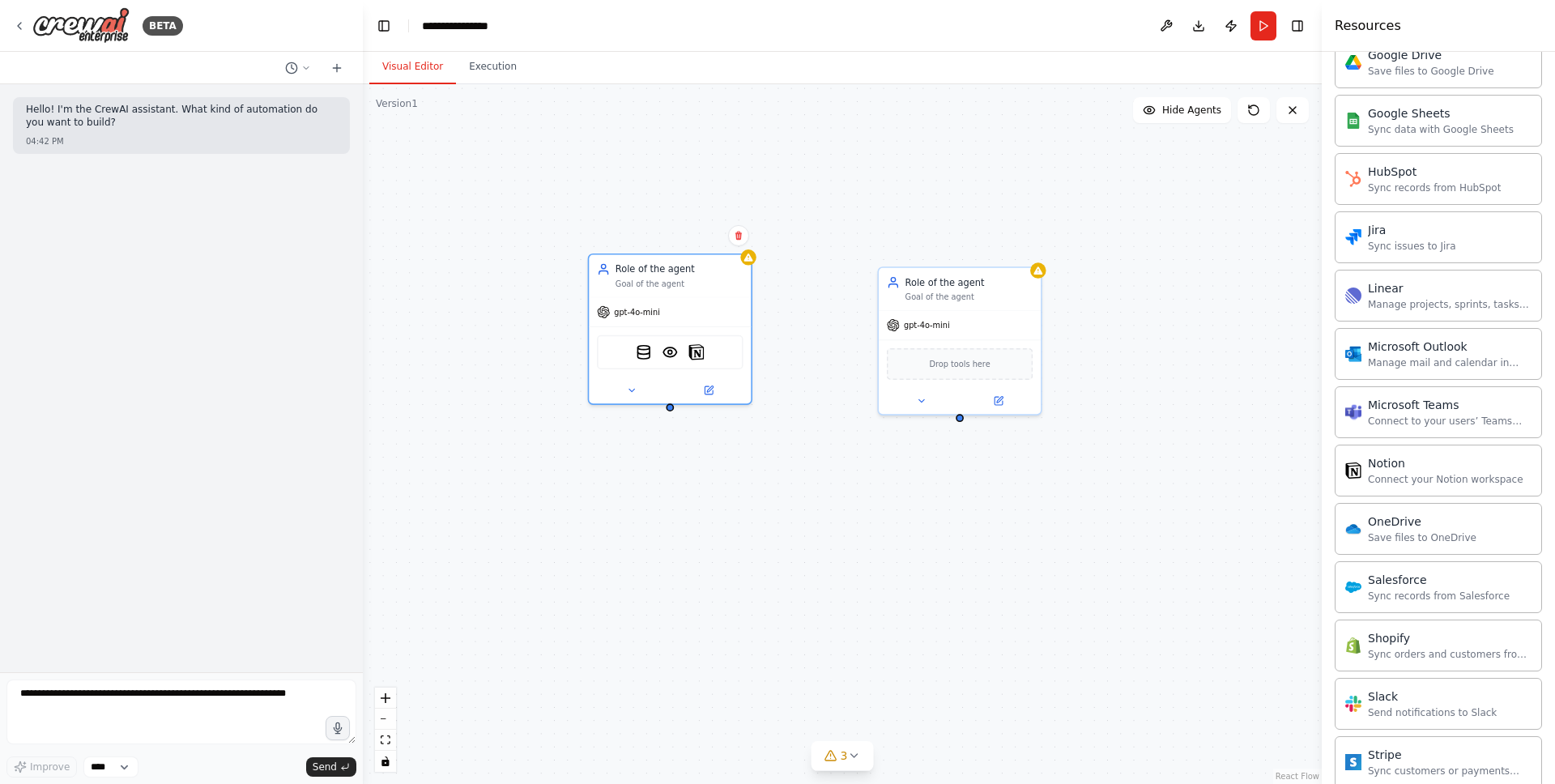
click at [419, 74] on button "Visual Editor" at bounding box center [412, 66] width 86 height 34
click at [26, 24] on div "BETA" at bounding box center [98, 26] width 170 height 36
